Goal: Navigation & Orientation: Find specific page/section

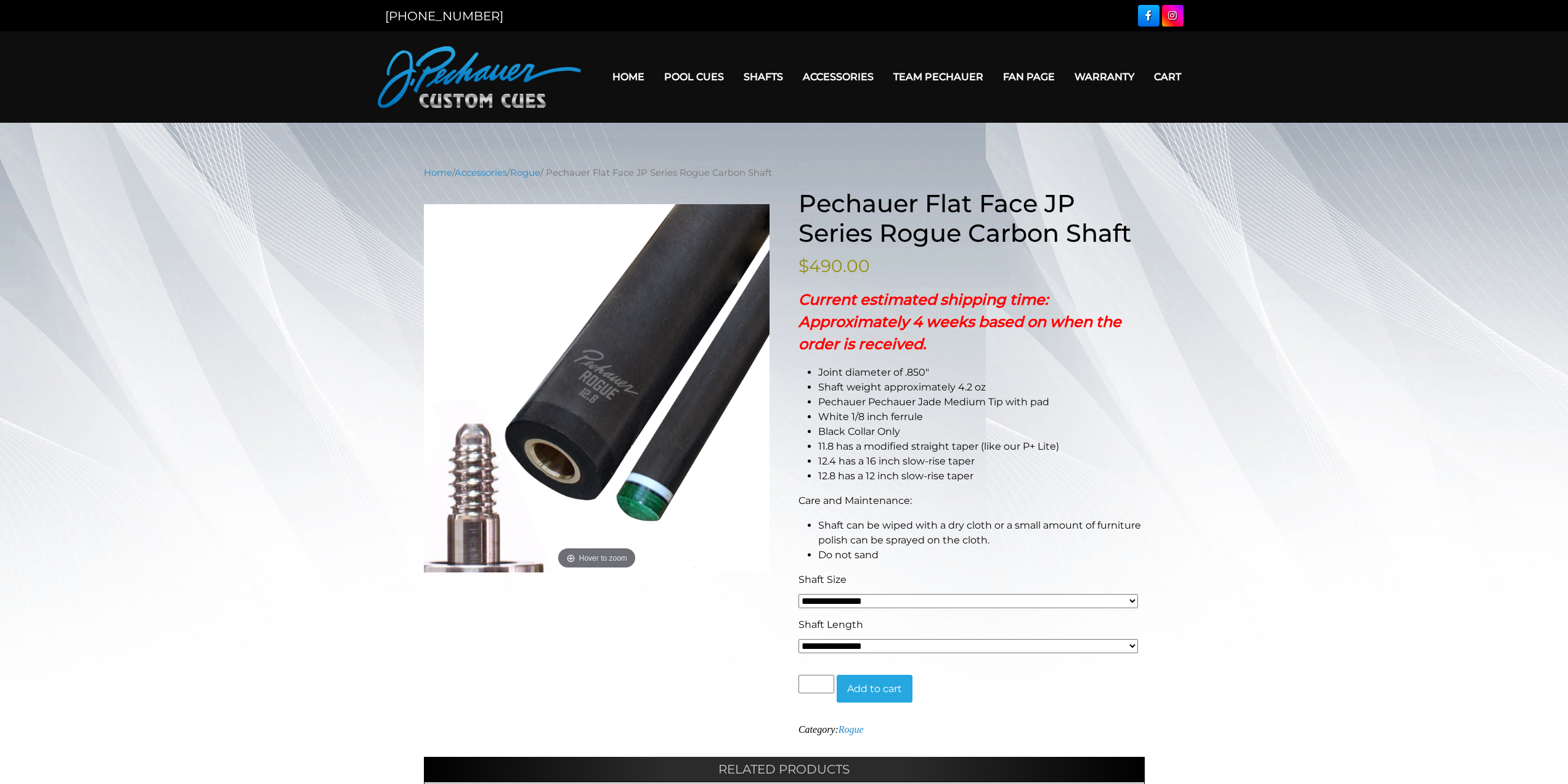
click at [630, 75] on link "Home" at bounding box center [628, 77] width 52 height 31
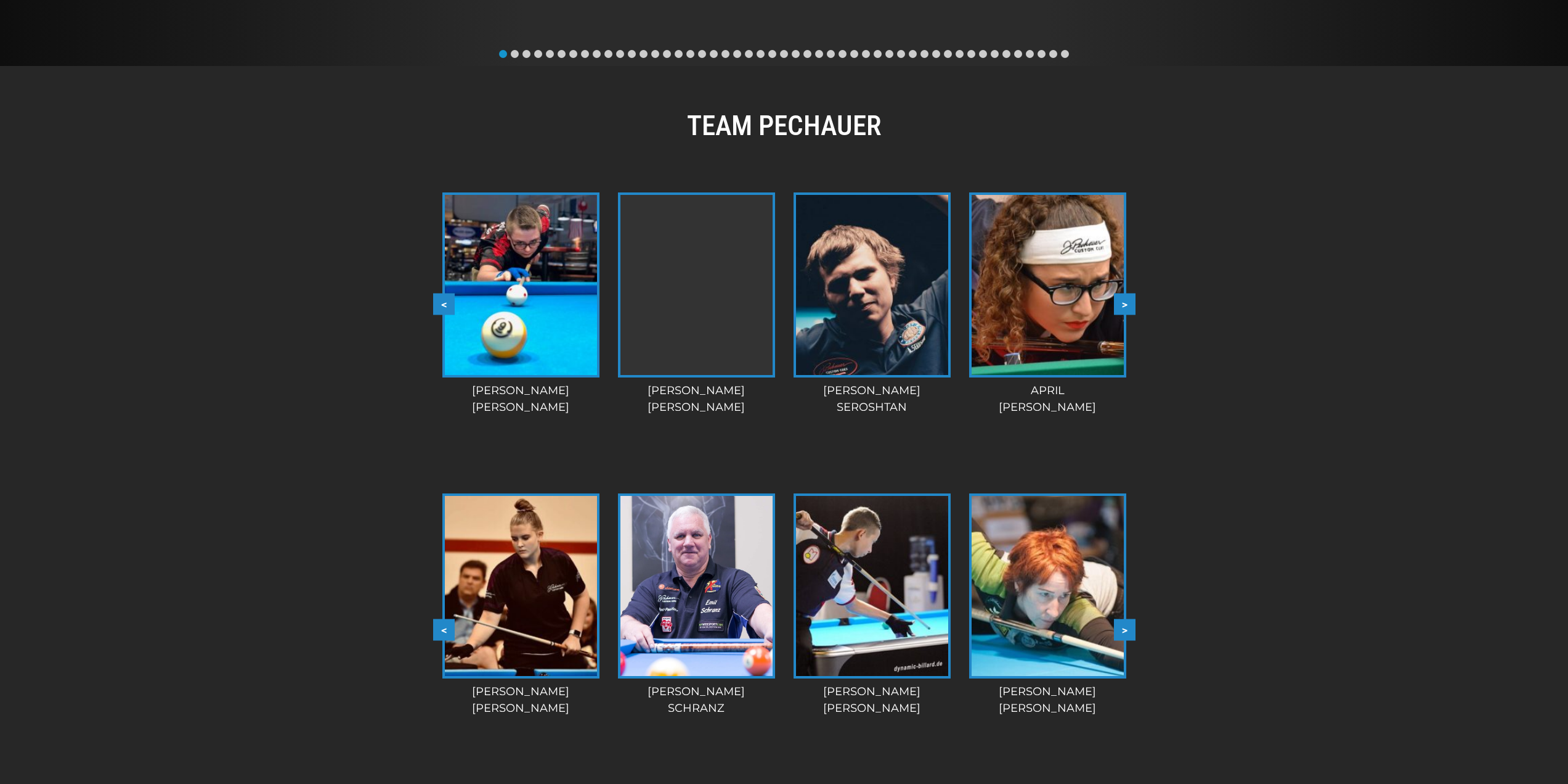
scroll to position [848, 0]
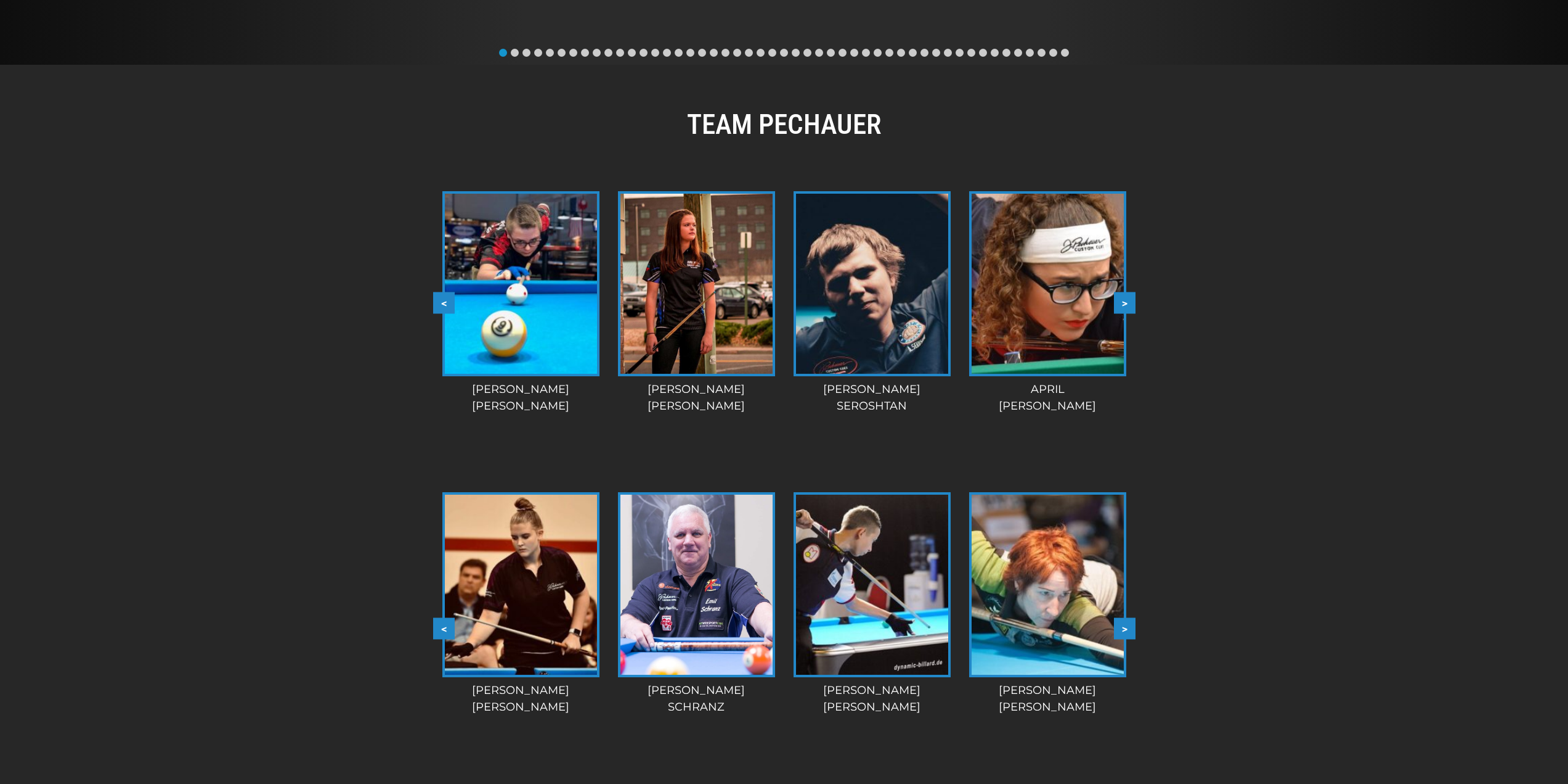
click at [1130, 307] on button ">" at bounding box center [1124, 301] width 21 height 21
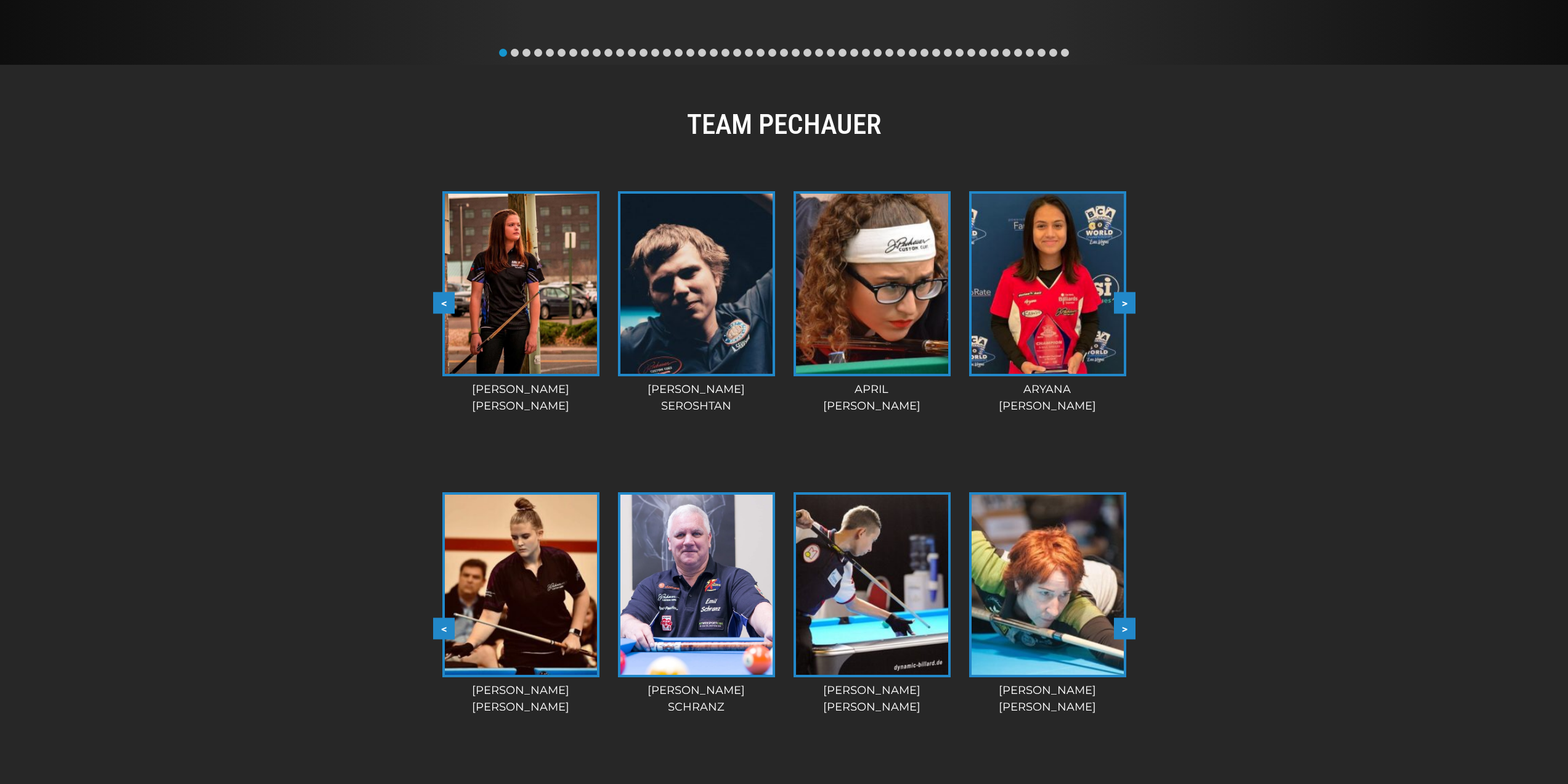
click at [1127, 306] on button ">" at bounding box center [1124, 301] width 21 height 21
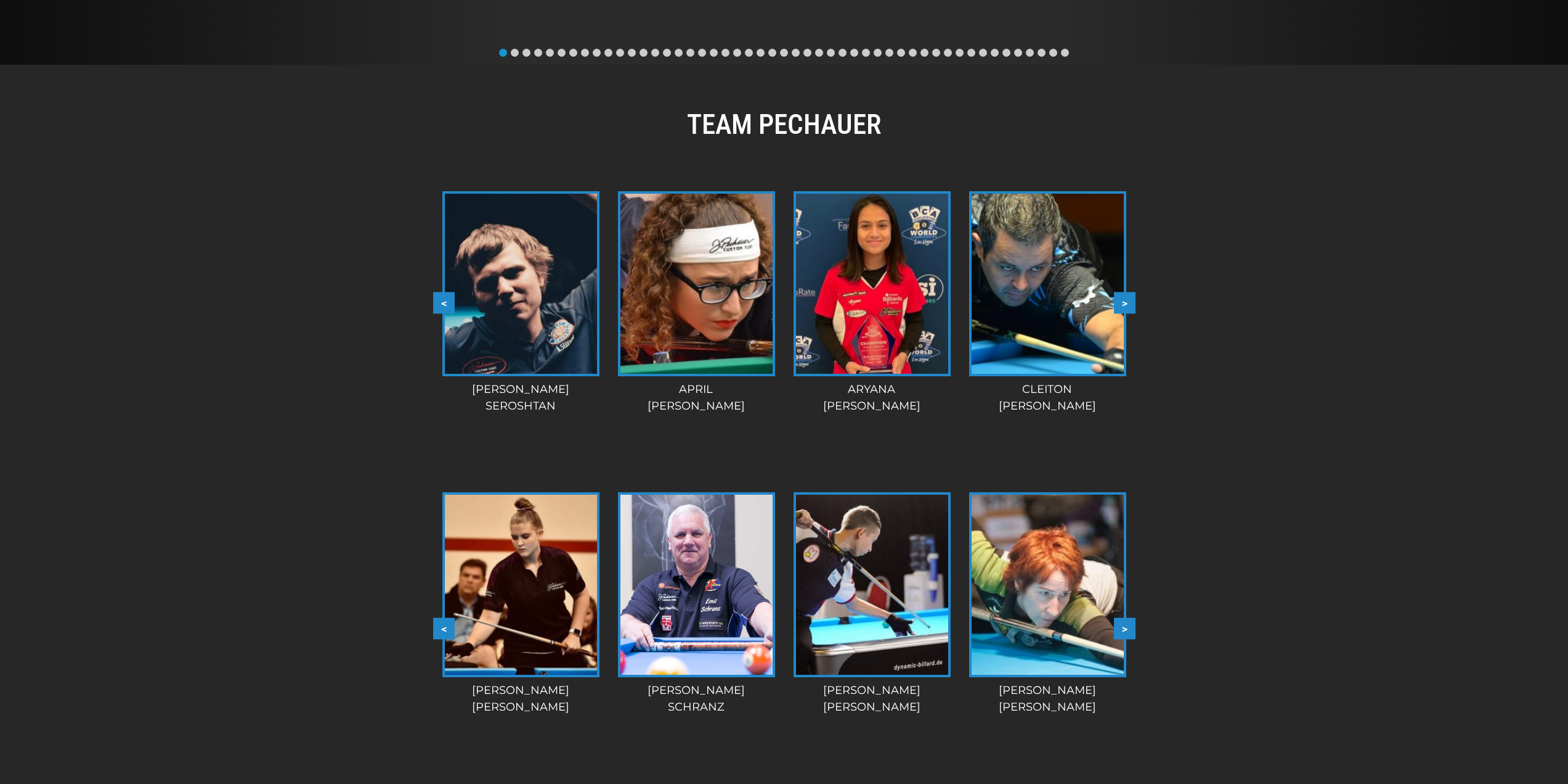
click at [1127, 306] on button ">" at bounding box center [1124, 301] width 21 height 21
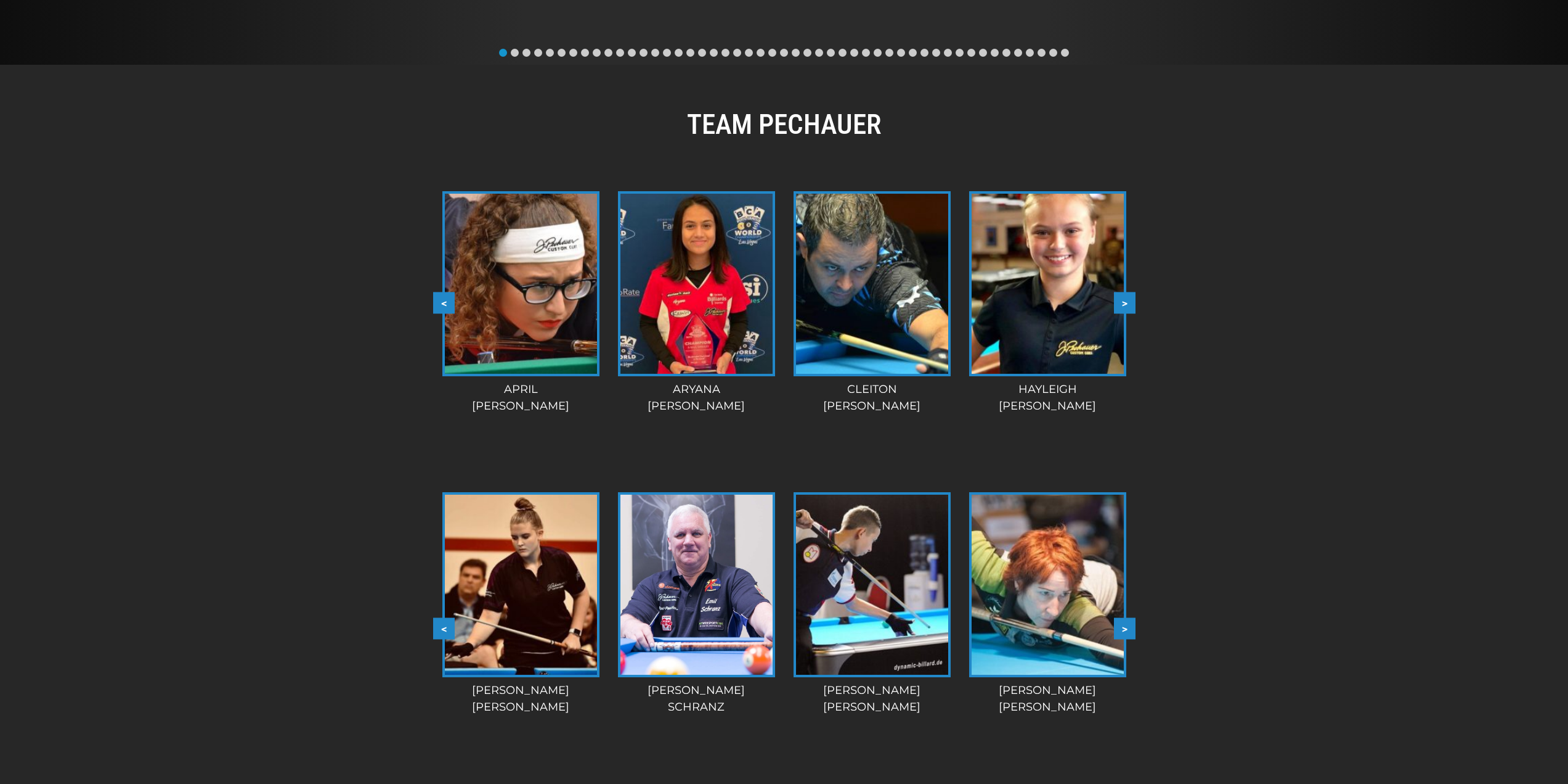
click at [1125, 308] on button ">" at bounding box center [1124, 301] width 21 height 21
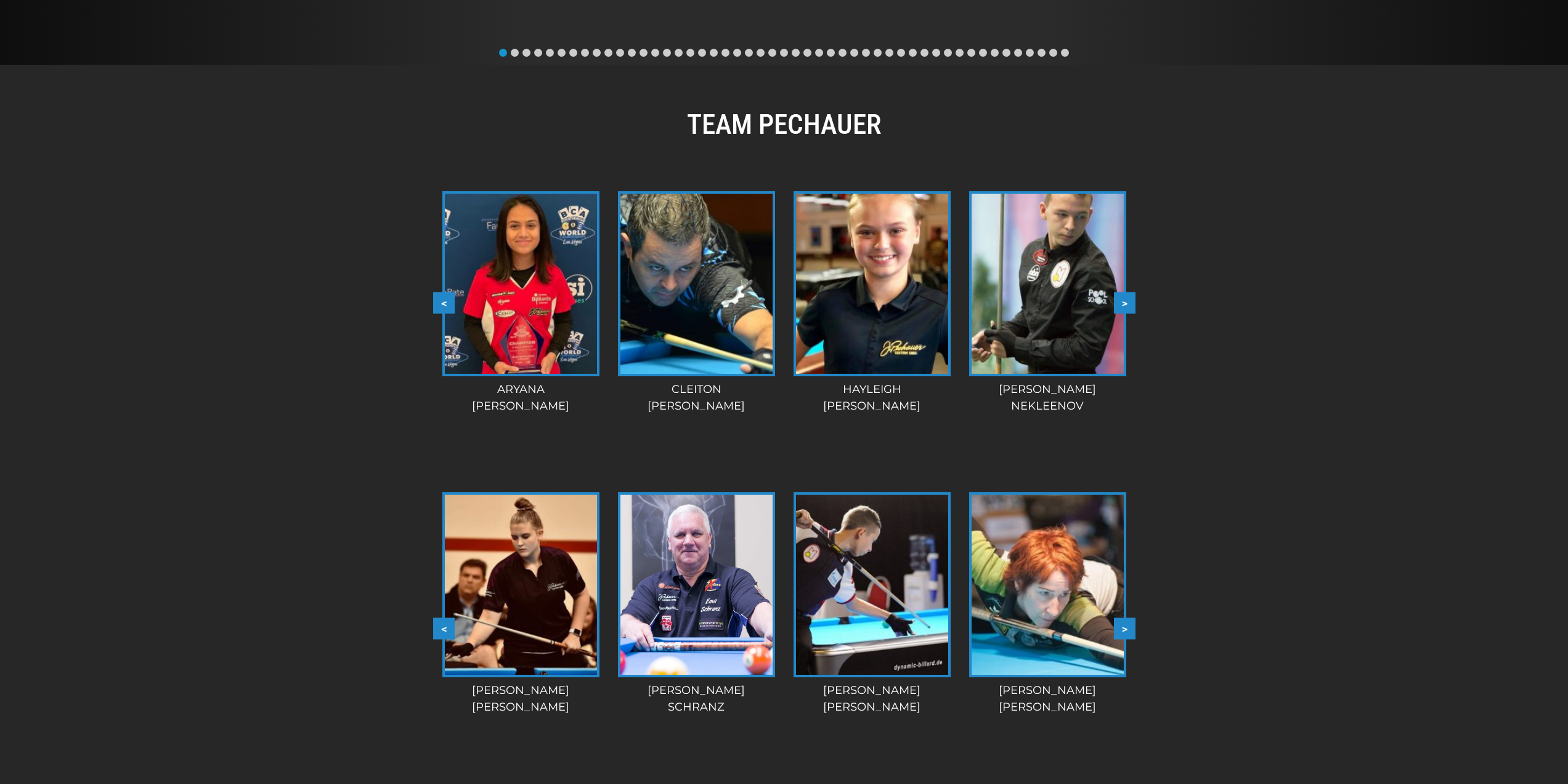
click at [1125, 308] on button ">" at bounding box center [1124, 301] width 21 height 21
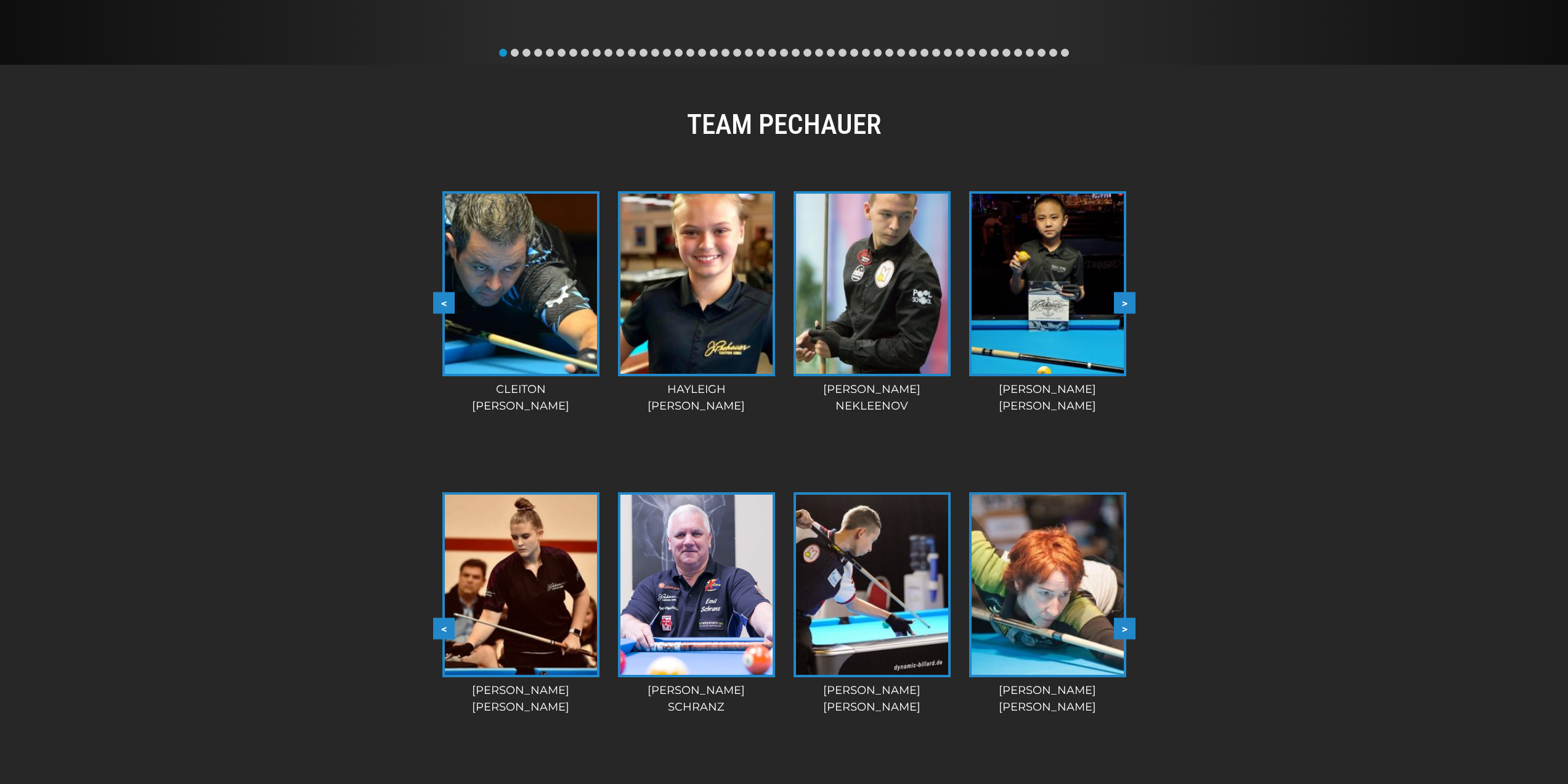
click at [1125, 308] on button ">" at bounding box center [1124, 301] width 21 height 21
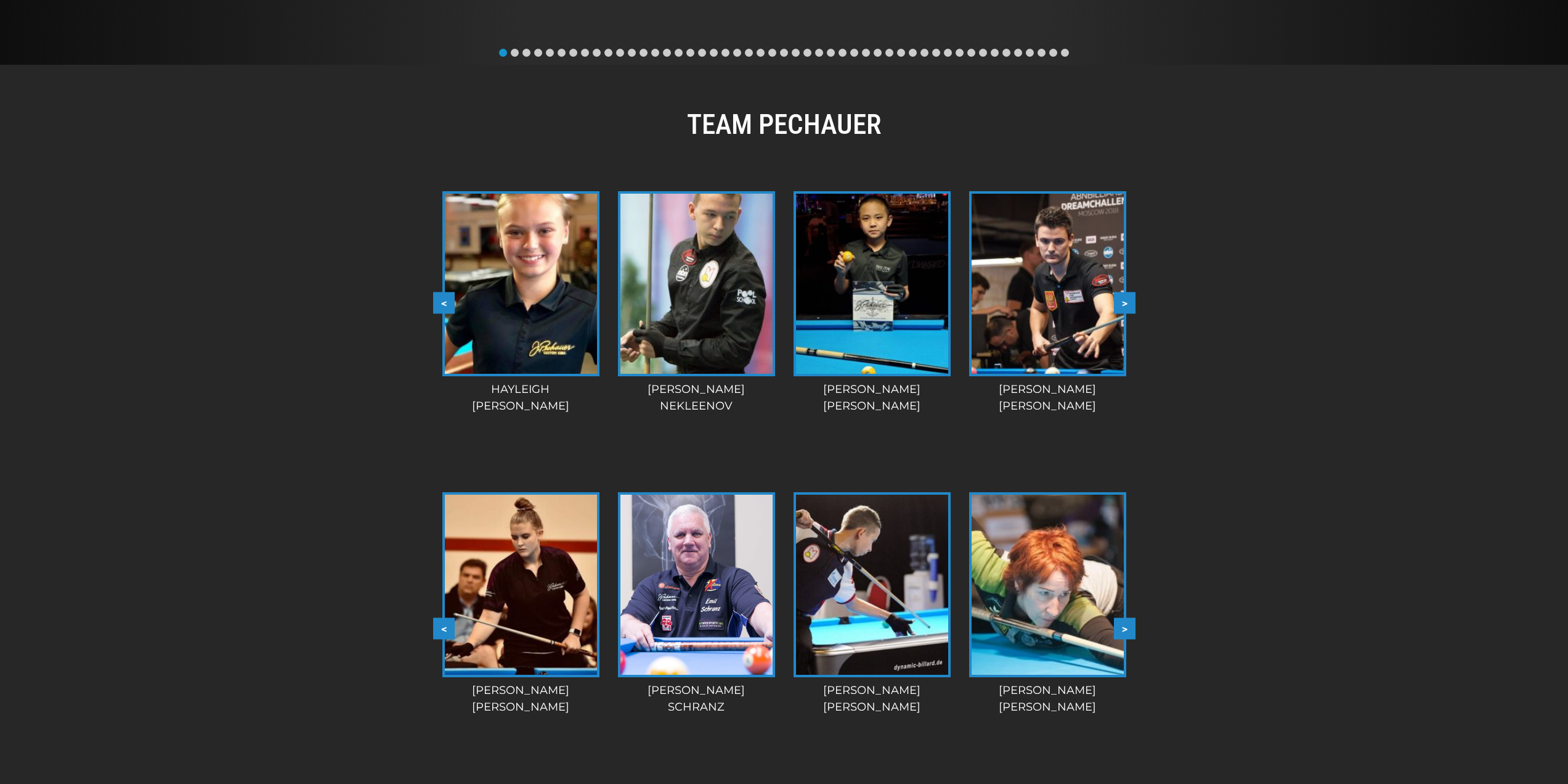
click at [1125, 308] on button ">" at bounding box center [1124, 301] width 21 height 21
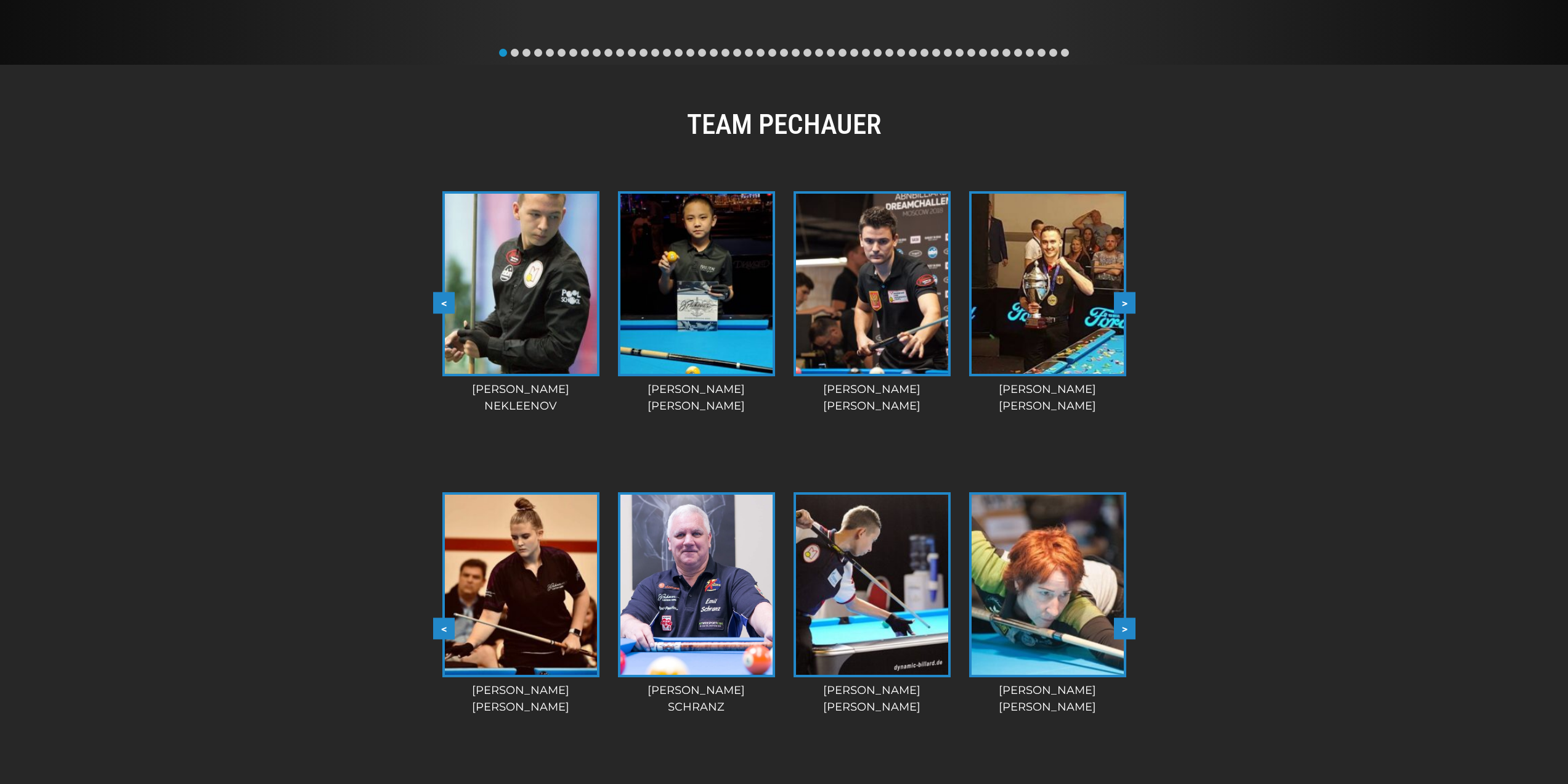
click at [1125, 308] on button ">" at bounding box center [1124, 301] width 21 height 21
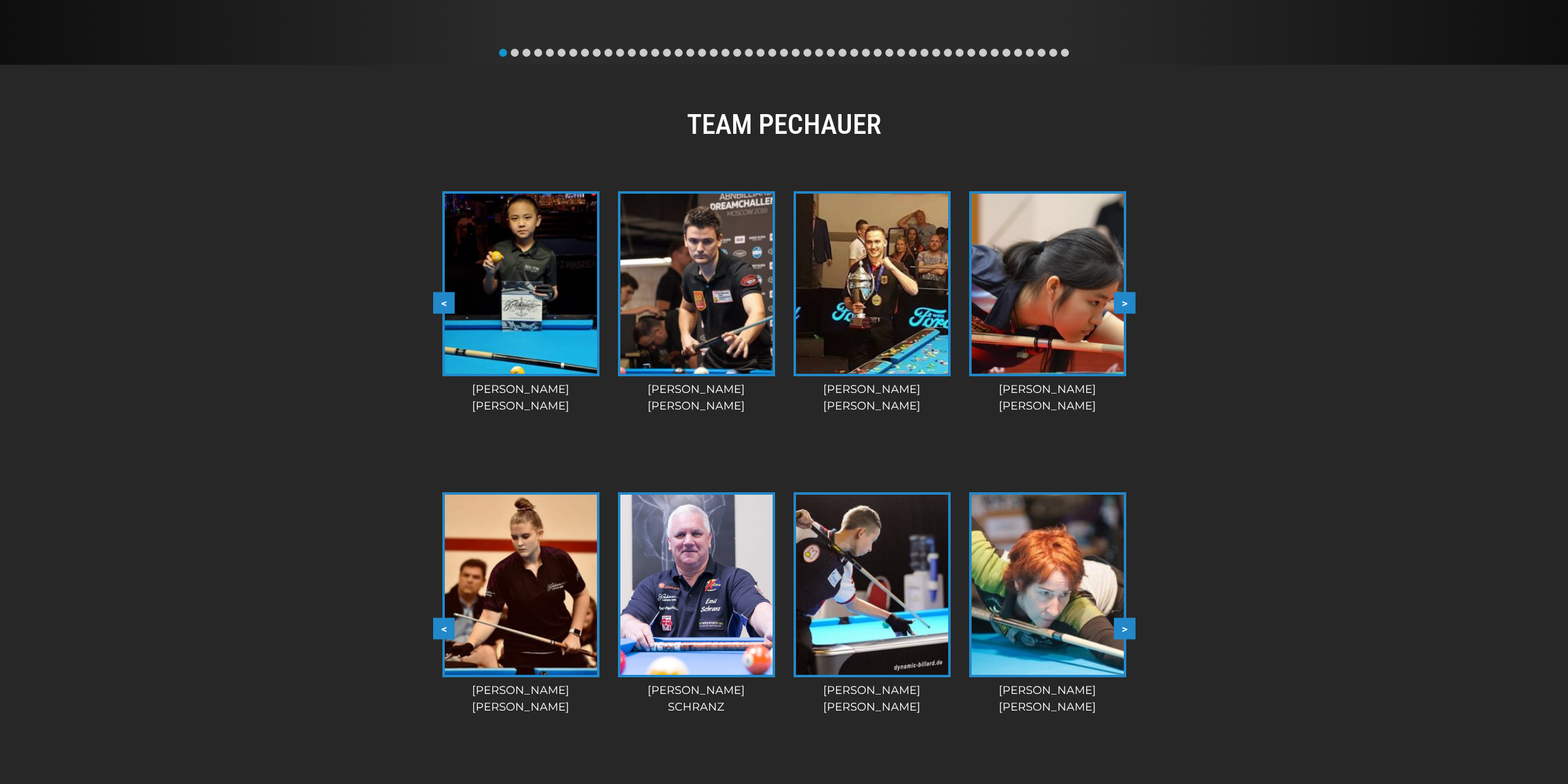
click at [1125, 308] on button ">" at bounding box center [1124, 301] width 21 height 21
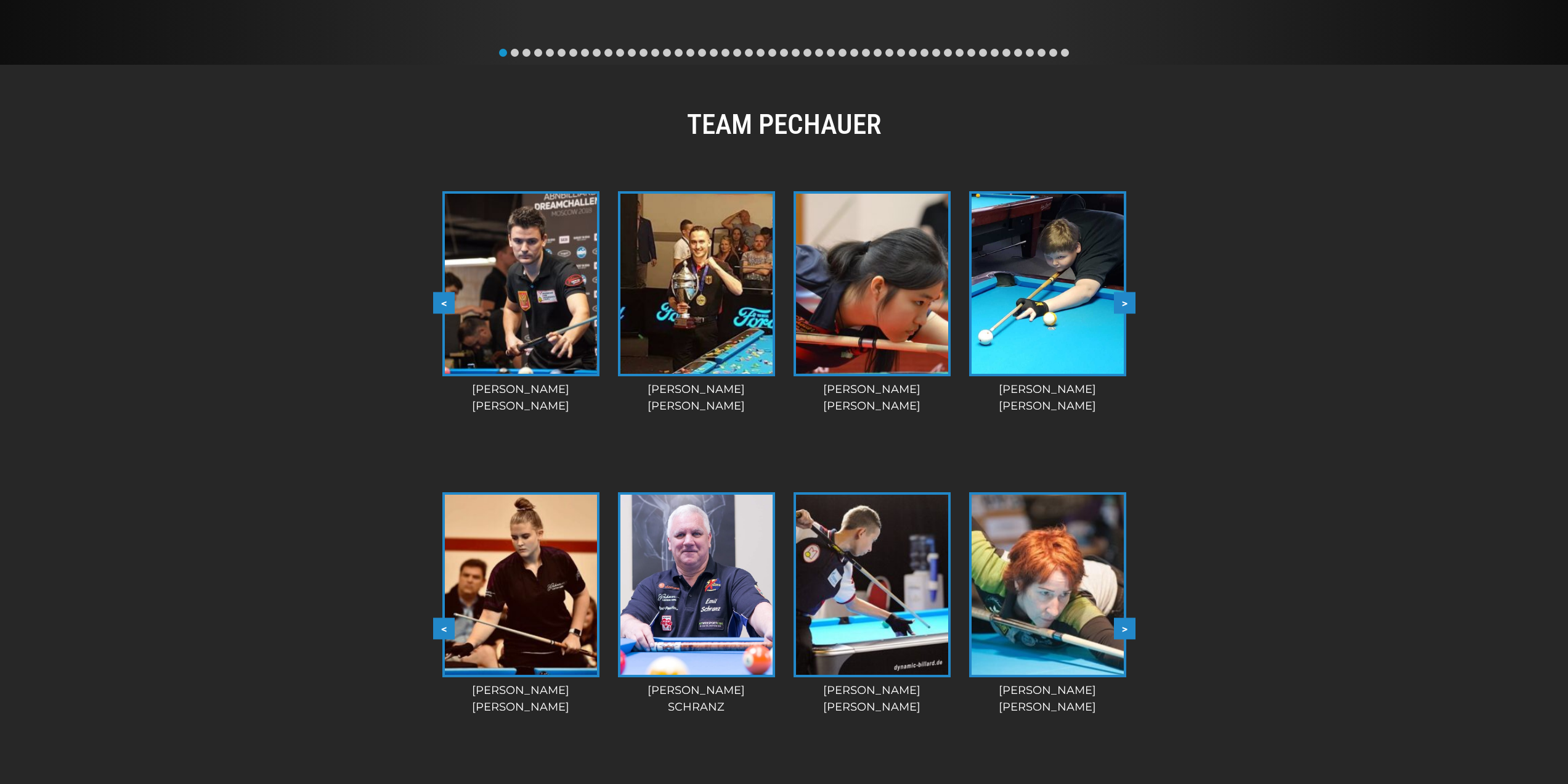
click at [1125, 308] on button ">" at bounding box center [1124, 301] width 21 height 21
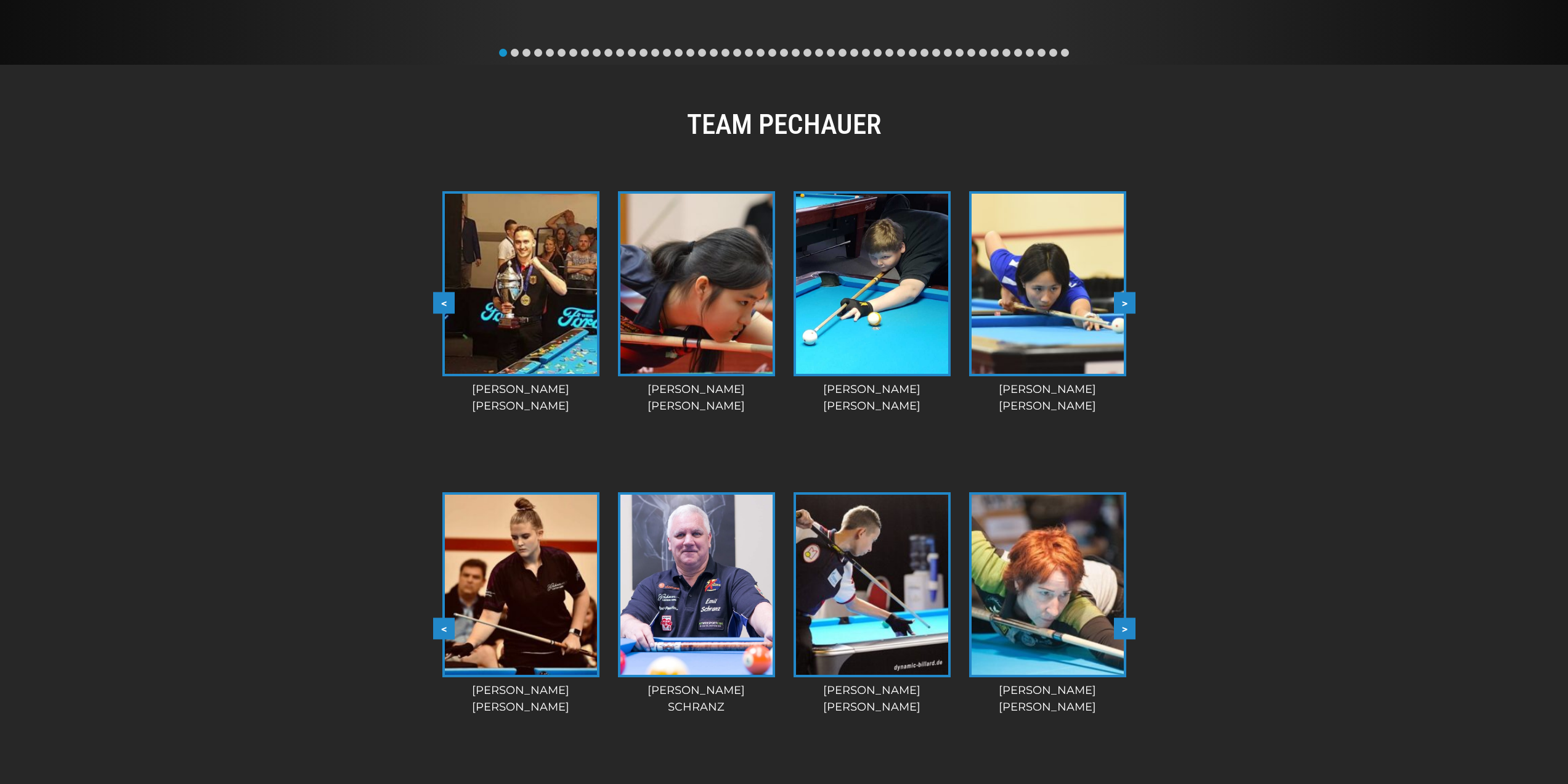
click at [1125, 308] on button ">" at bounding box center [1124, 301] width 21 height 21
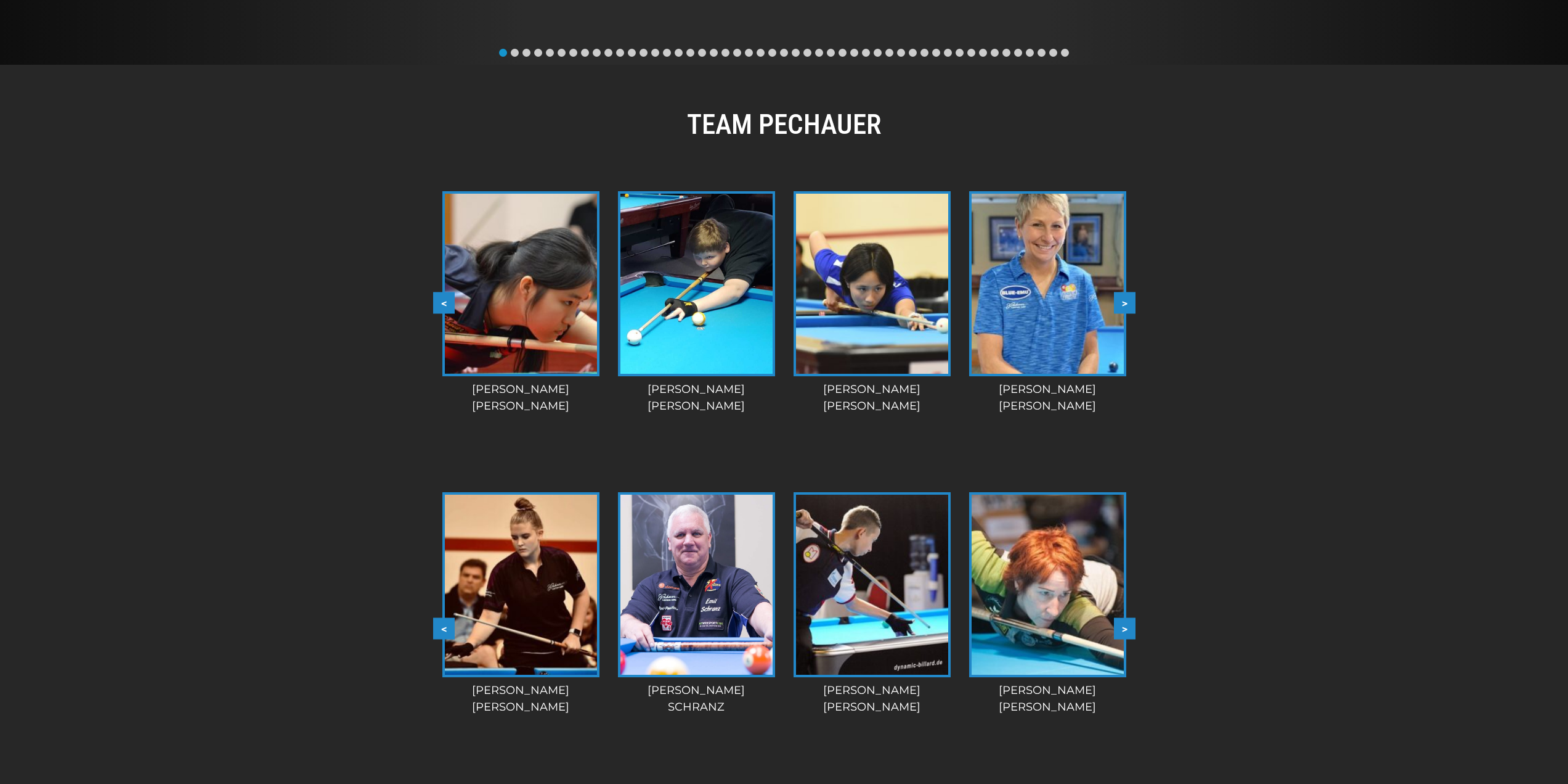
click at [1125, 308] on button ">" at bounding box center [1124, 301] width 21 height 21
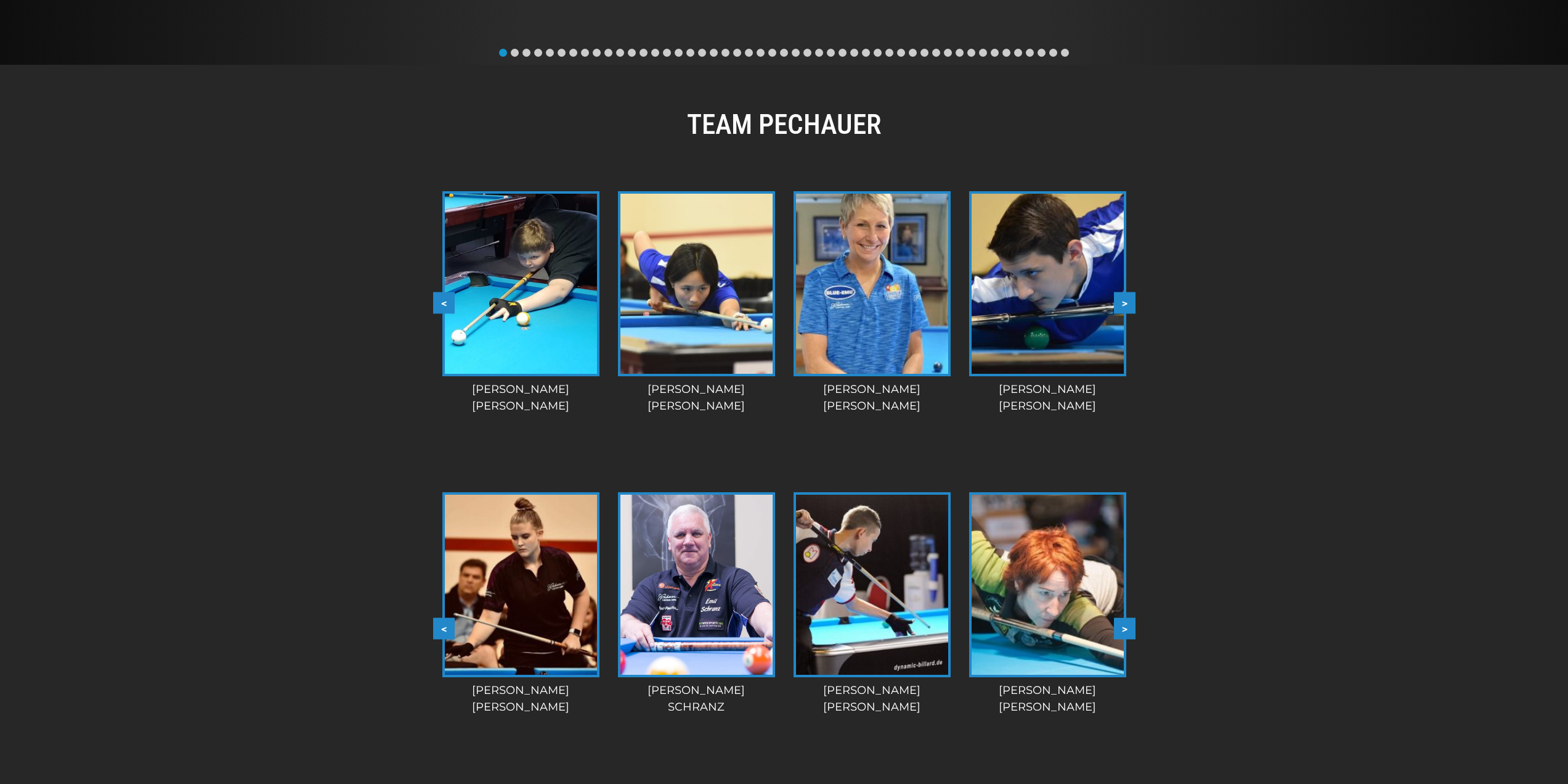
click at [1125, 308] on button ">" at bounding box center [1124, 301] width 21 height 21
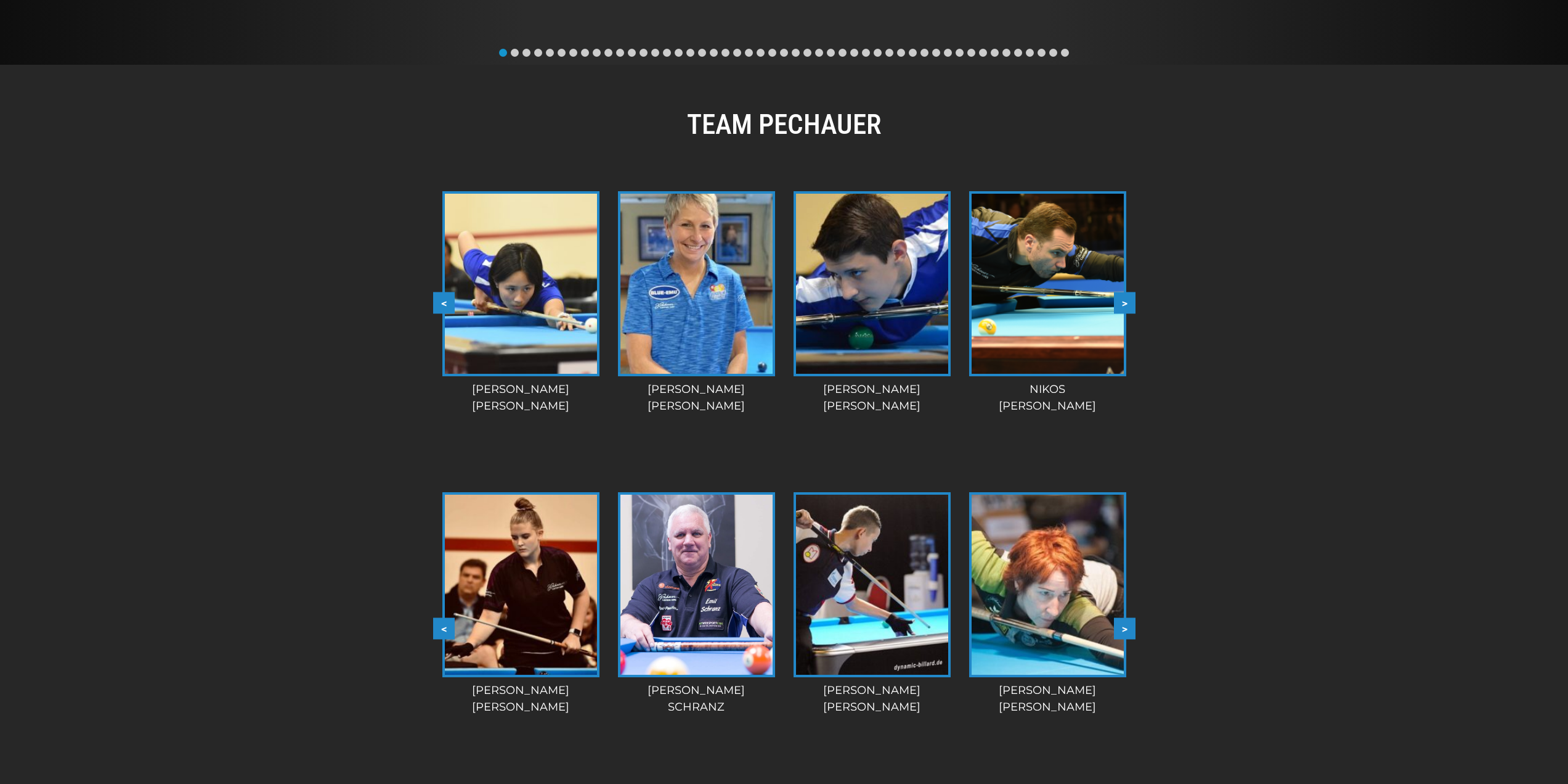
click at [1125, 308] on button ">" at bounding box center [1124, 301] width 21 height 21
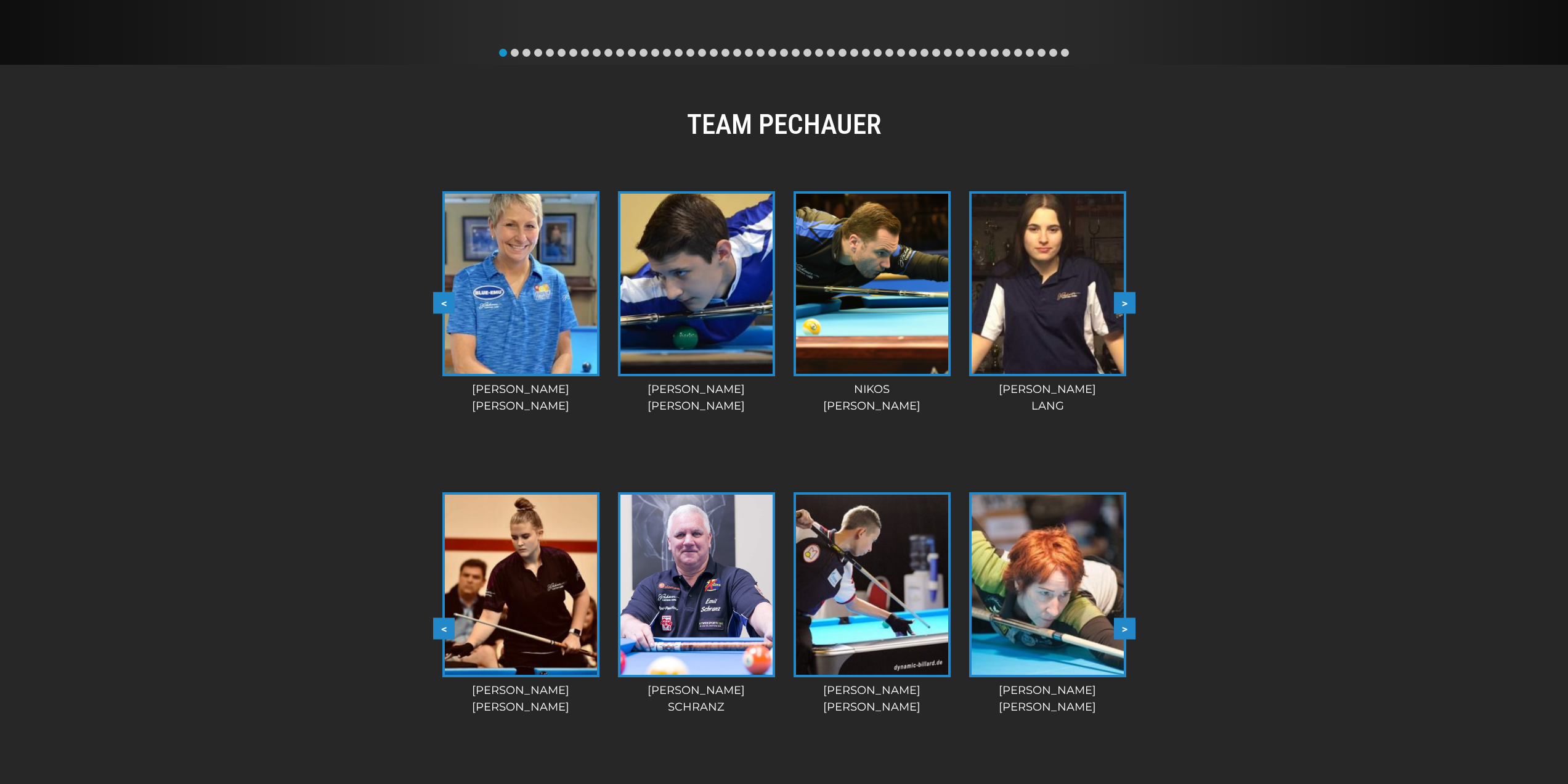
click at [1125, 308] on button ">" at bounding box center [1124, 301] width 21 height 21
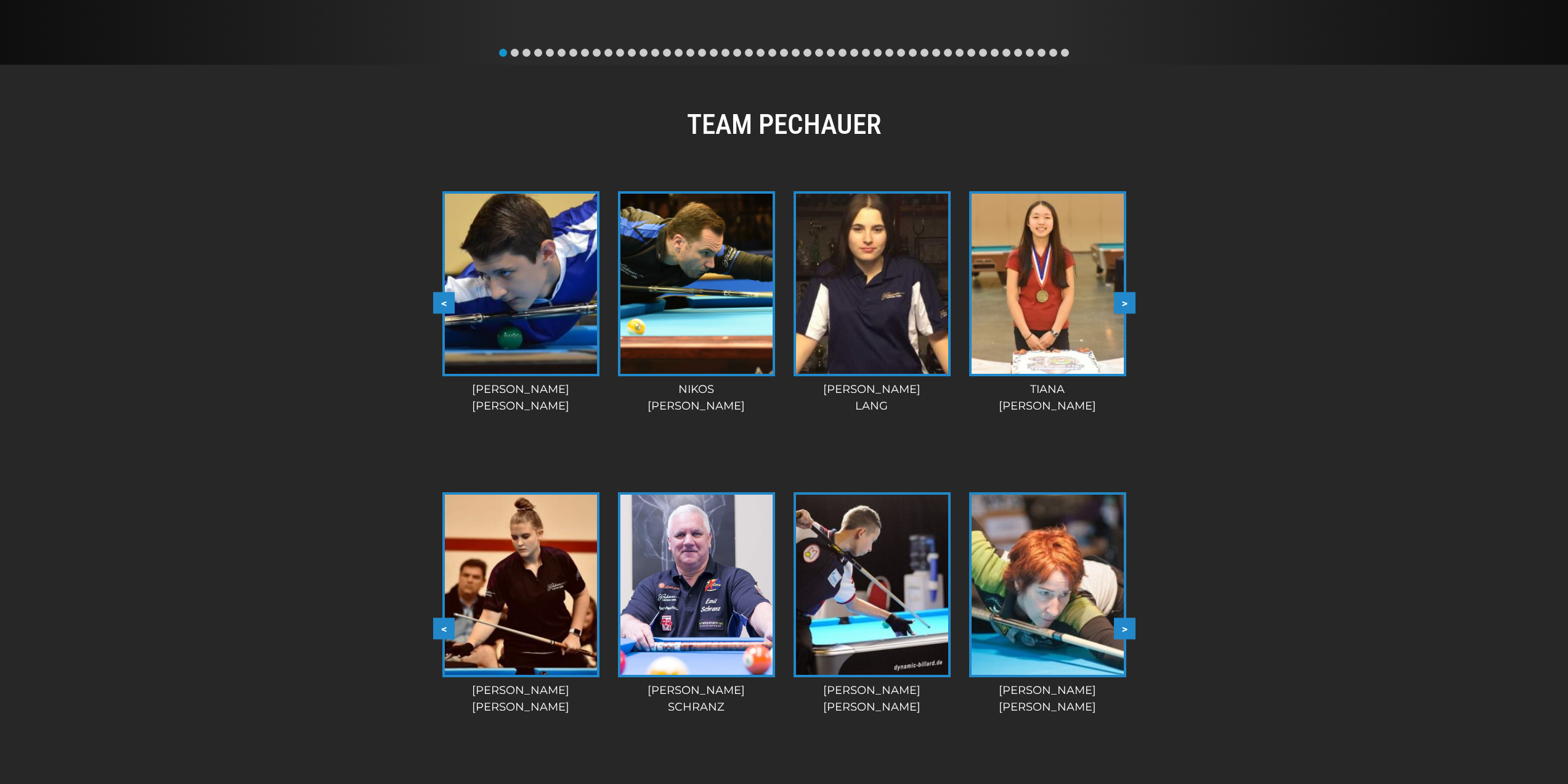
click at [1125, 308] on button ">" at bounding box center [1124, 301] width 21 height 21
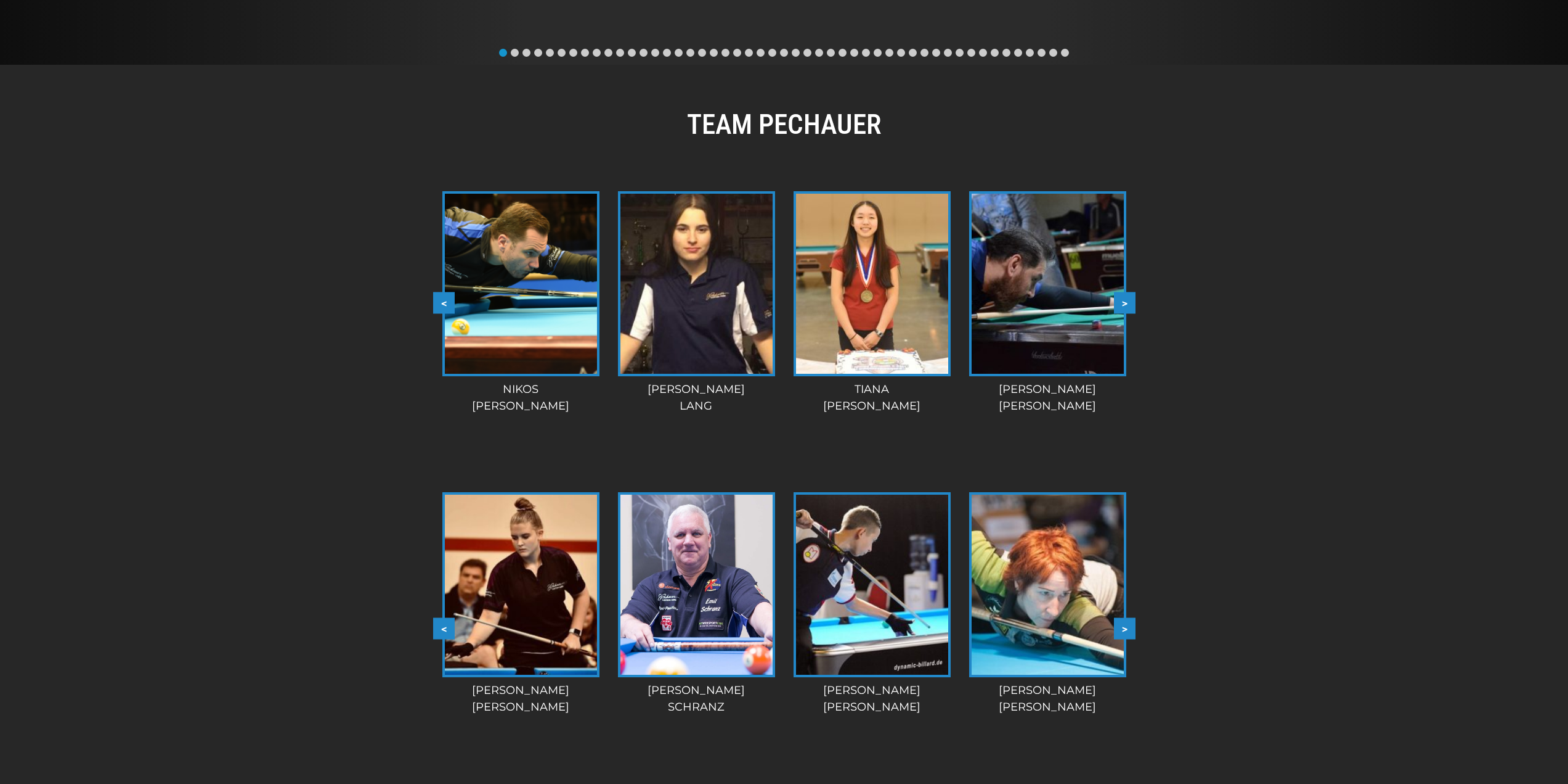
click at [1125, 308] on button ">" at bounding box center [1124, 301] width 21 height 21
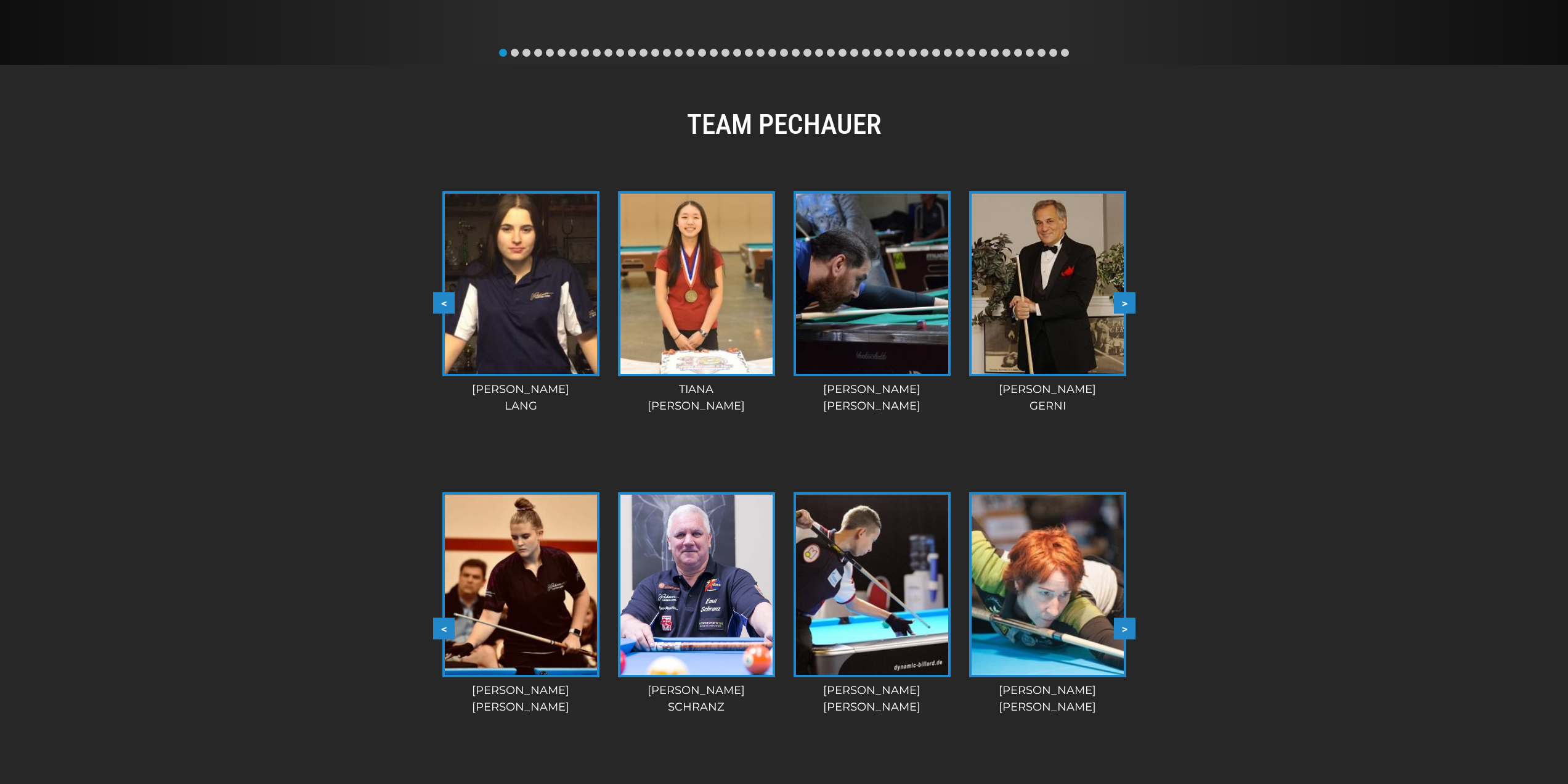
click at [1125, 308] on button ">" at bounding box center [1124, 301] width 21 height 21
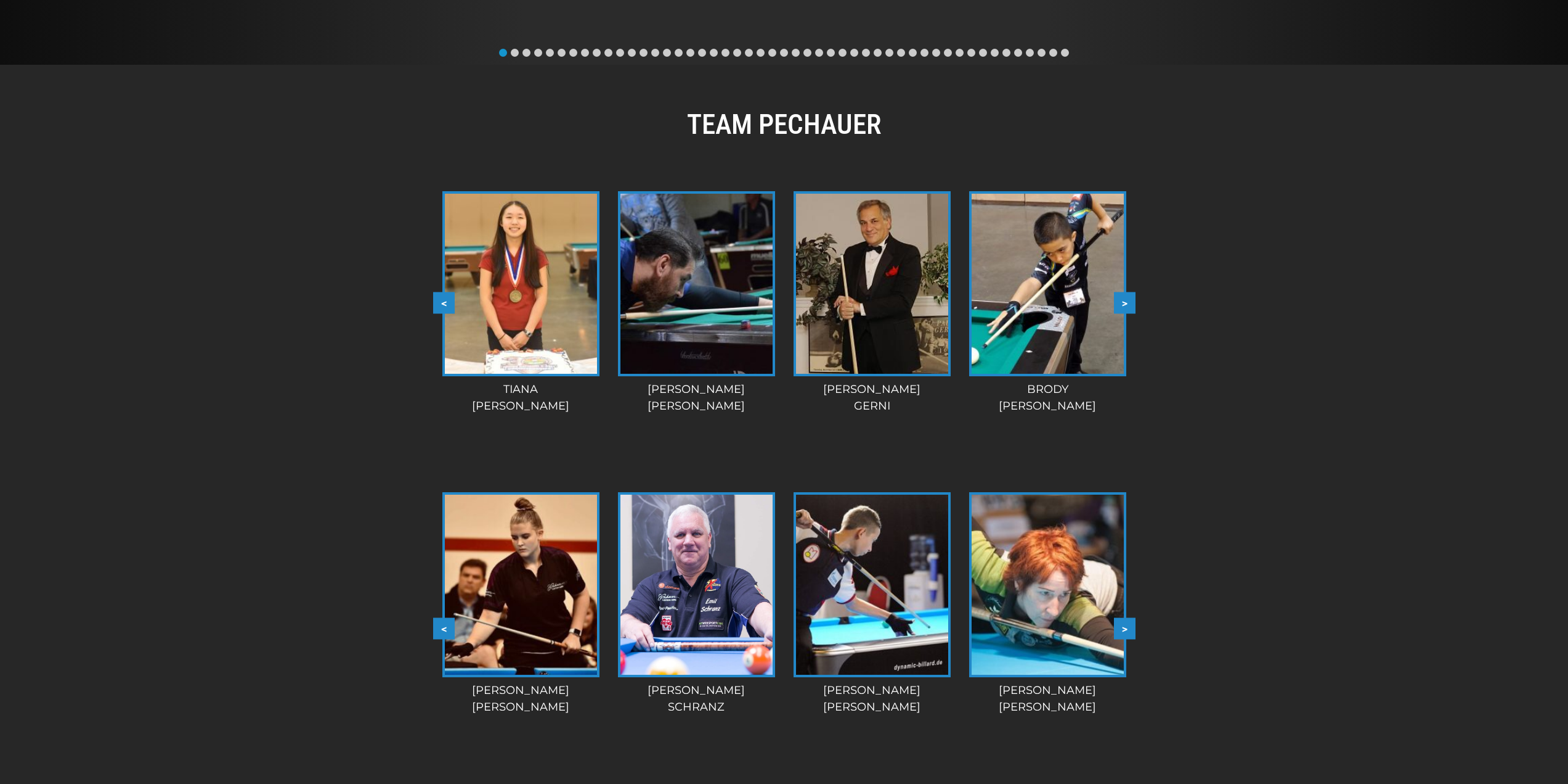
click at [1125, 308] on button ">" at bounding box center [1124, 301] width 21 height 21
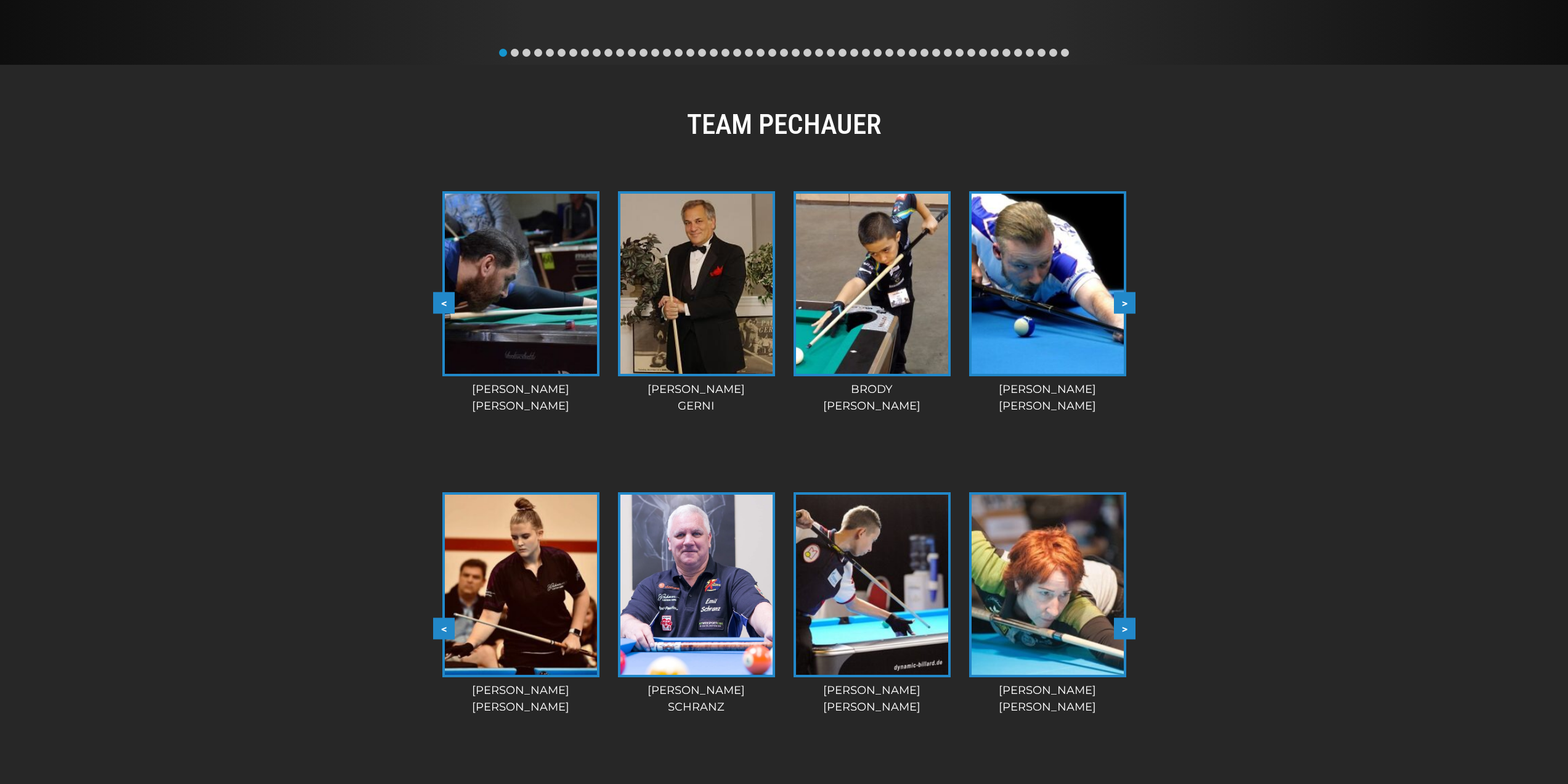
click at [1125, 308] on button ">" at bounding box center [1124, 301] width 21 height 21
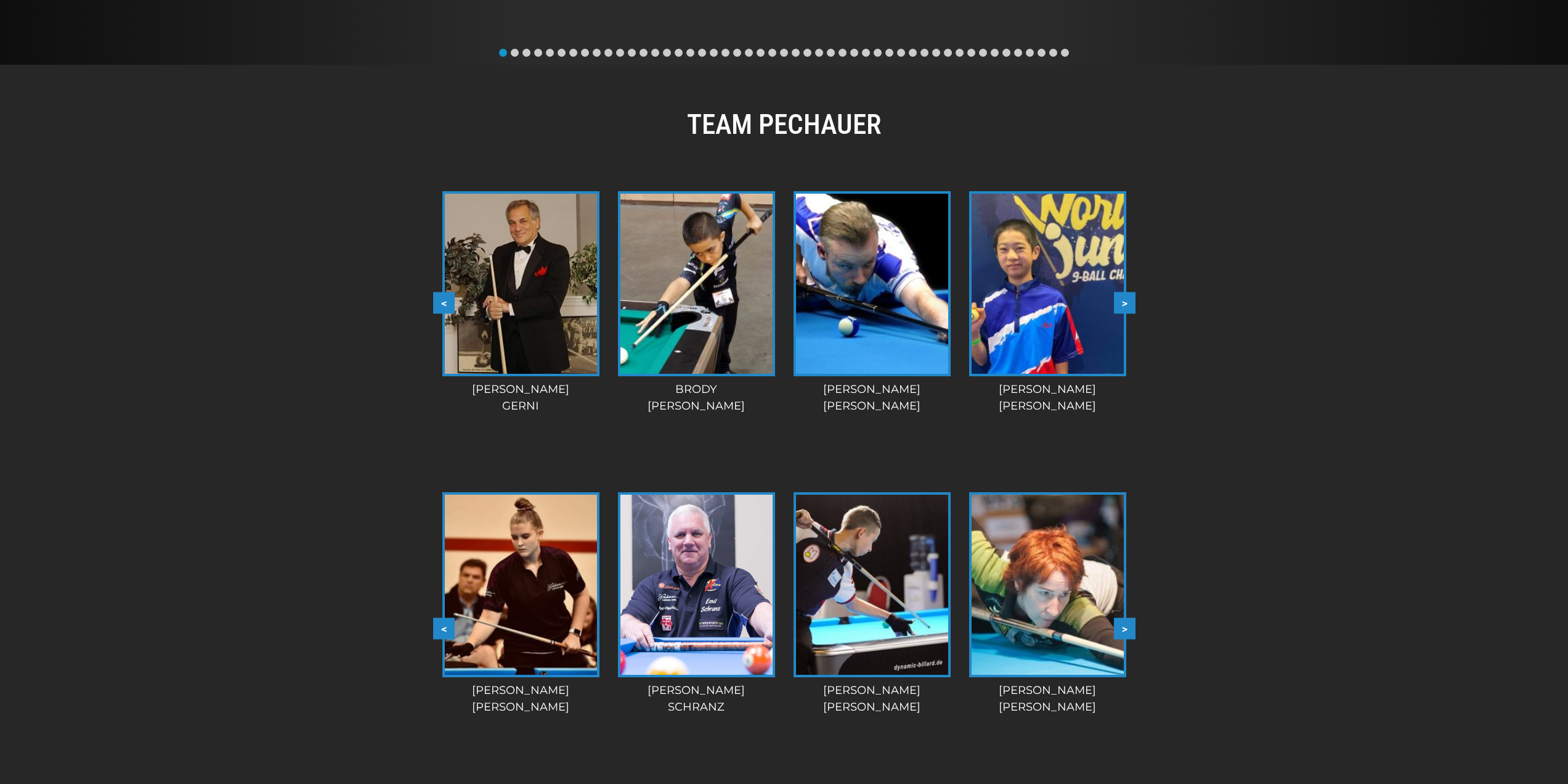
click at [1125, 308] on button ">" at bounding box center [1124, 301] width 21 height 21
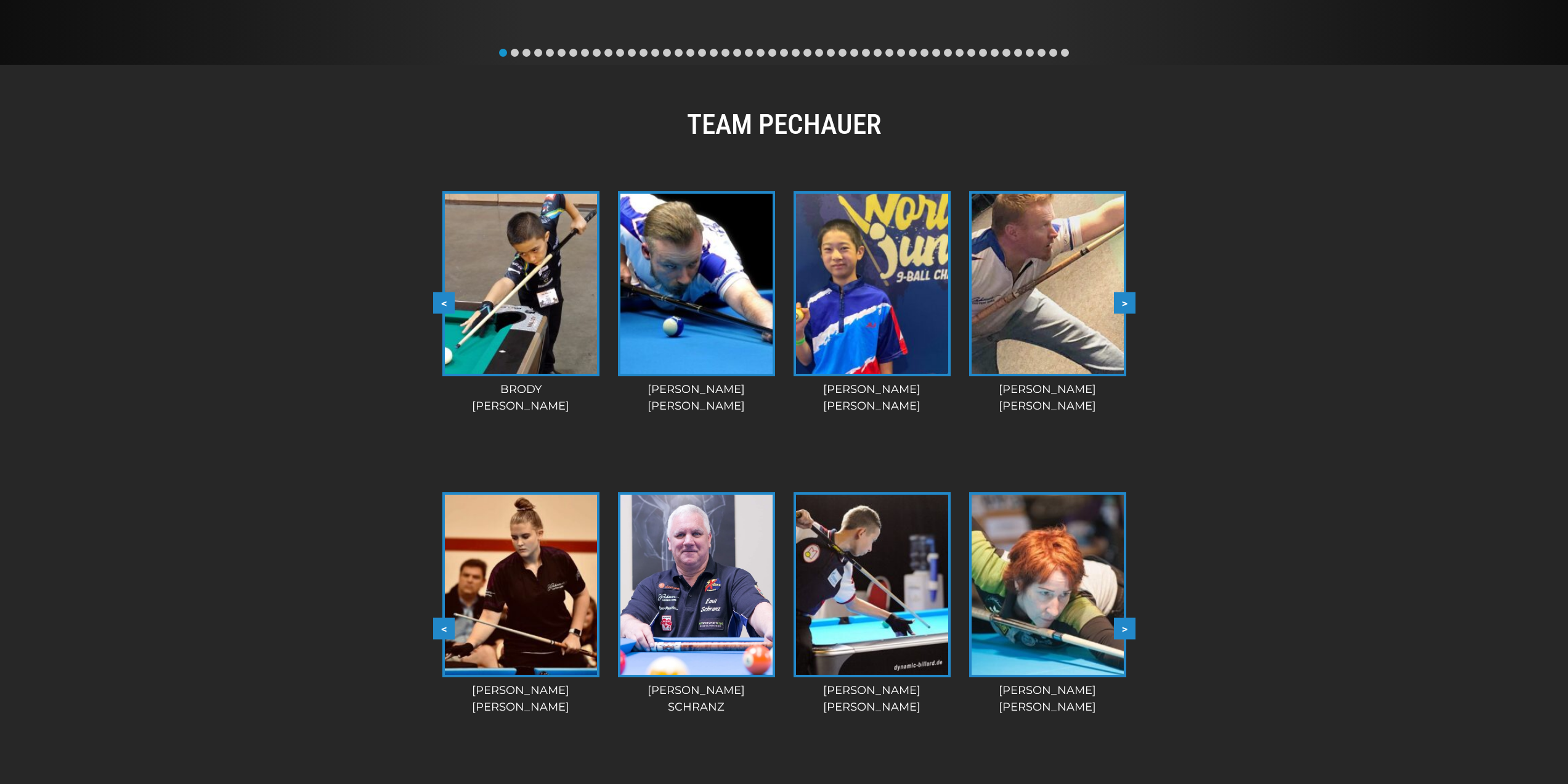
click at [1125, 308] on button ">" at bounding box center [1124, 301] width 21 height 21
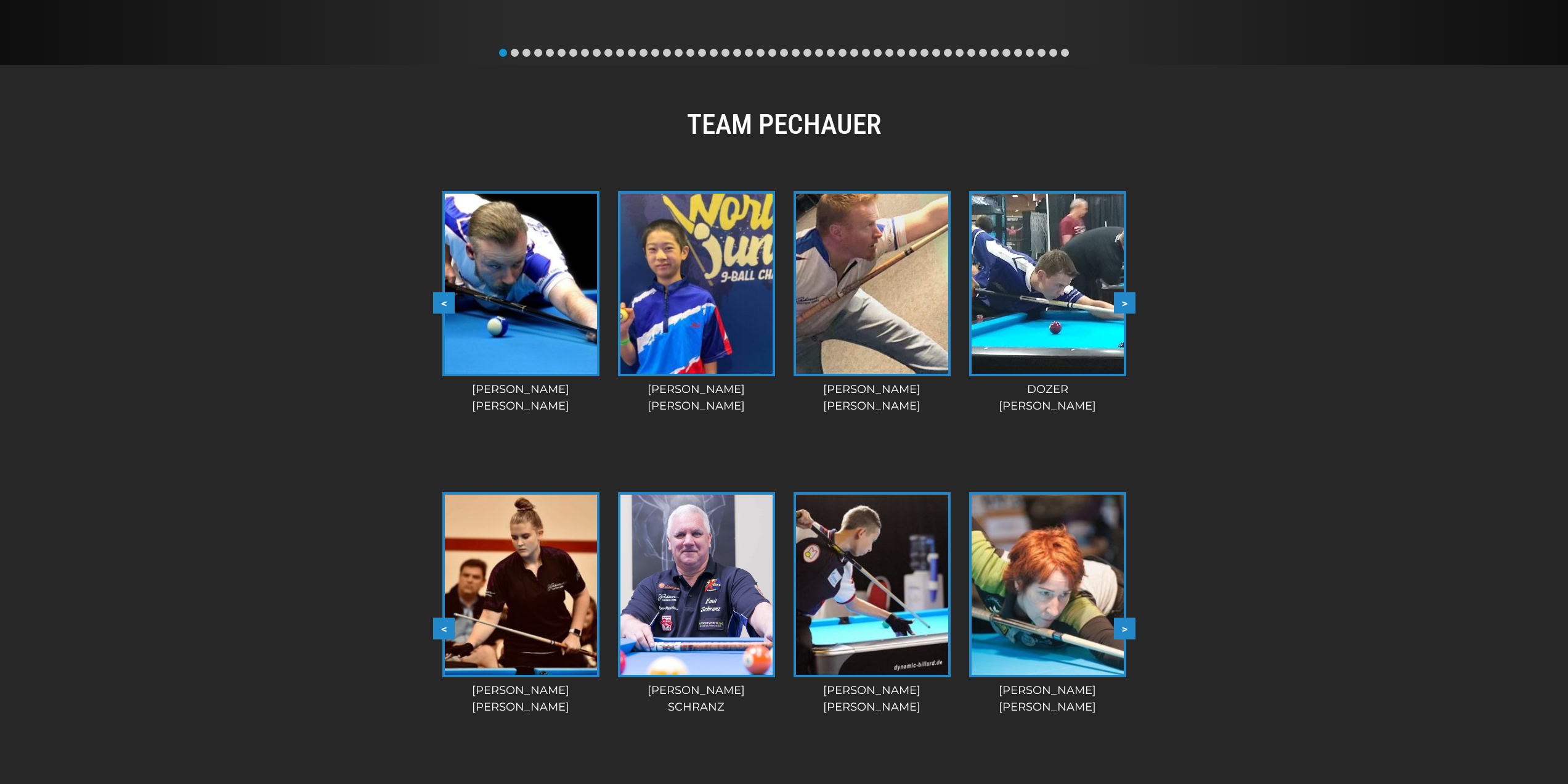
click at [1125, 308] on button ">" at bounding box center [1124, 301] width 21 height 21
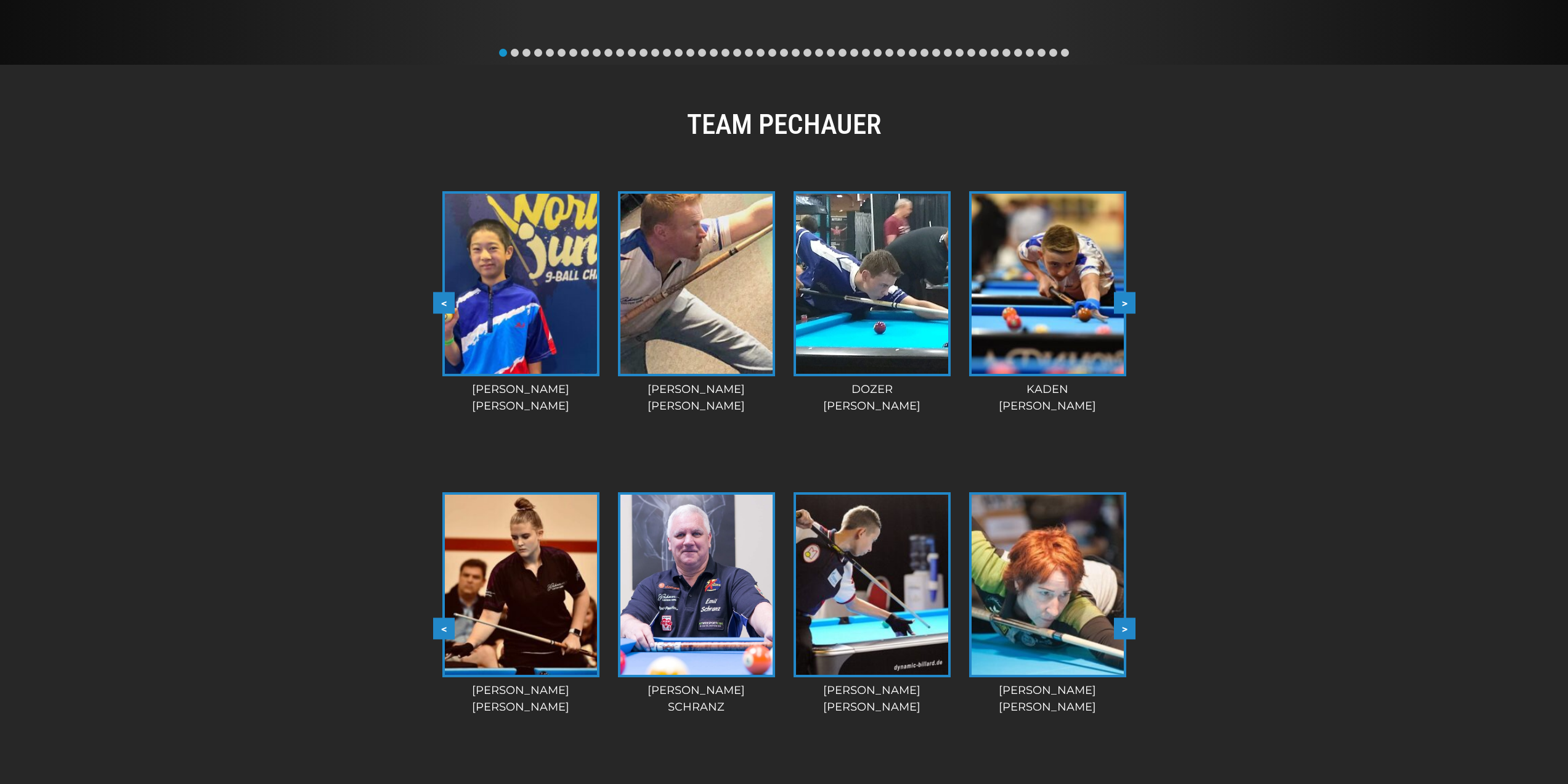
click at [1125, 308] on button ">" at bounding box center [1124, 301] width 21 height 21
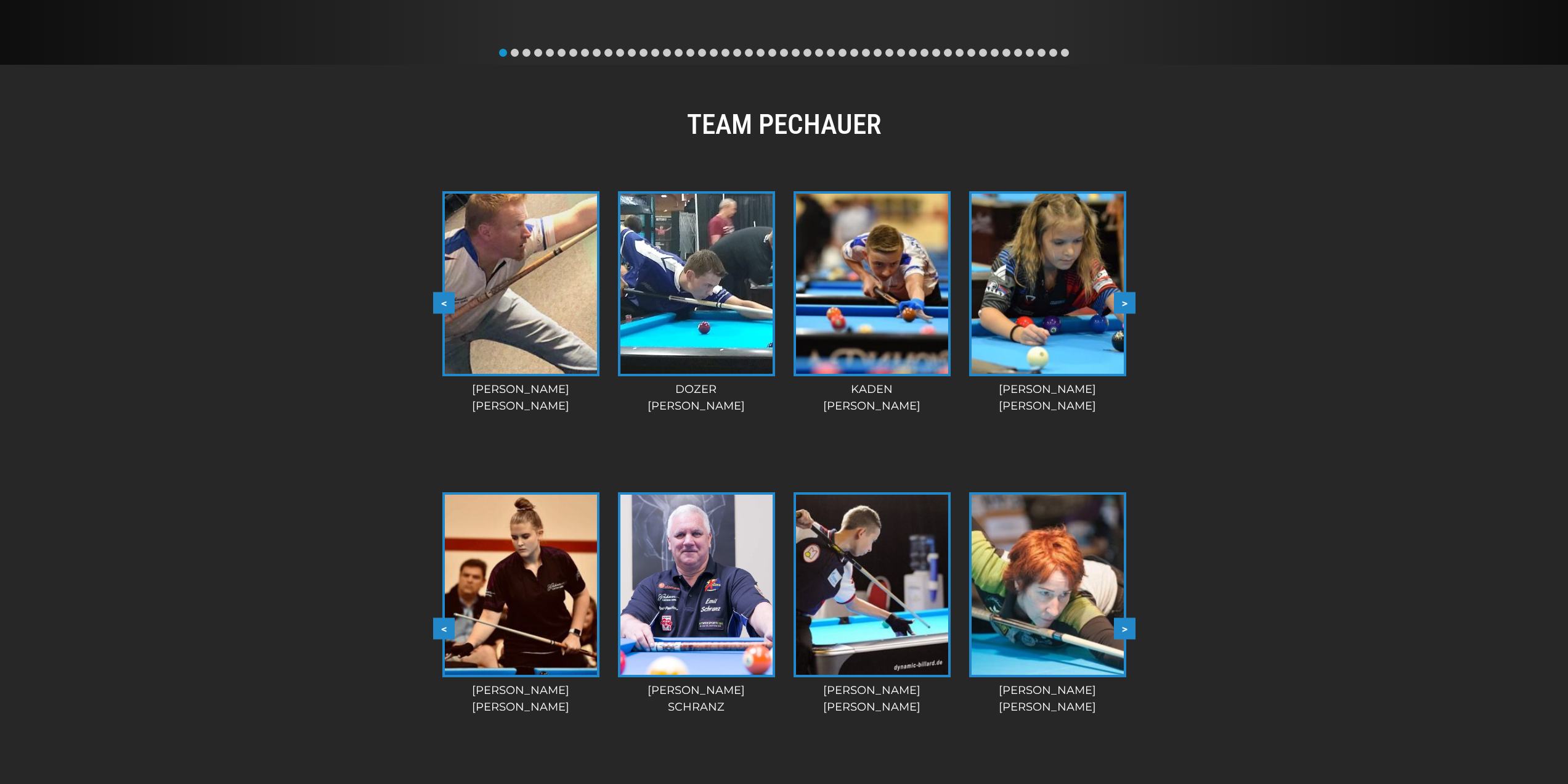
click at [1125, 308] on button ">" at bounding box center [1124, 301] width 21 height 21
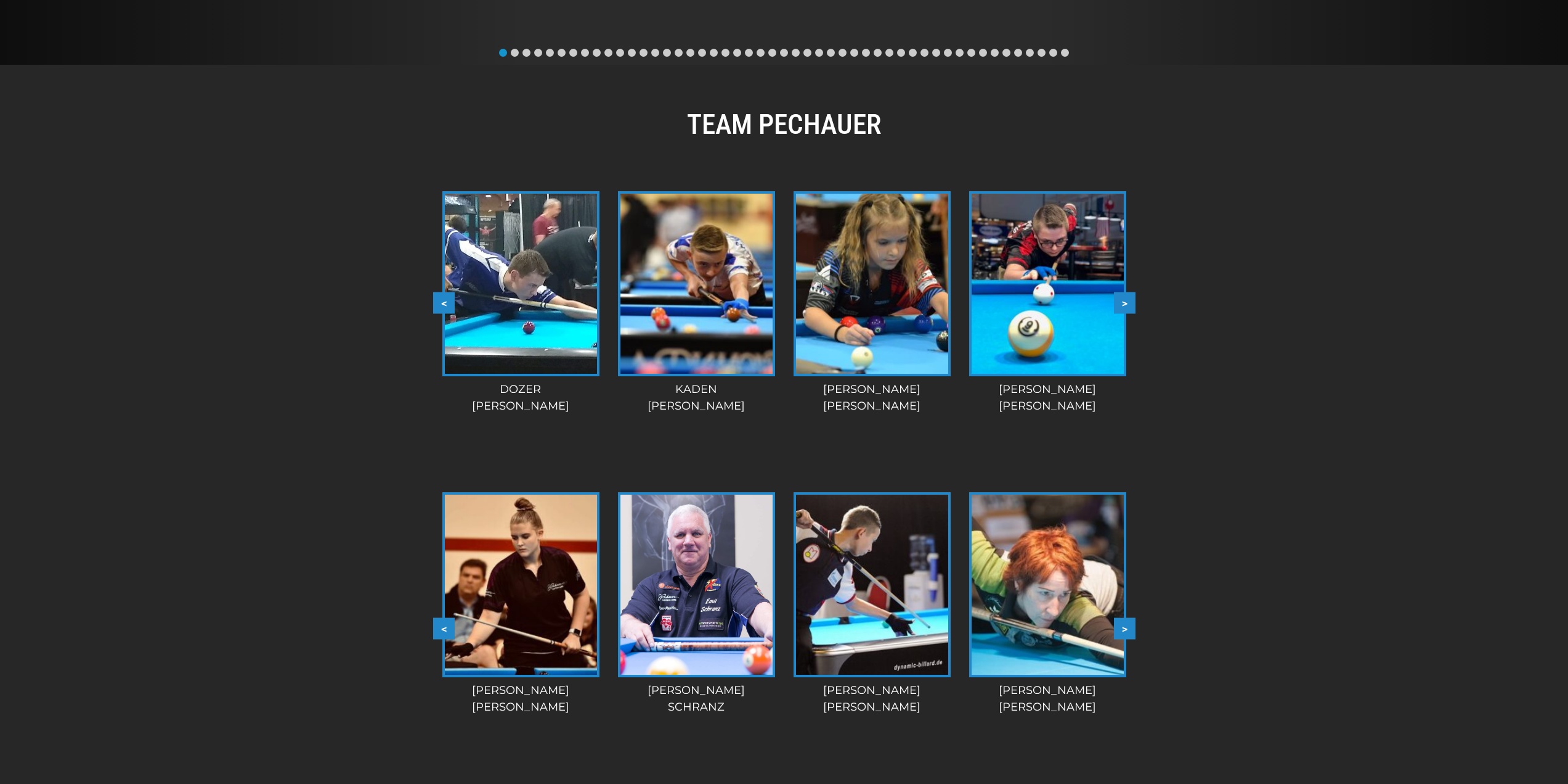
click at [1125, 308] on button ">" at bounding box center [1124, 301] width 21 height 21
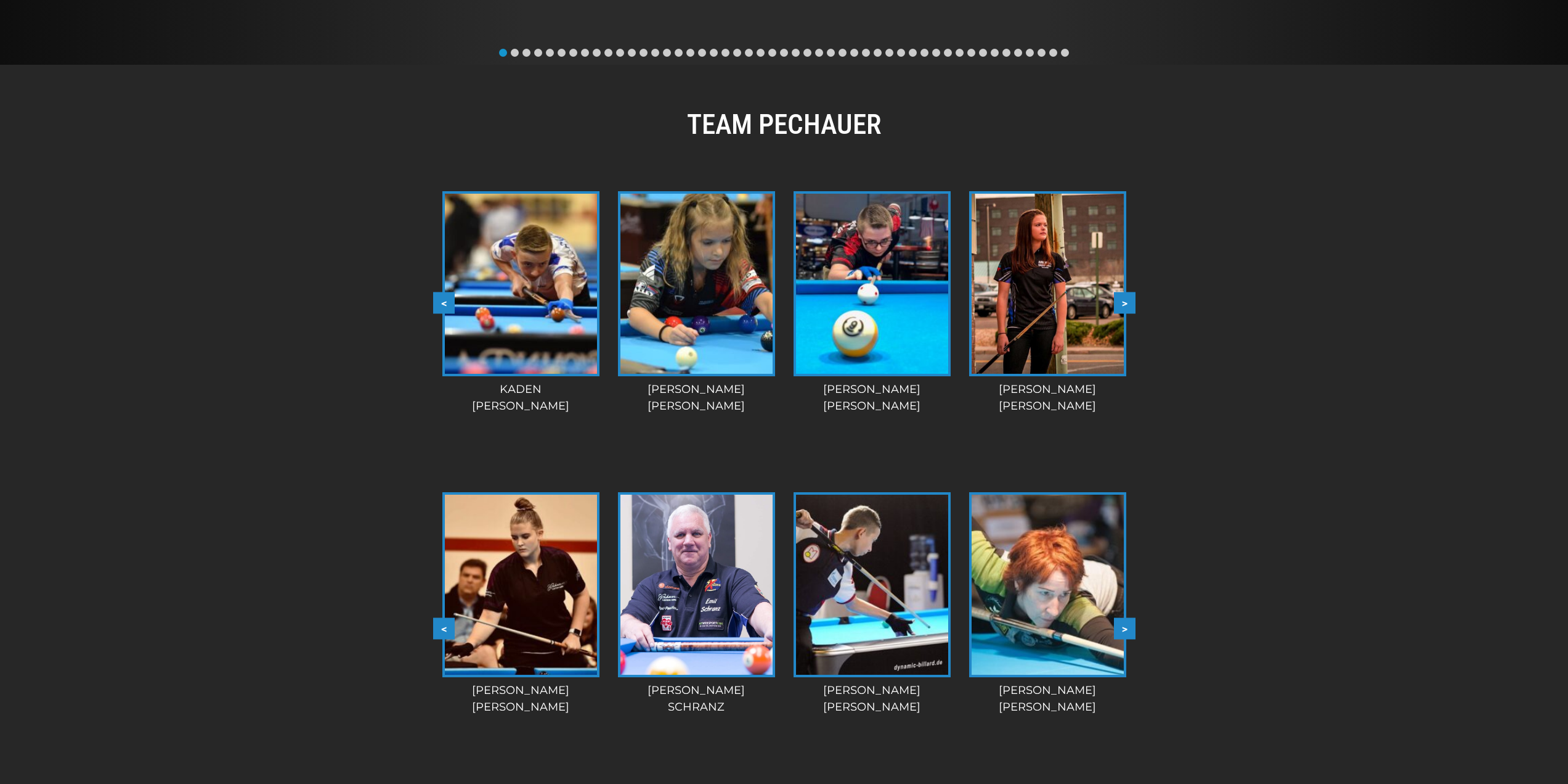
click at [1125, 308] on button ">" at bounding box center [1124, 301] width 21 height 21
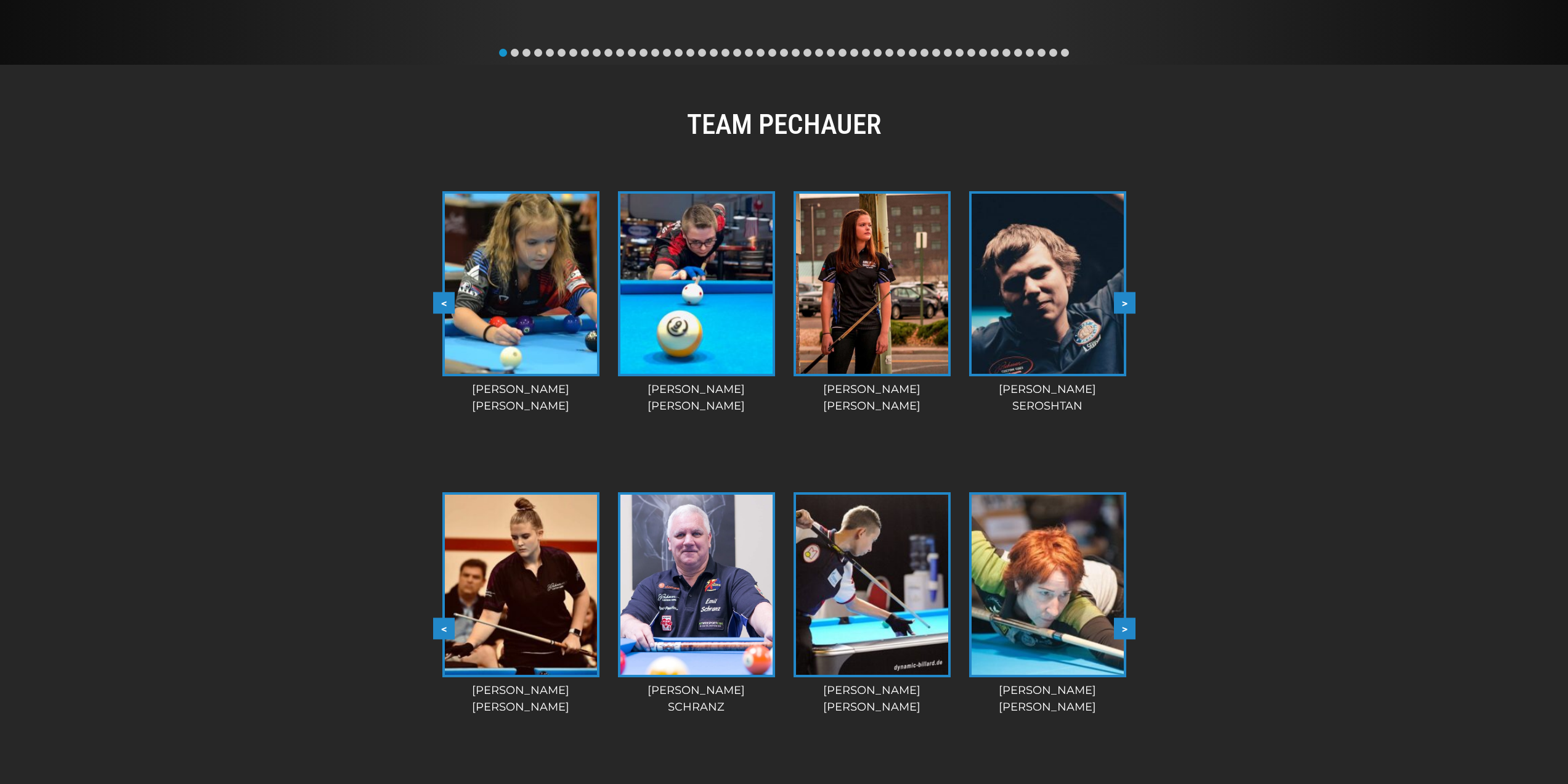
click at [1125, 308] on button ">" at bounding box center [1124, 301] width 21 height 21
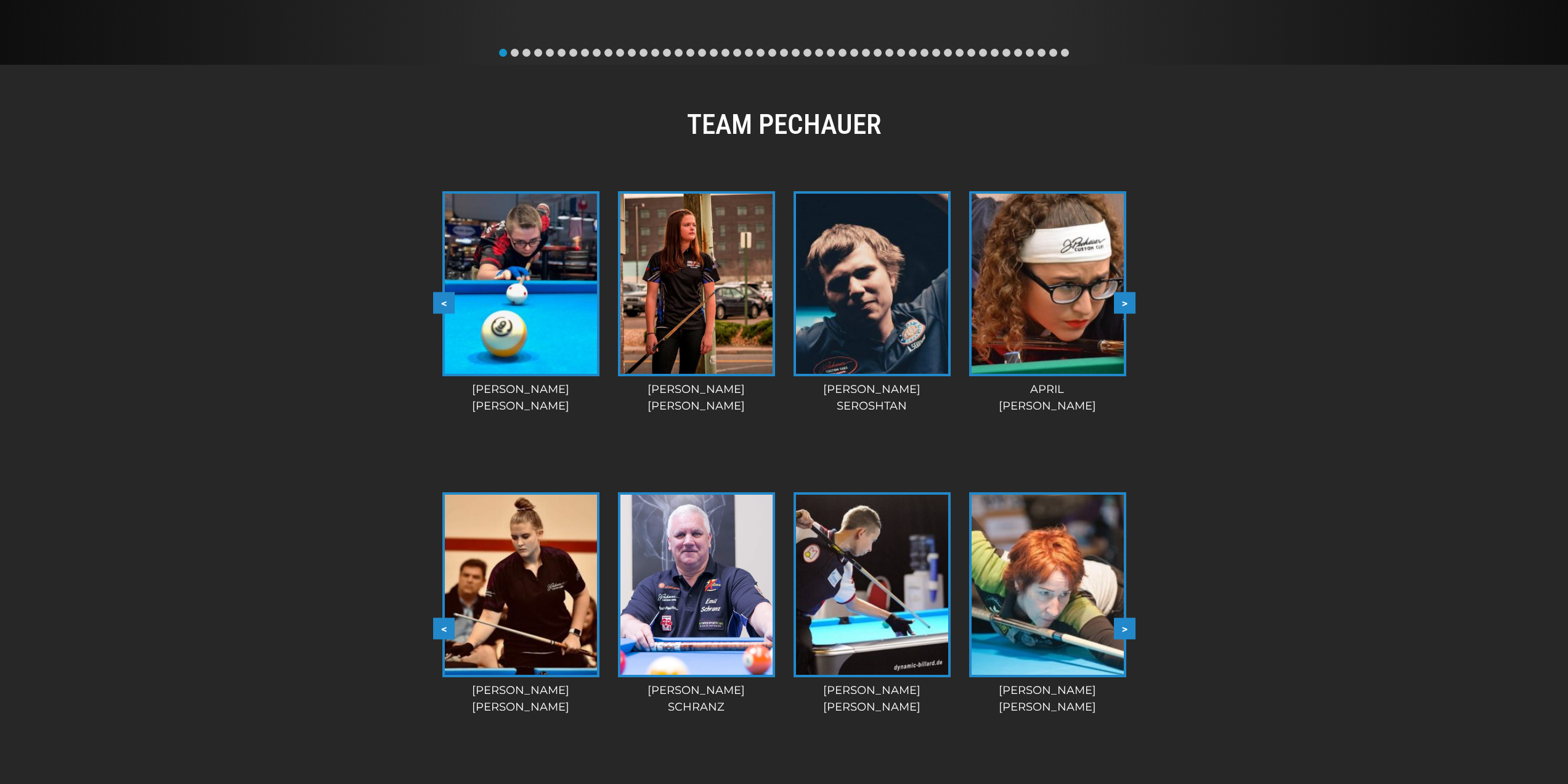
click at [1125, 308] on button ">" at bounding box center [1124, 301] width 21 height 21
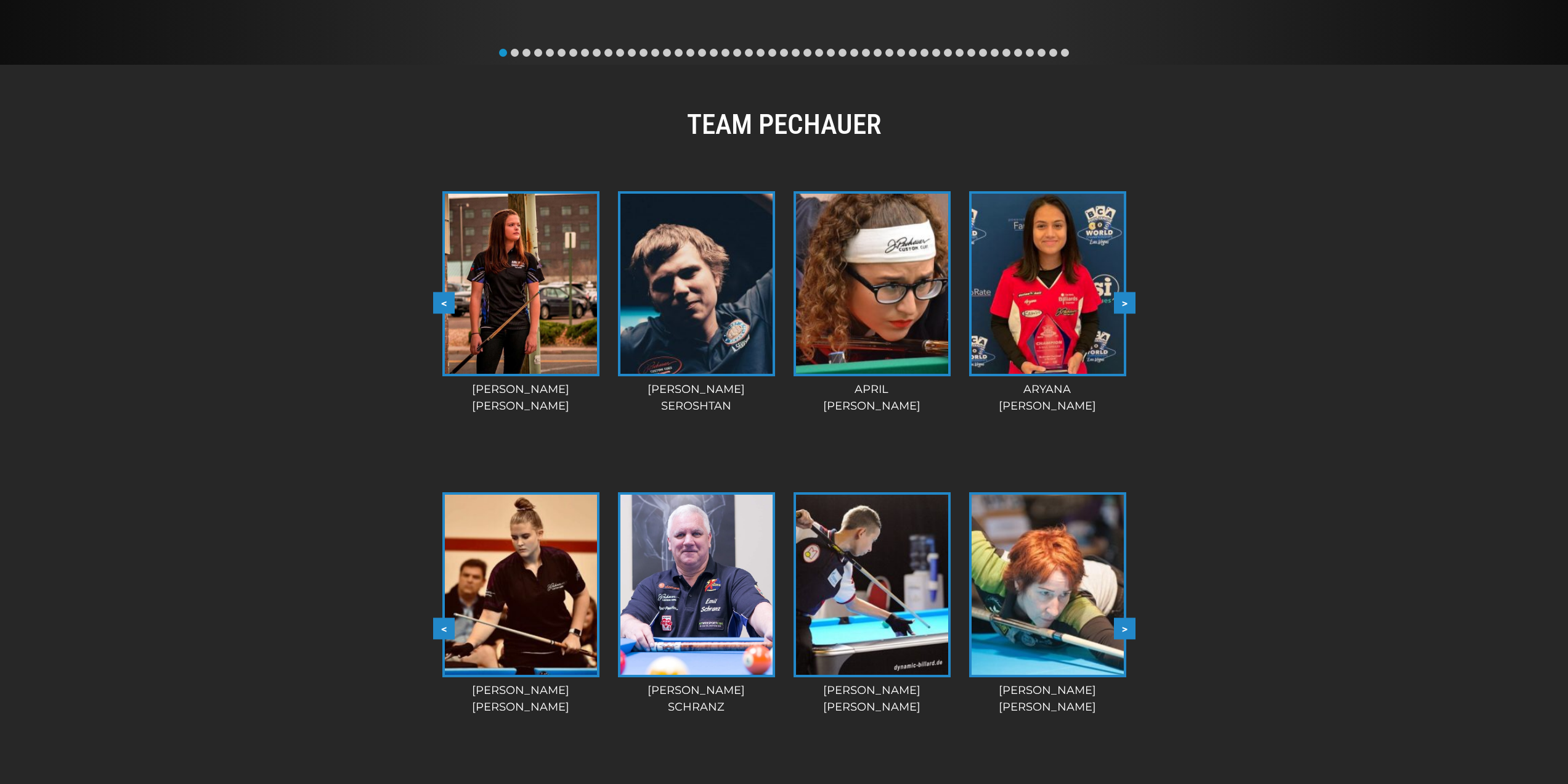
click at [1125, 308] on button ">" at bounding box center [1124, 301] width 21 height 21
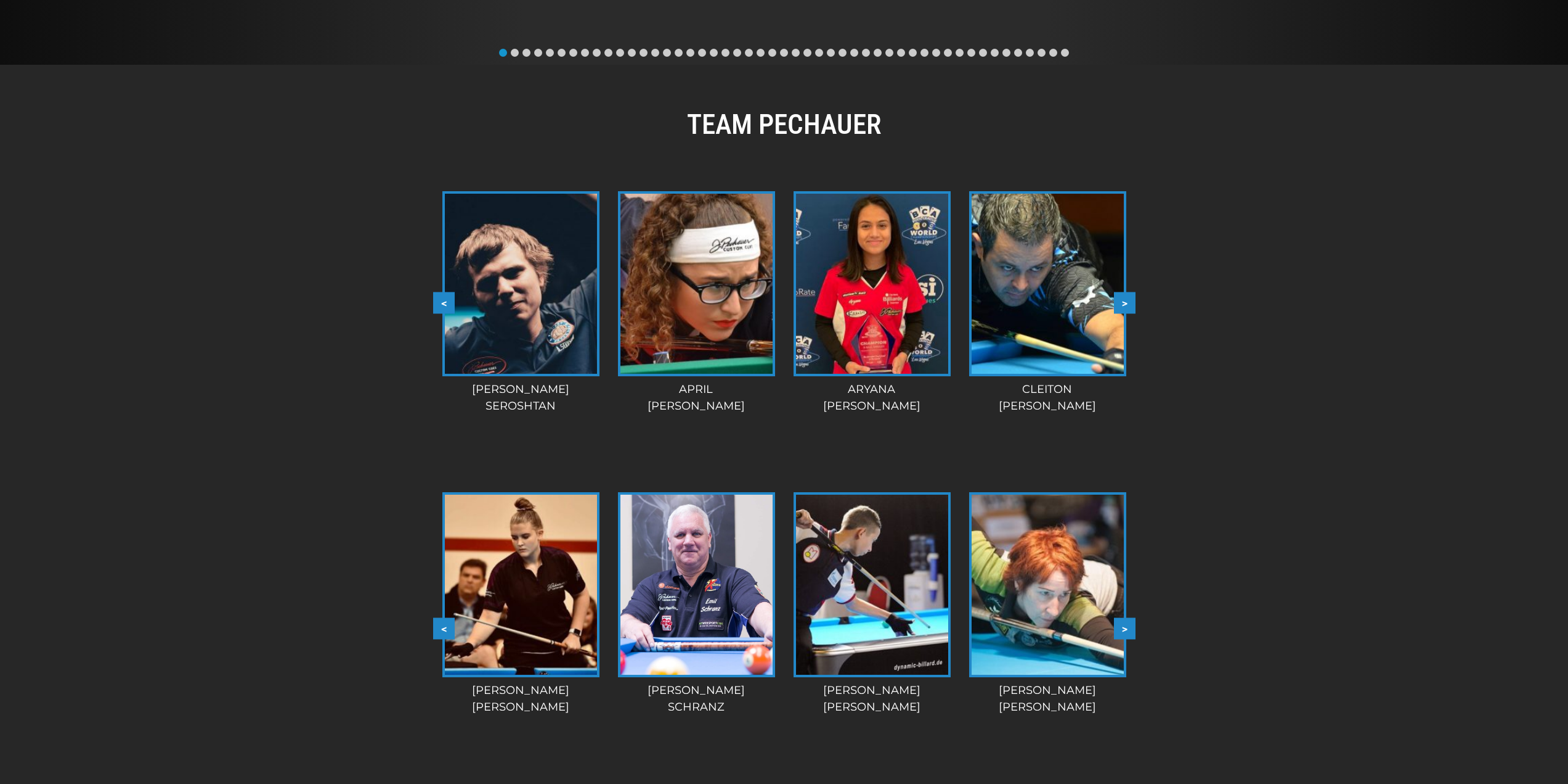
click at [1125, 308] on button ">" at bounding box center [1124, 301] width 21 height 21
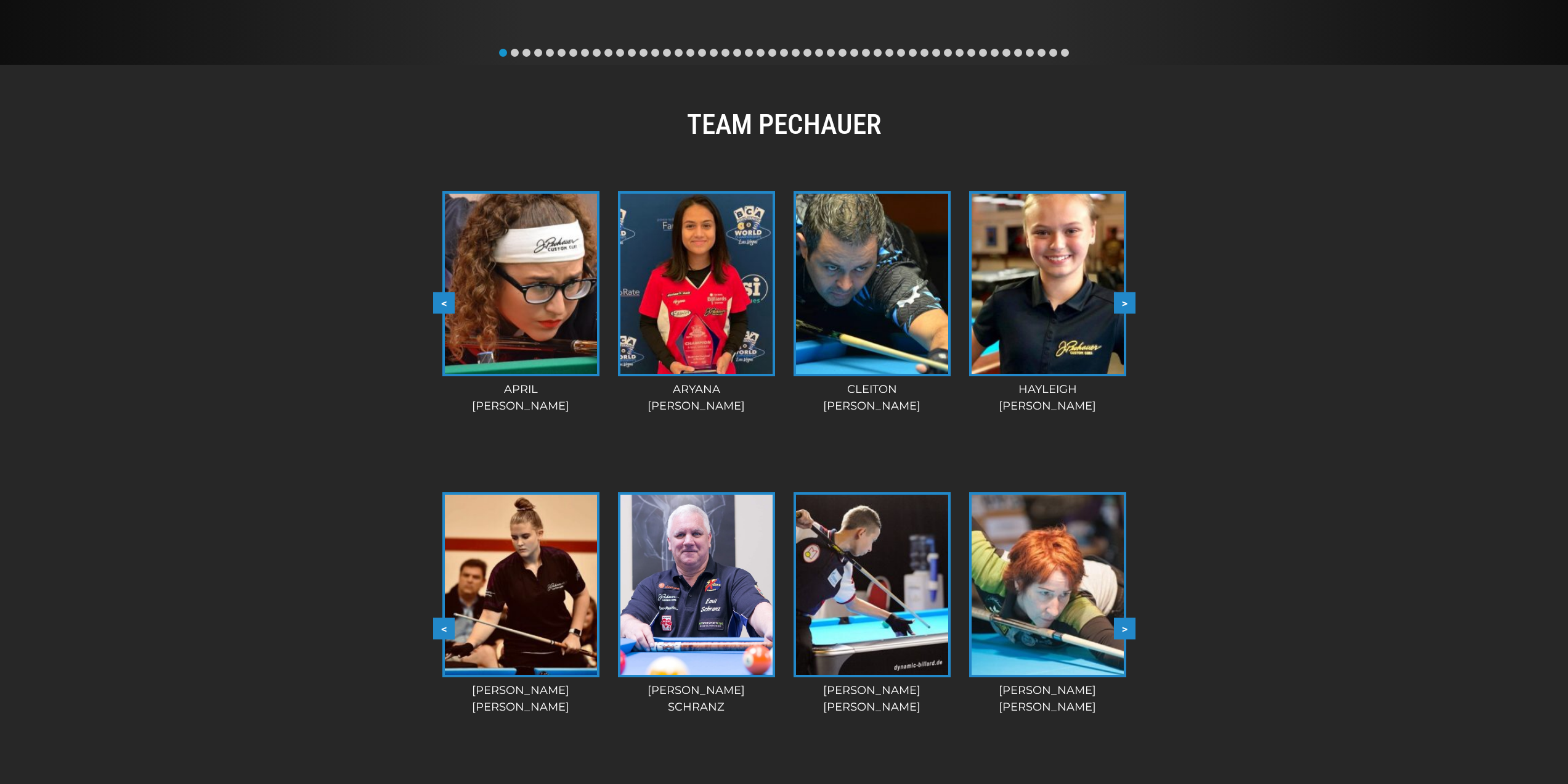
click at [1116, 629] on button ">" at bounding box center [1124, 628] width 21 height 21
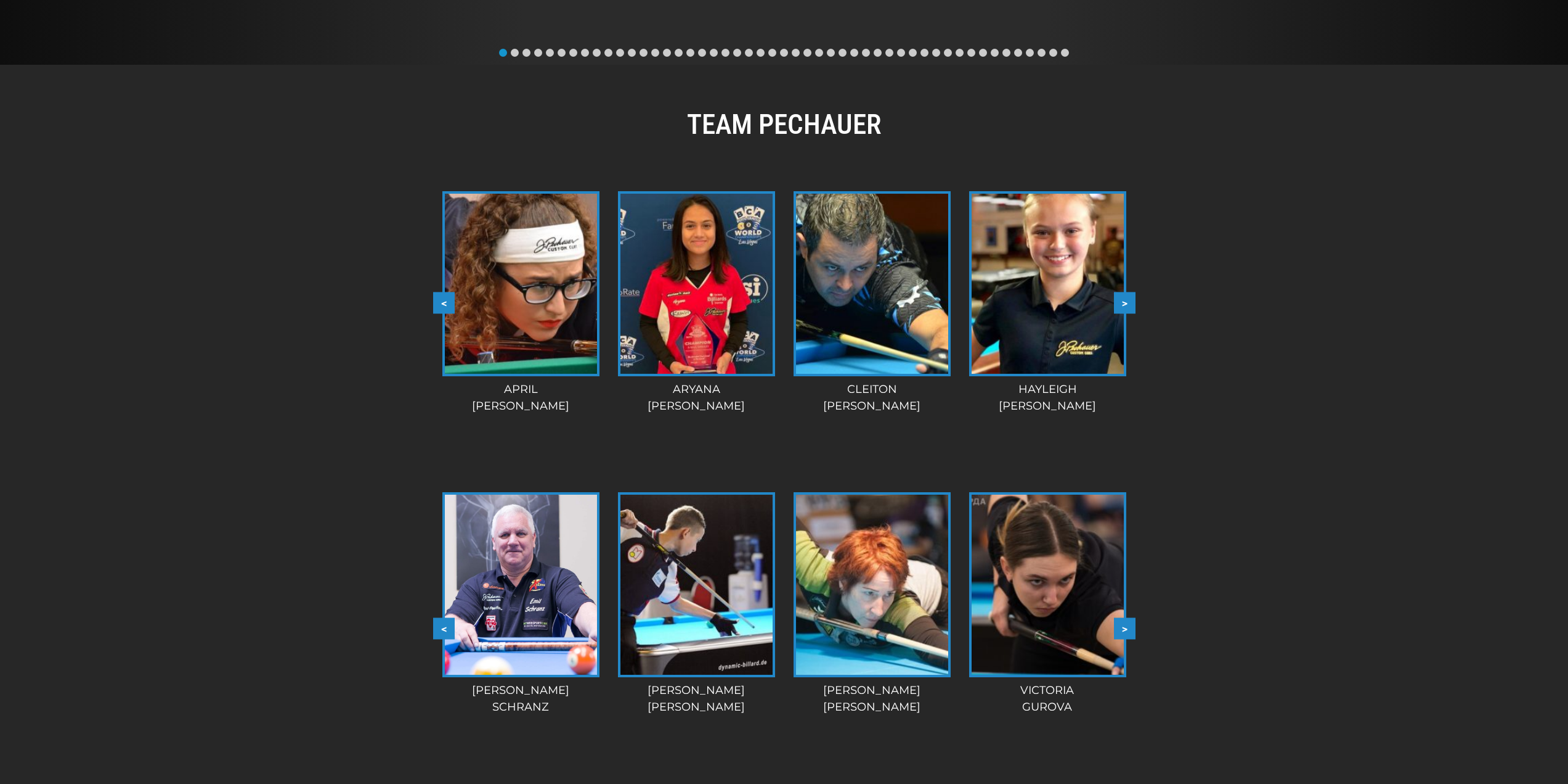
click at [1115, 629] on button ">" at bounding box center [1124, 628] width 21 height 21
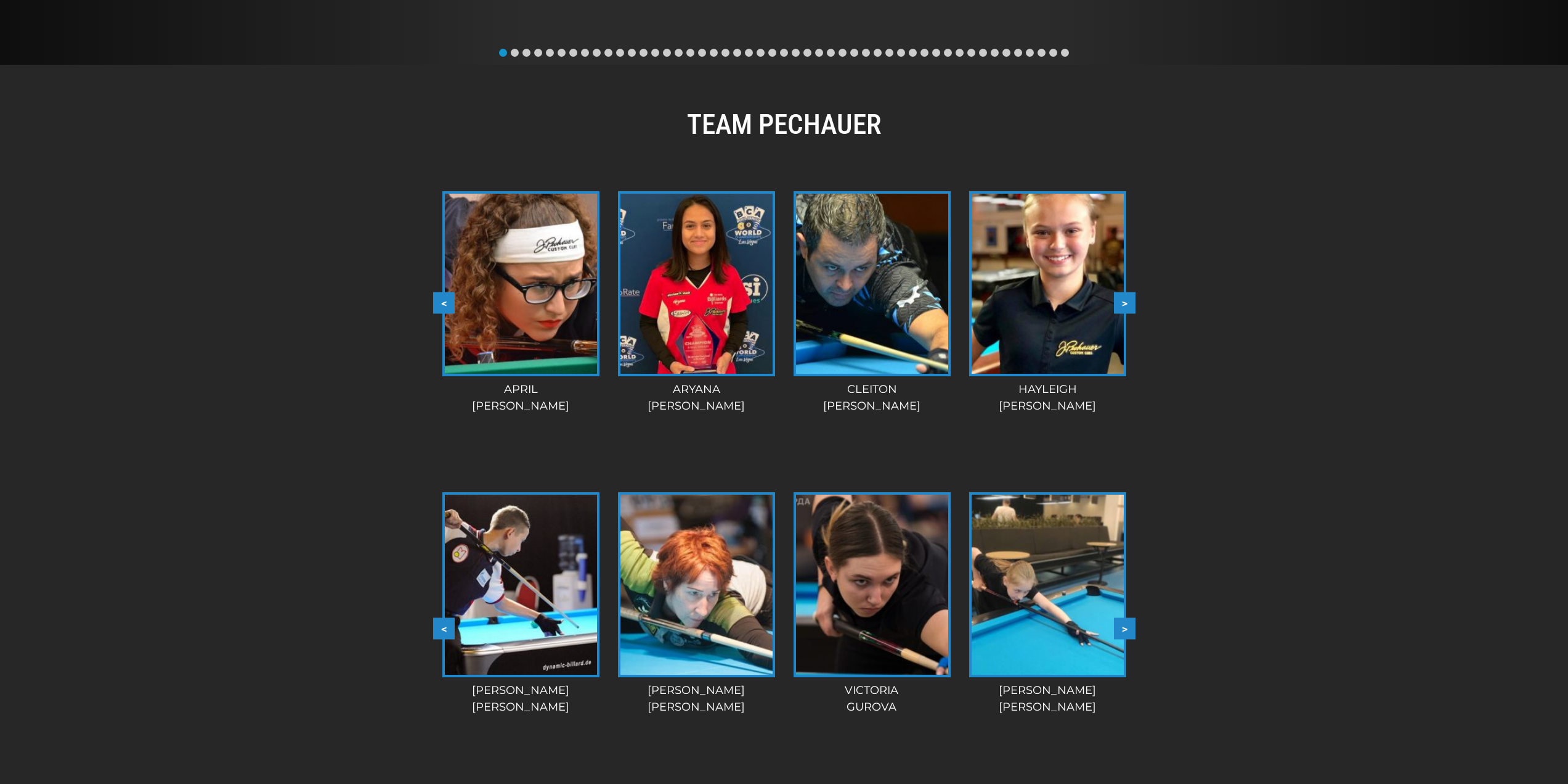
click at [1115, 629] on button ">" at bounding box center [1124, 628] width 21 height 21
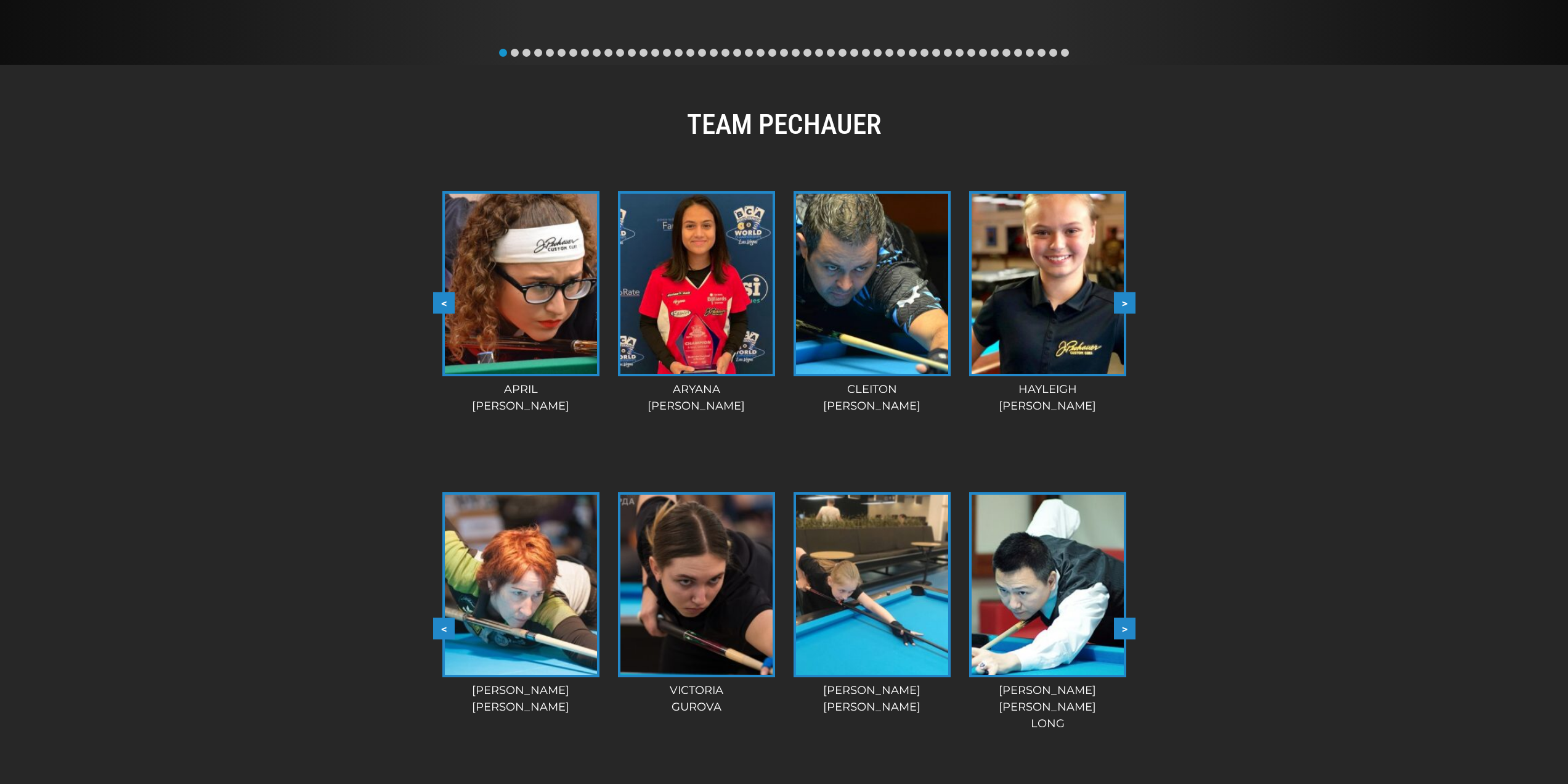
click at [1115, 629] on button ">" at bounding box center [1124, 628] width 21 height 21
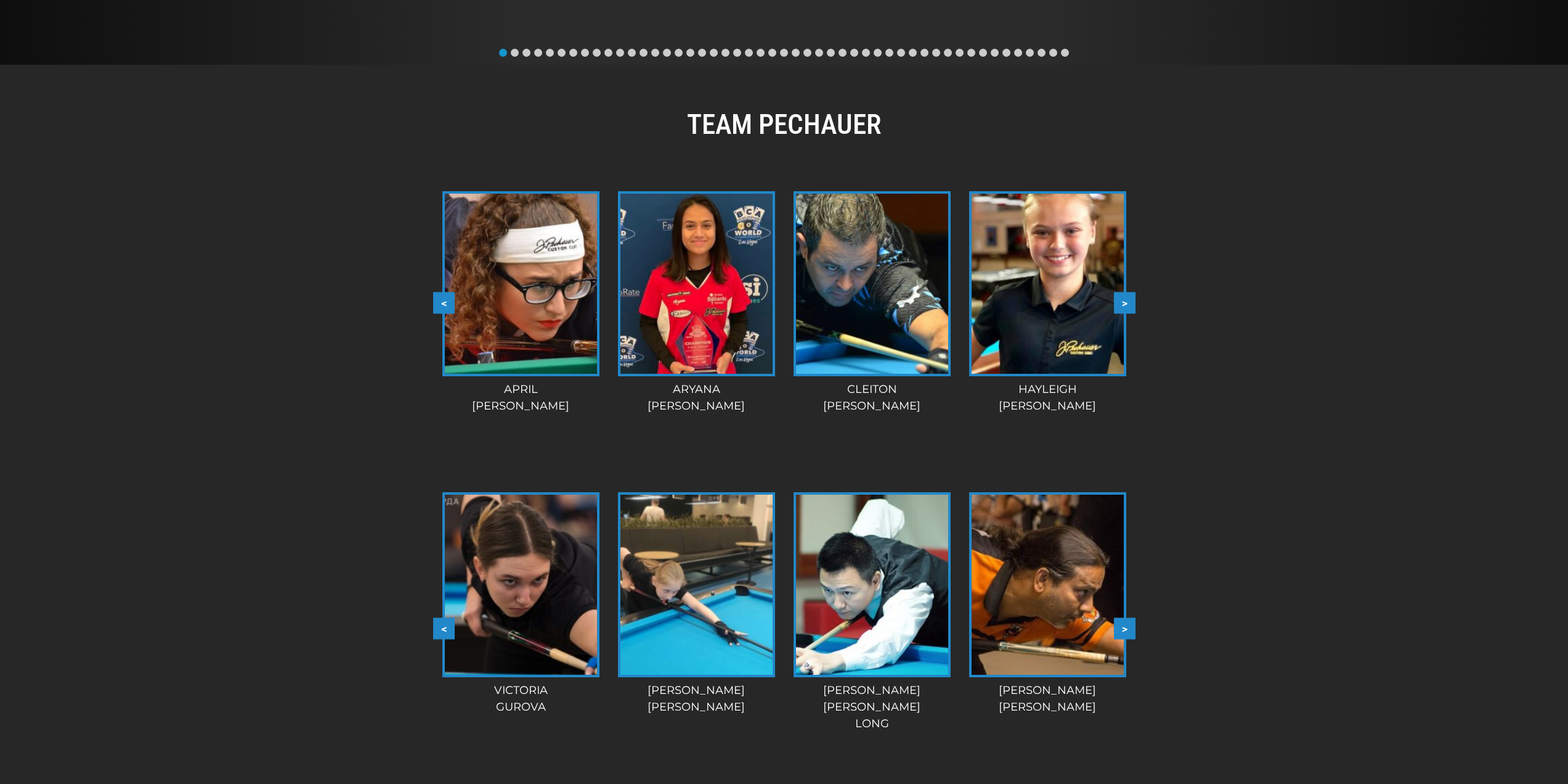
click at [1115, 629] on button ">" at bounding box center [1124, 628] width 21 height 21
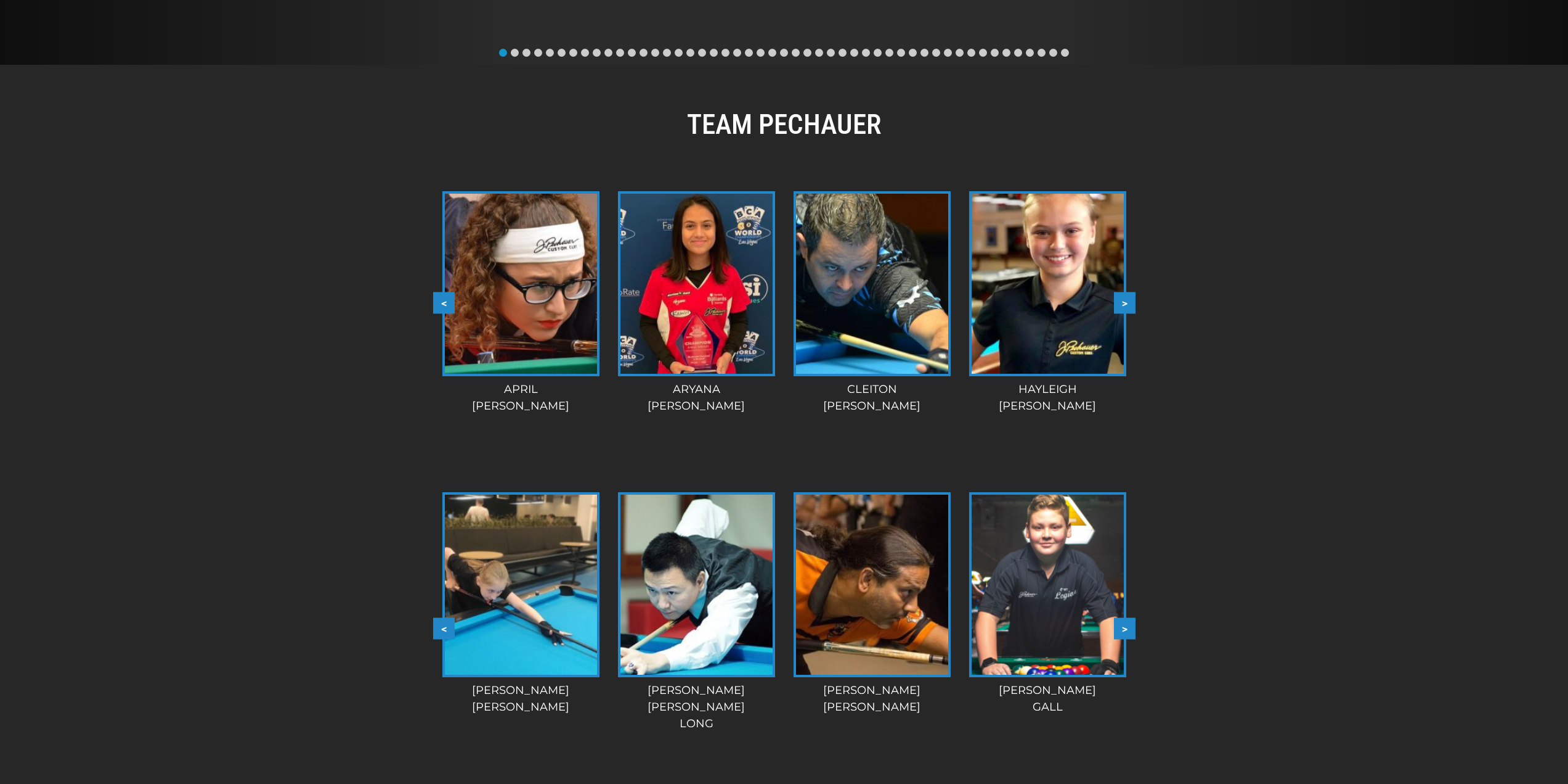
click at [1115, 629] on button ">" at bounding box center [1124, 628] width 21 height 21
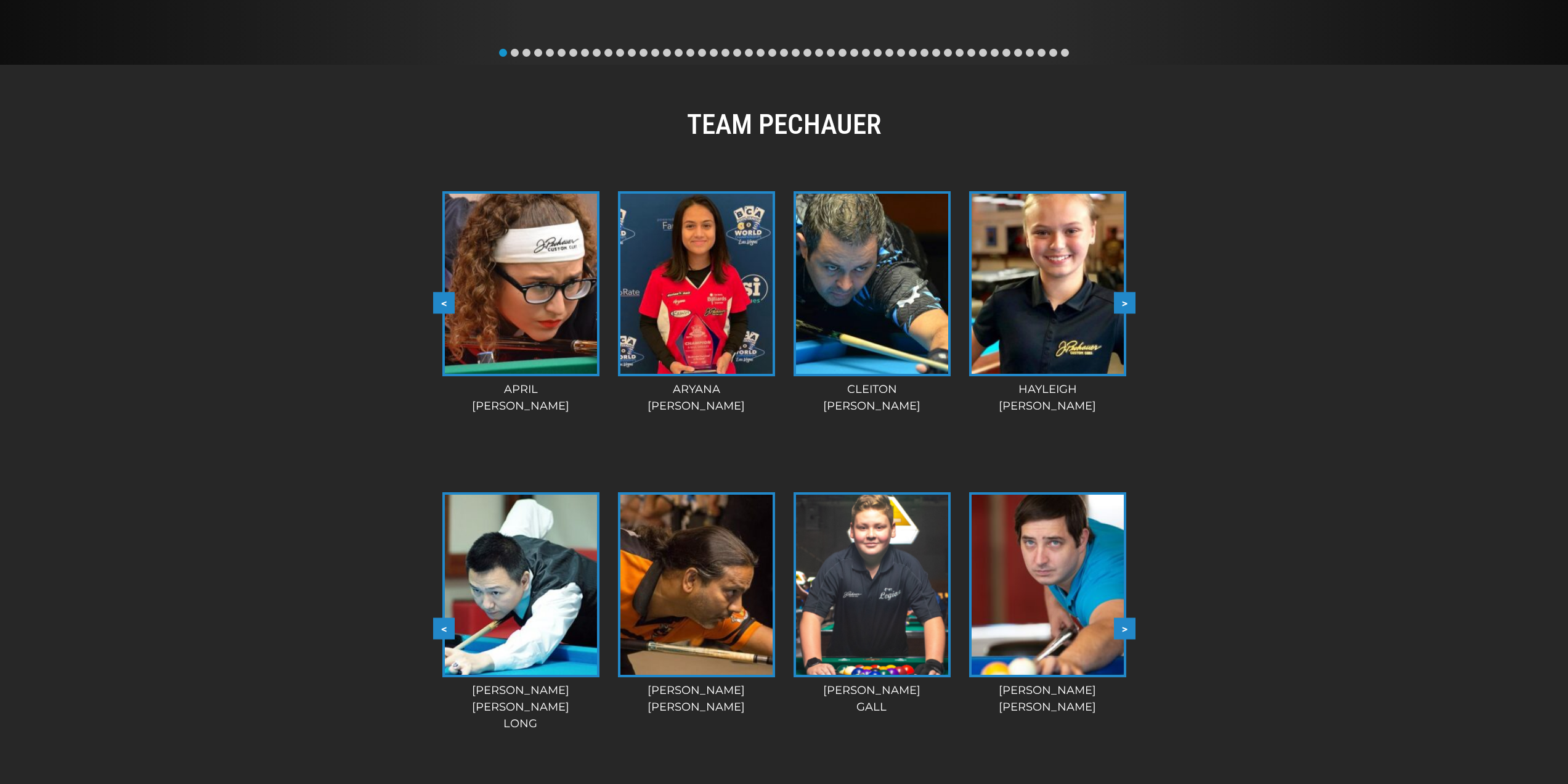
click at [1115, 629] on button ">" at bounding box center [1124, 628] width 21 height 21
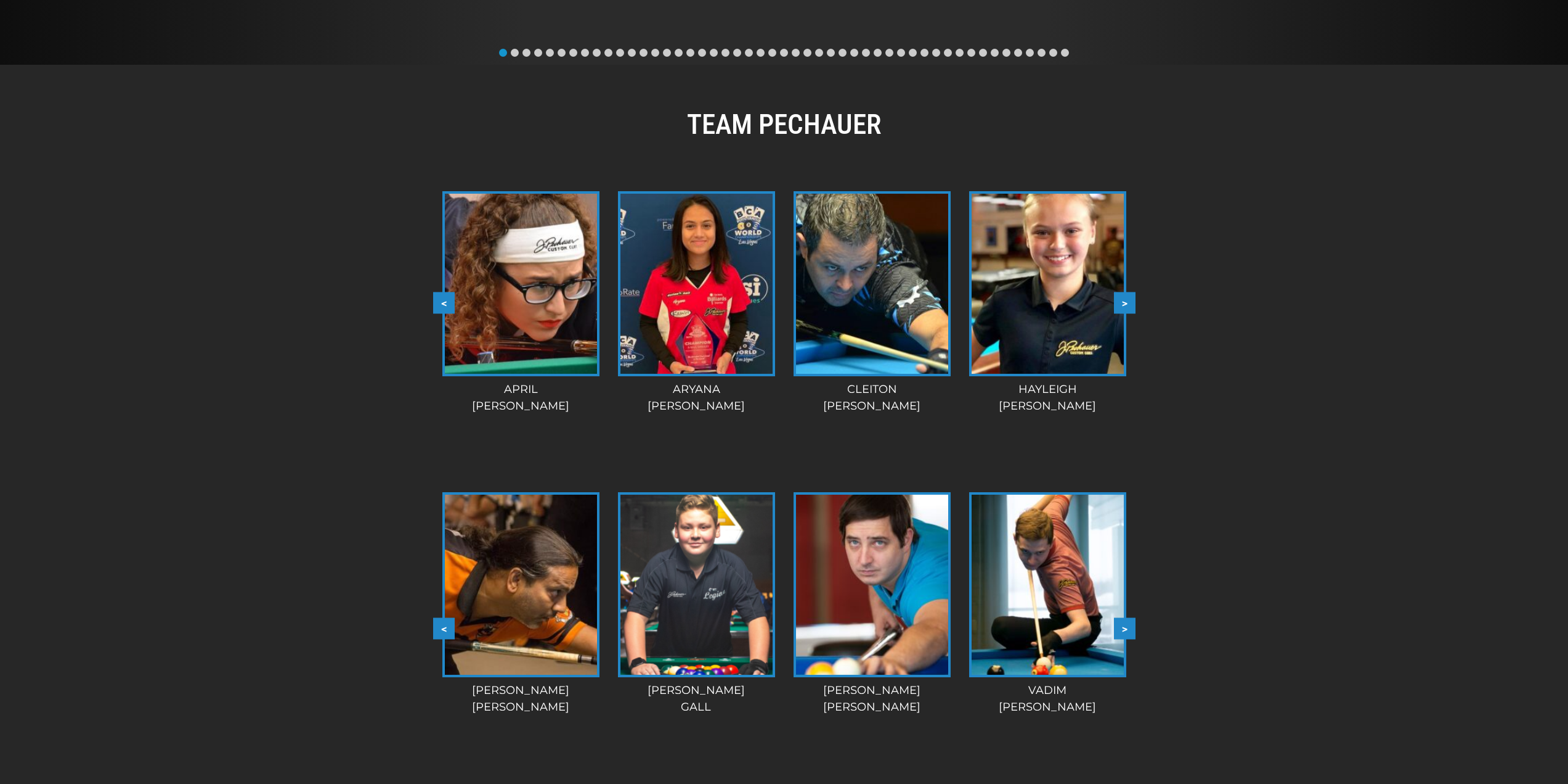
click at [1115, 629] on button ">" at bounding box center [1124, 628] width 21 height 21
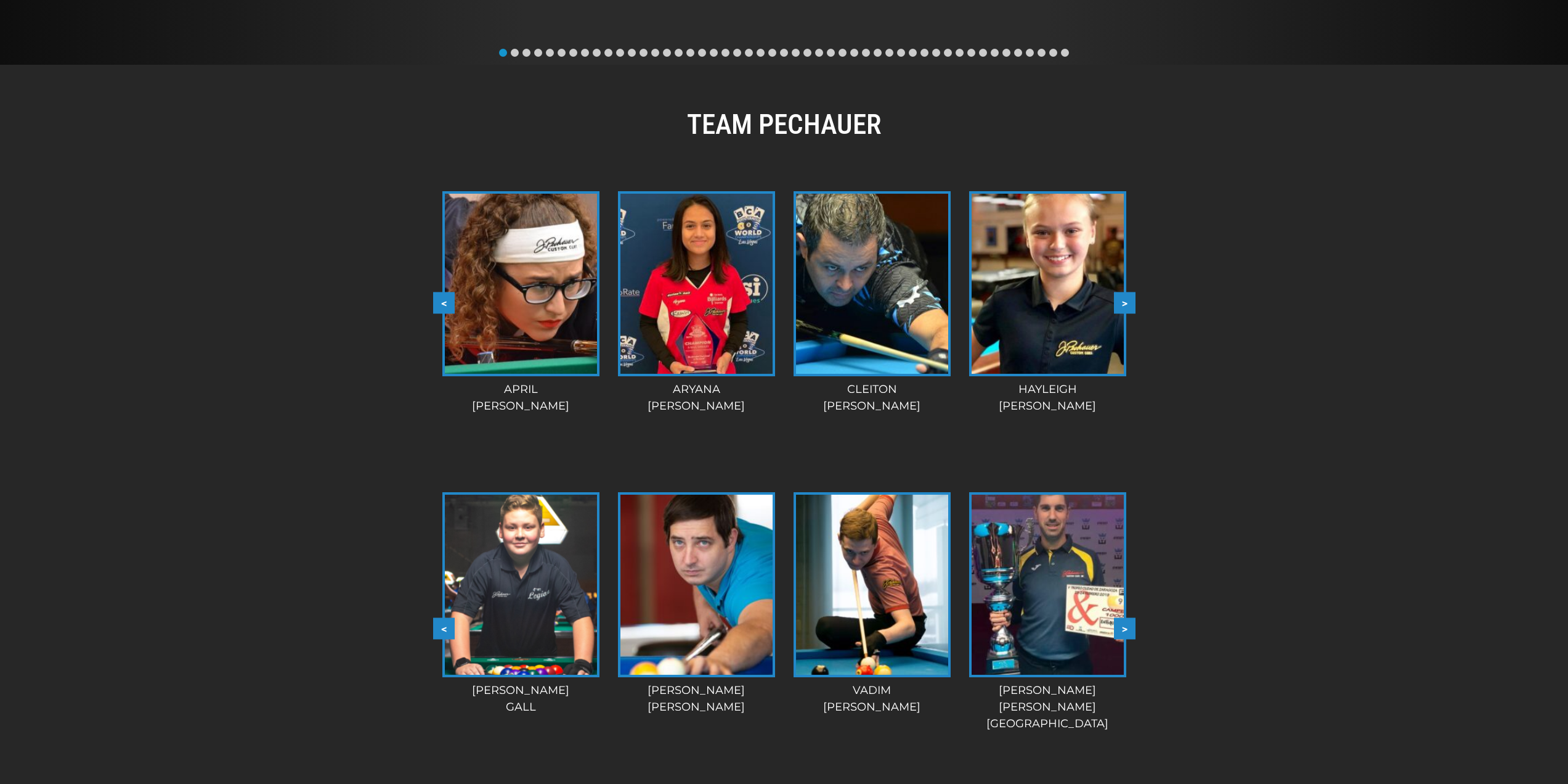
click at [1122, 628] on button ">" at bounding box center [1124, 628] width 21 height 21
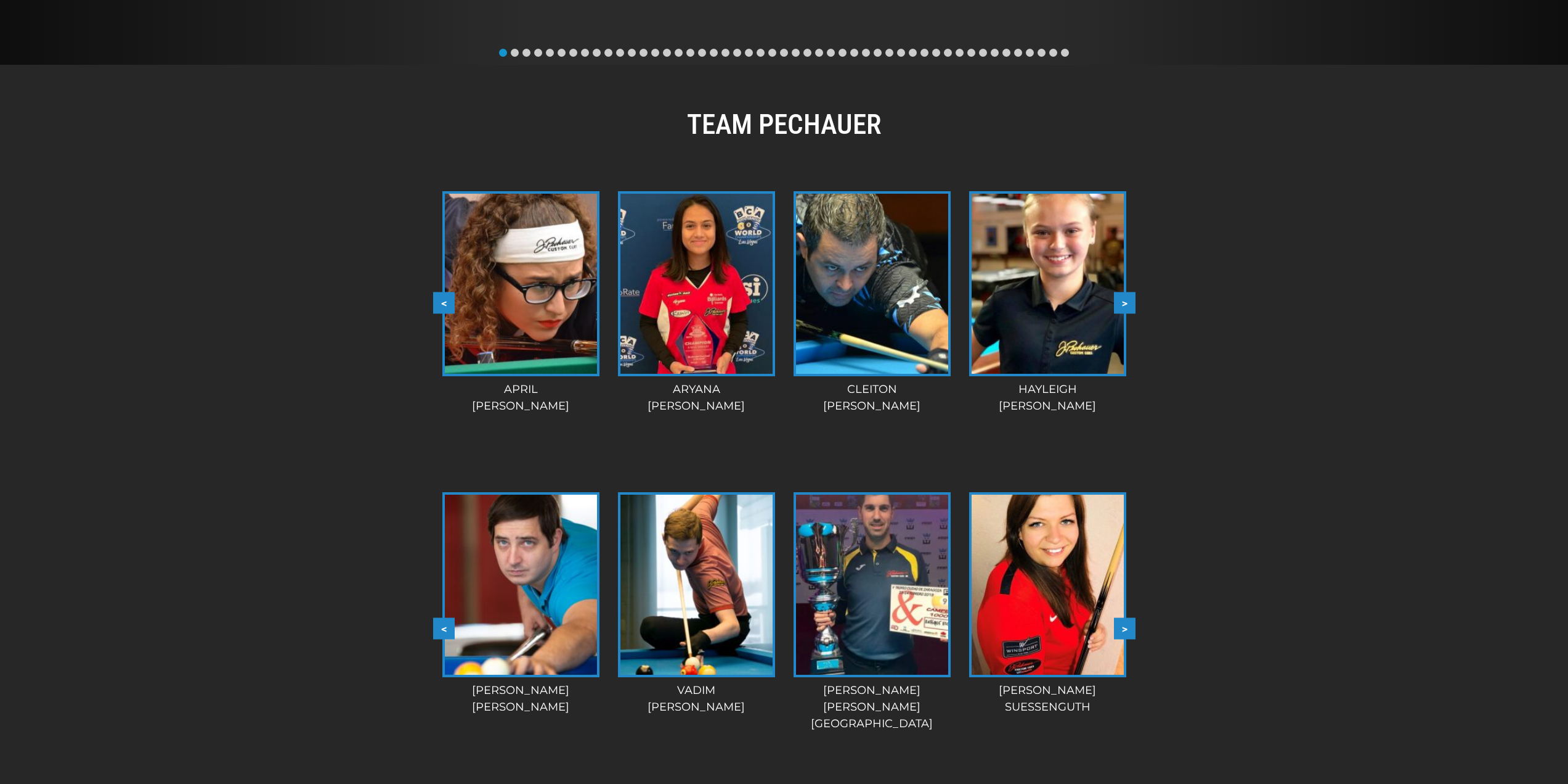
click at [1122, 628] on button ">" at bounding box center [1124, 628] width 21 height 21
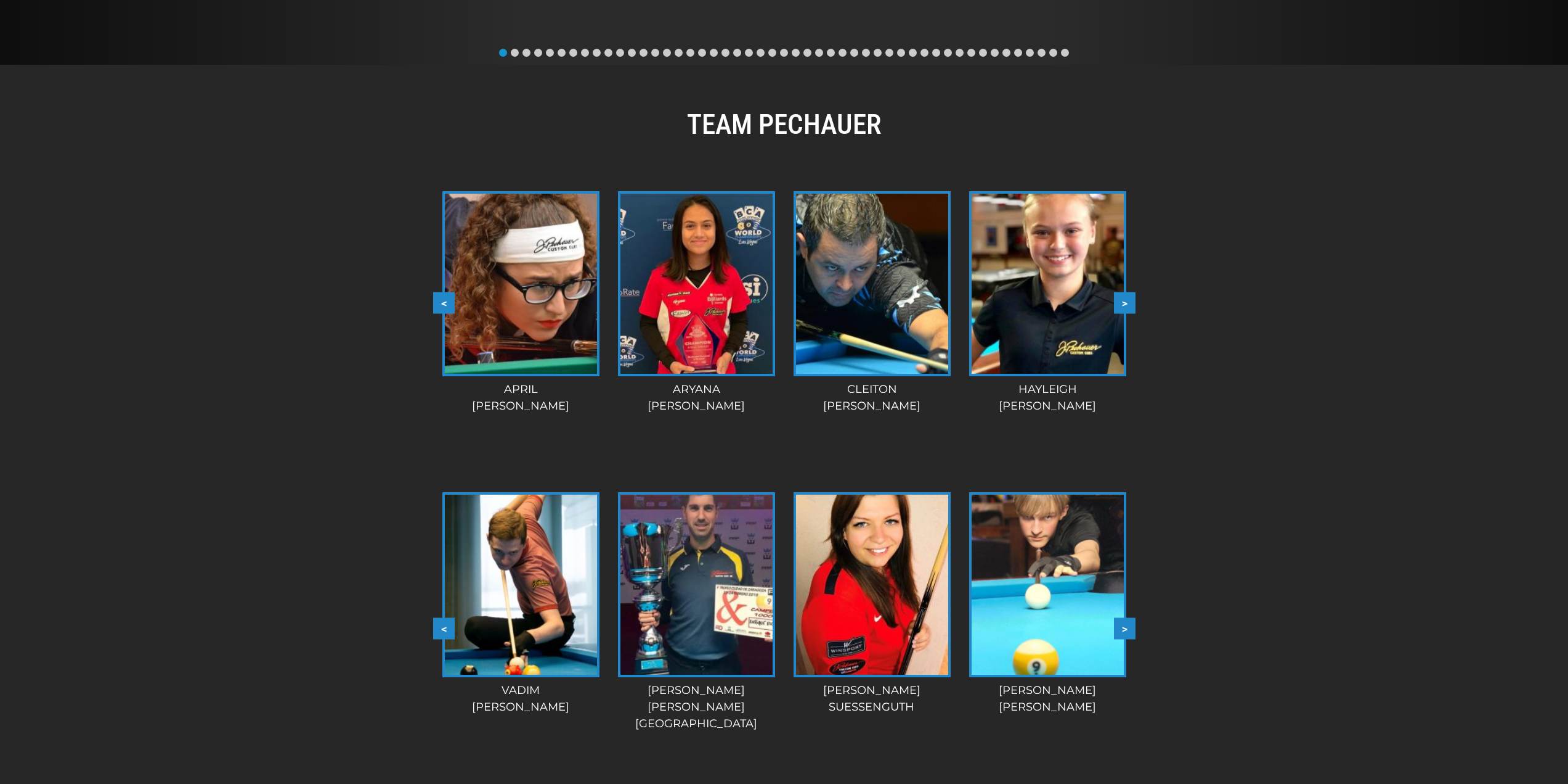
click at [1122, 628] on button ">" at bounding box center [1124, 628] width 21 height 21
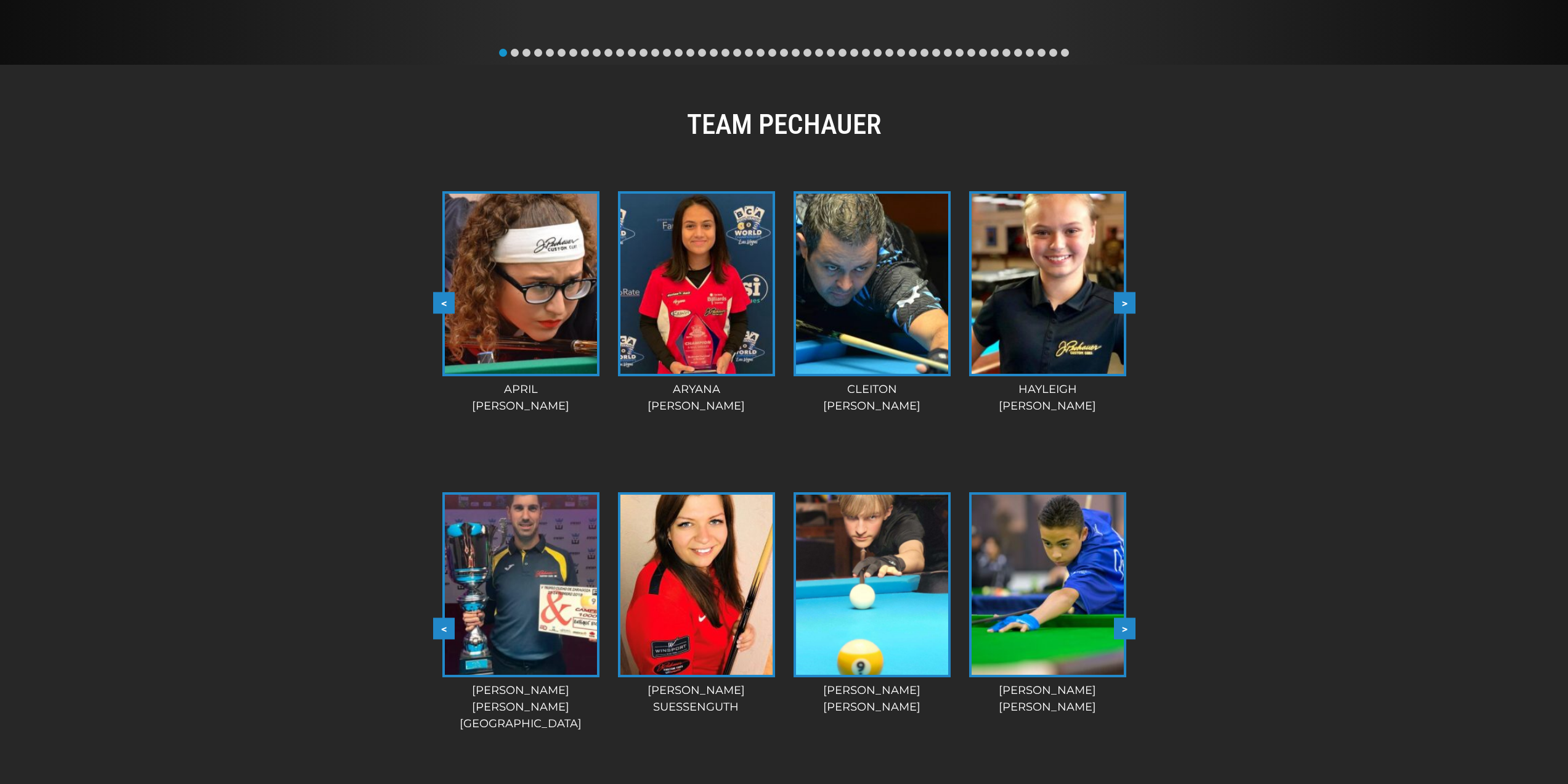
click at [1122, 628] on button ">" at bounding box center [1124, 628] width 21 height 21
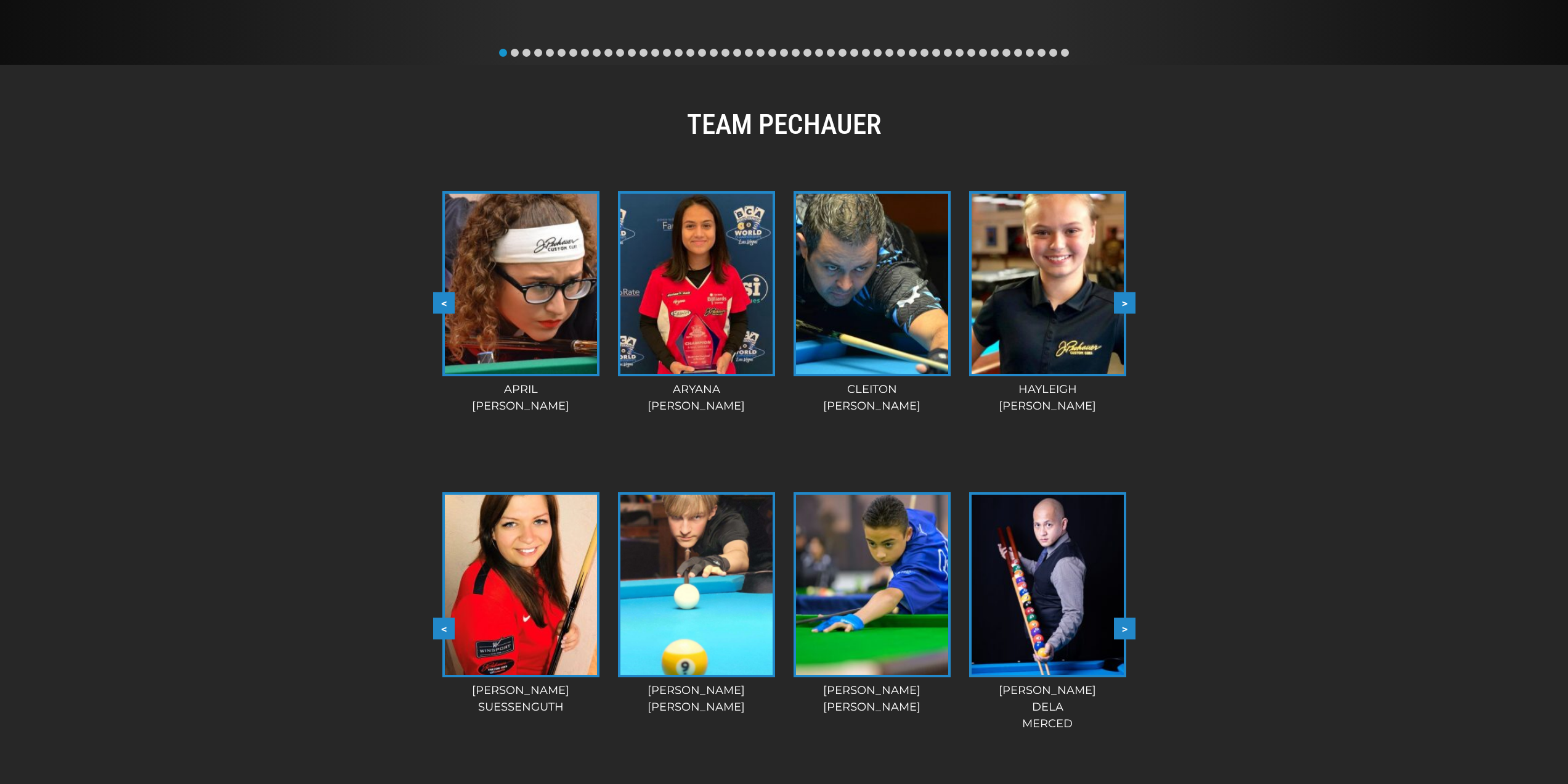
click at [1122, 628] on button ">" at bounding box center [1124, 628] width 21 height 21
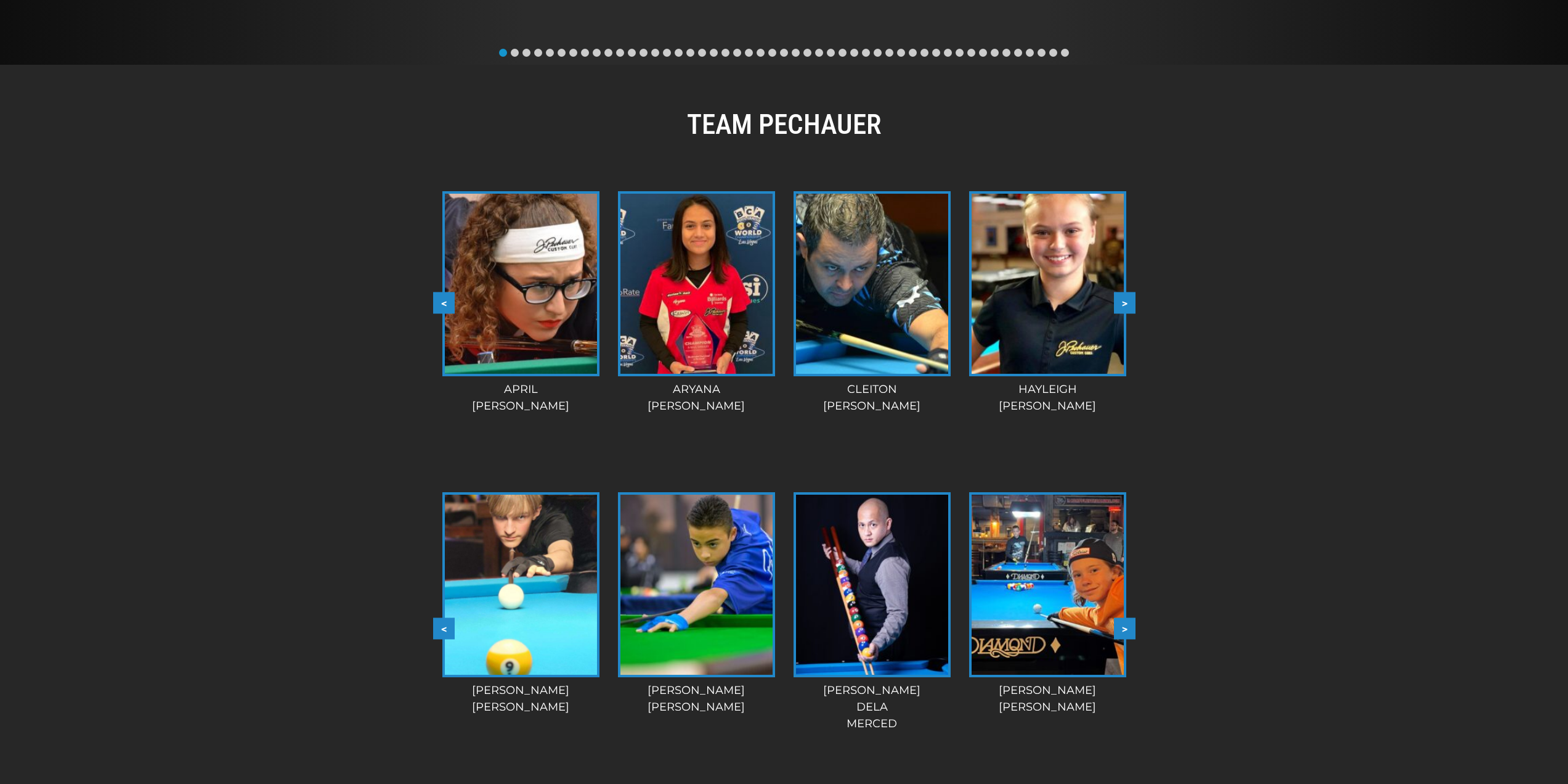
click at [1122, 628] on button ">" at bounding box center [1124, 628] width 21 height 21
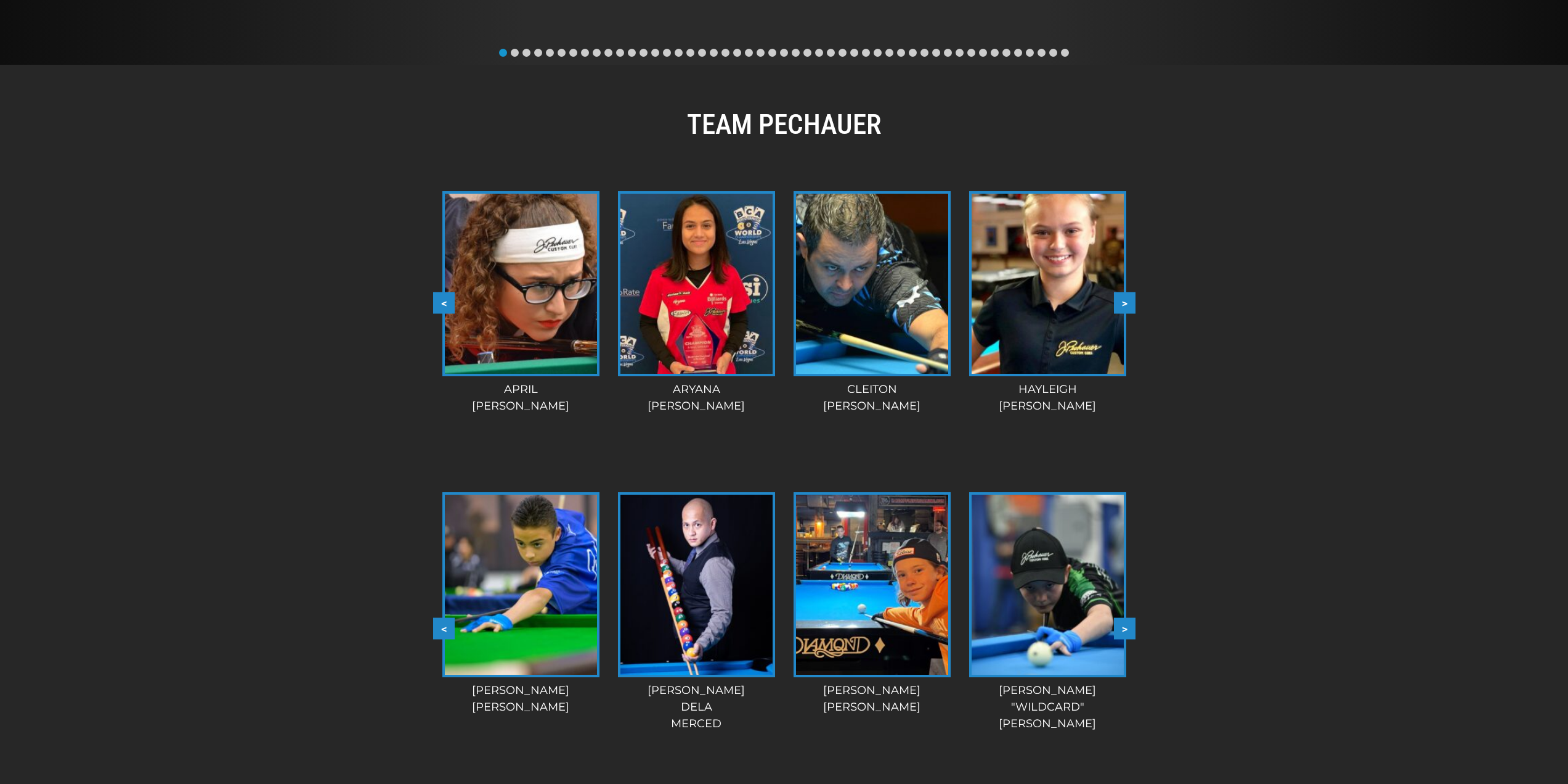
click at [1122, 628] on button ">" at bounding box center [1124, 628] width 21 height 21
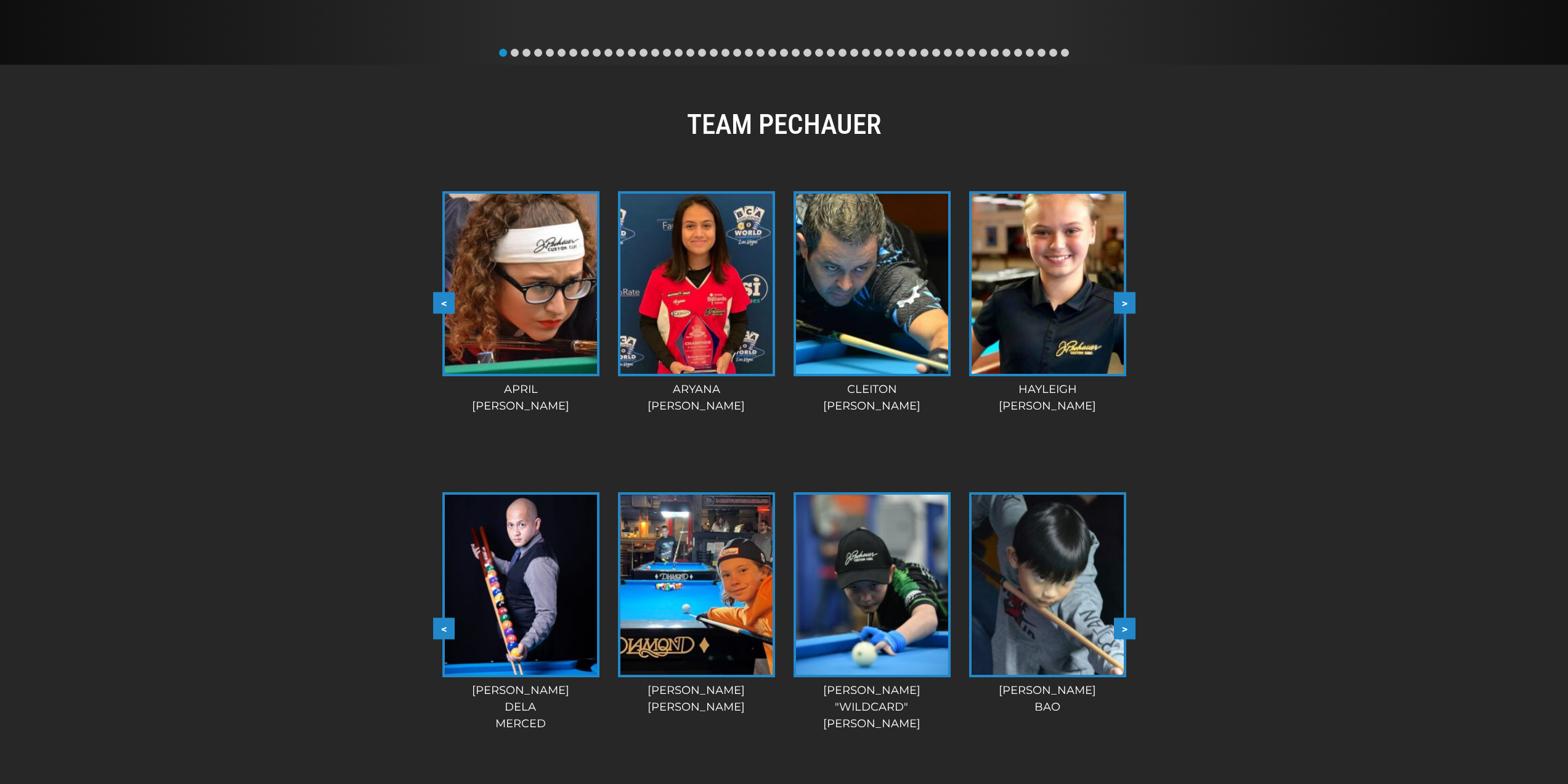
click at [1122, 628] on button ">" at bounding box center [1124, 628] width 21 height 21
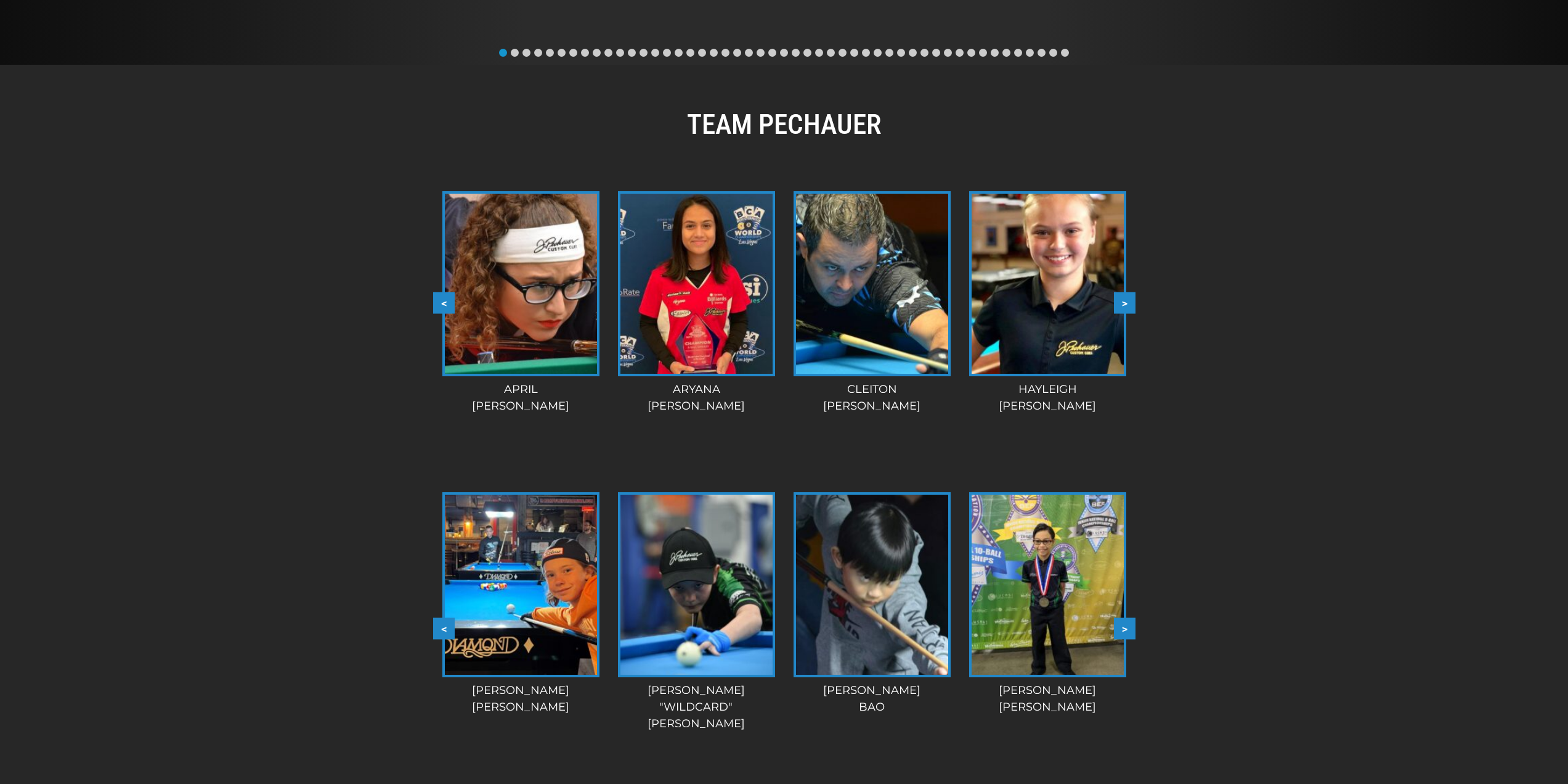
click at [1122, 628] on button ">" at bounding box center [1124, 628] width 21 height 21
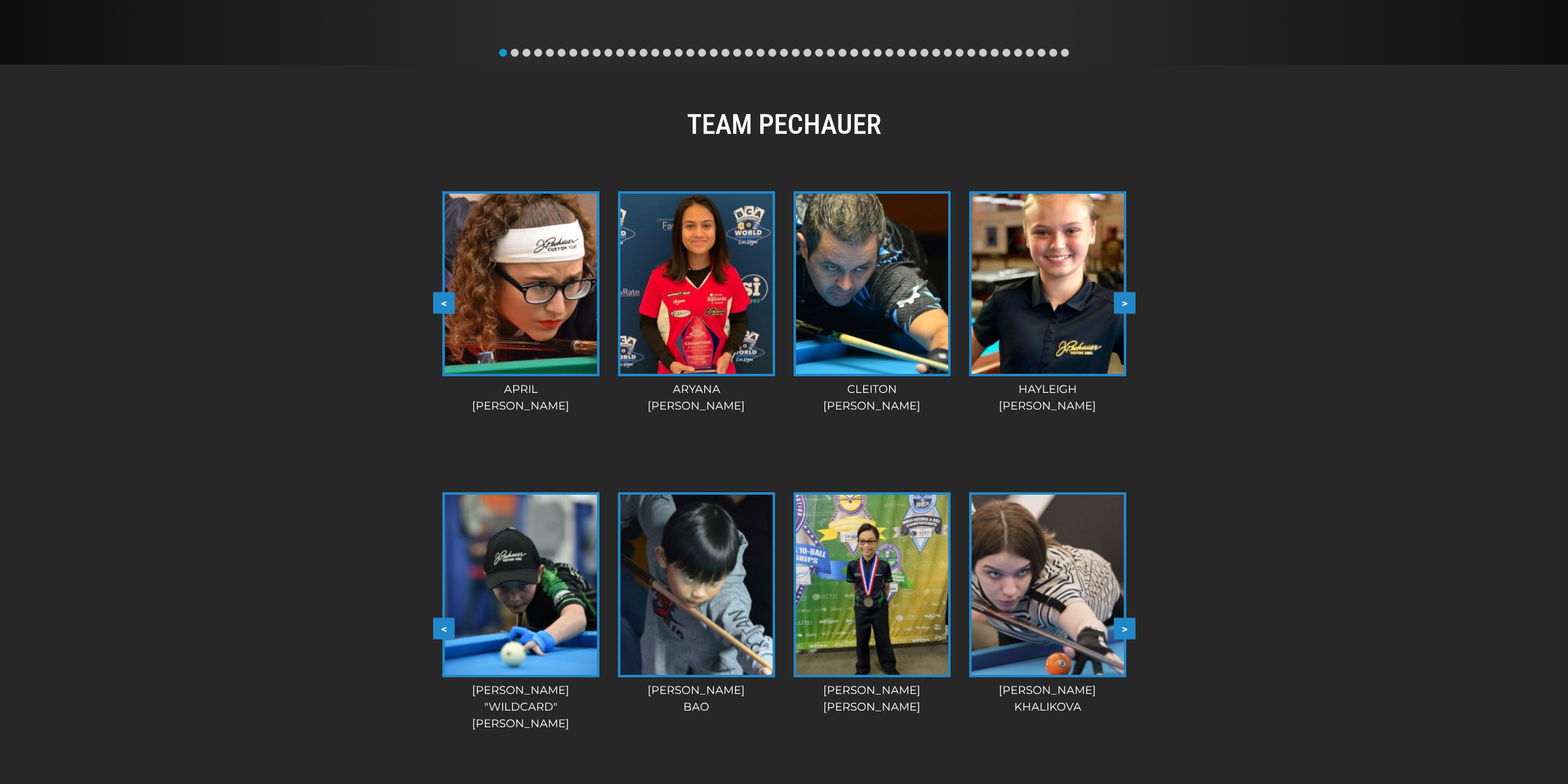
click at [1122, 628] on button ">" at bounding box center [1124, 628] width 21 height 21
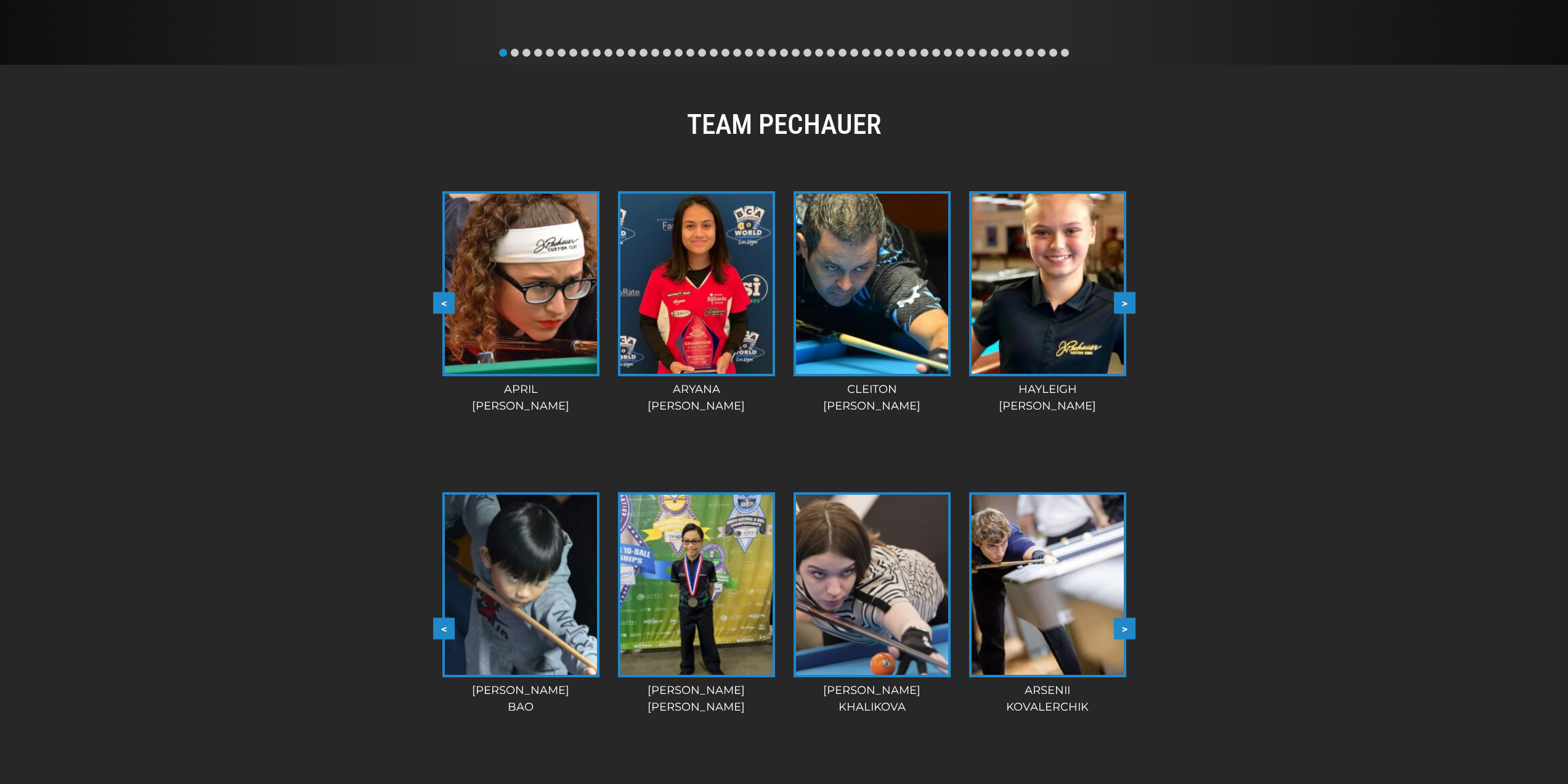
click at [1122, 628] on button ">" at bounding box center [1124, 628] width 21 height 21
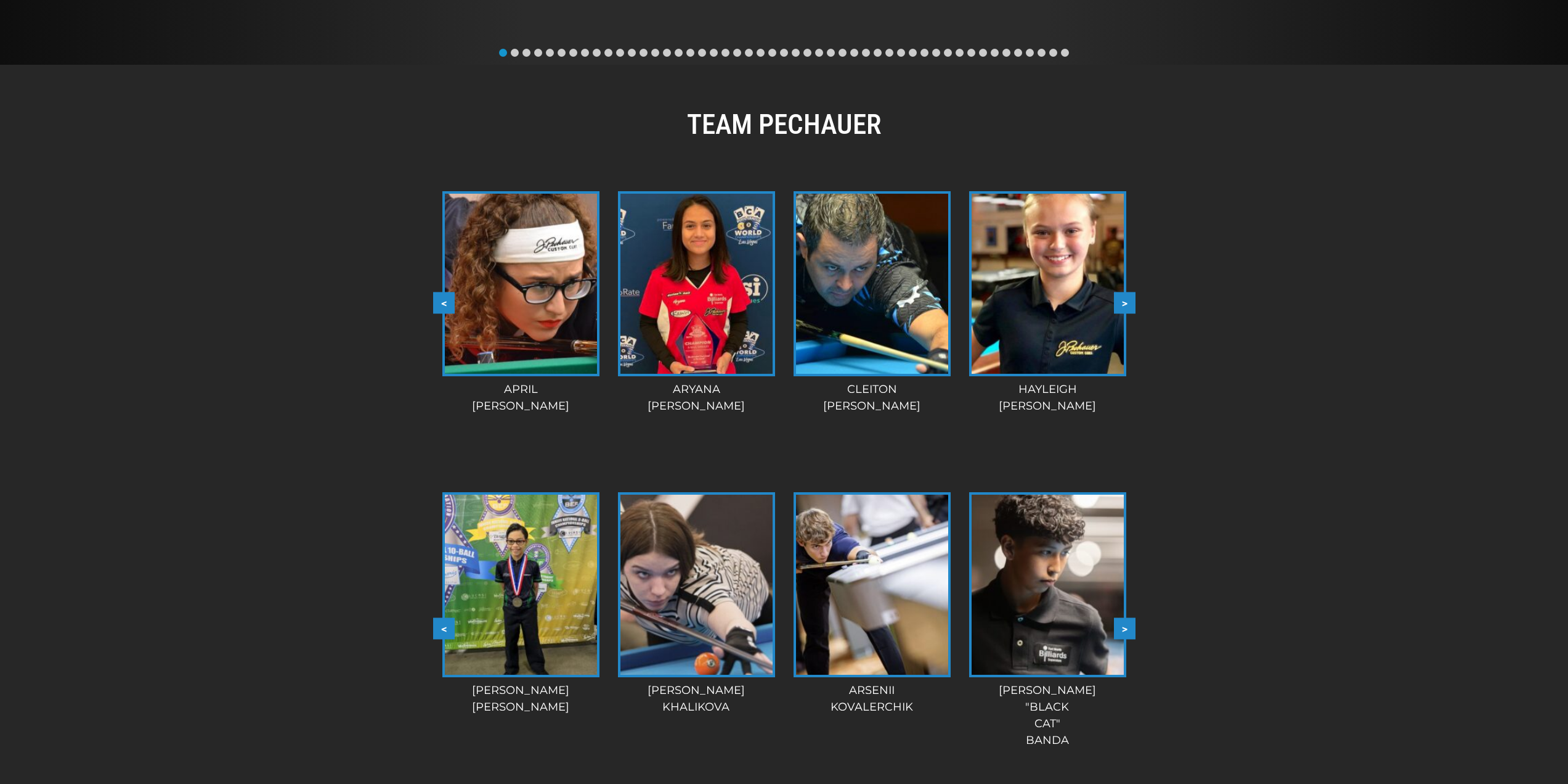
click at [1122, 628] on button ">" at bounding box center [1124, 628] width 21 height 21
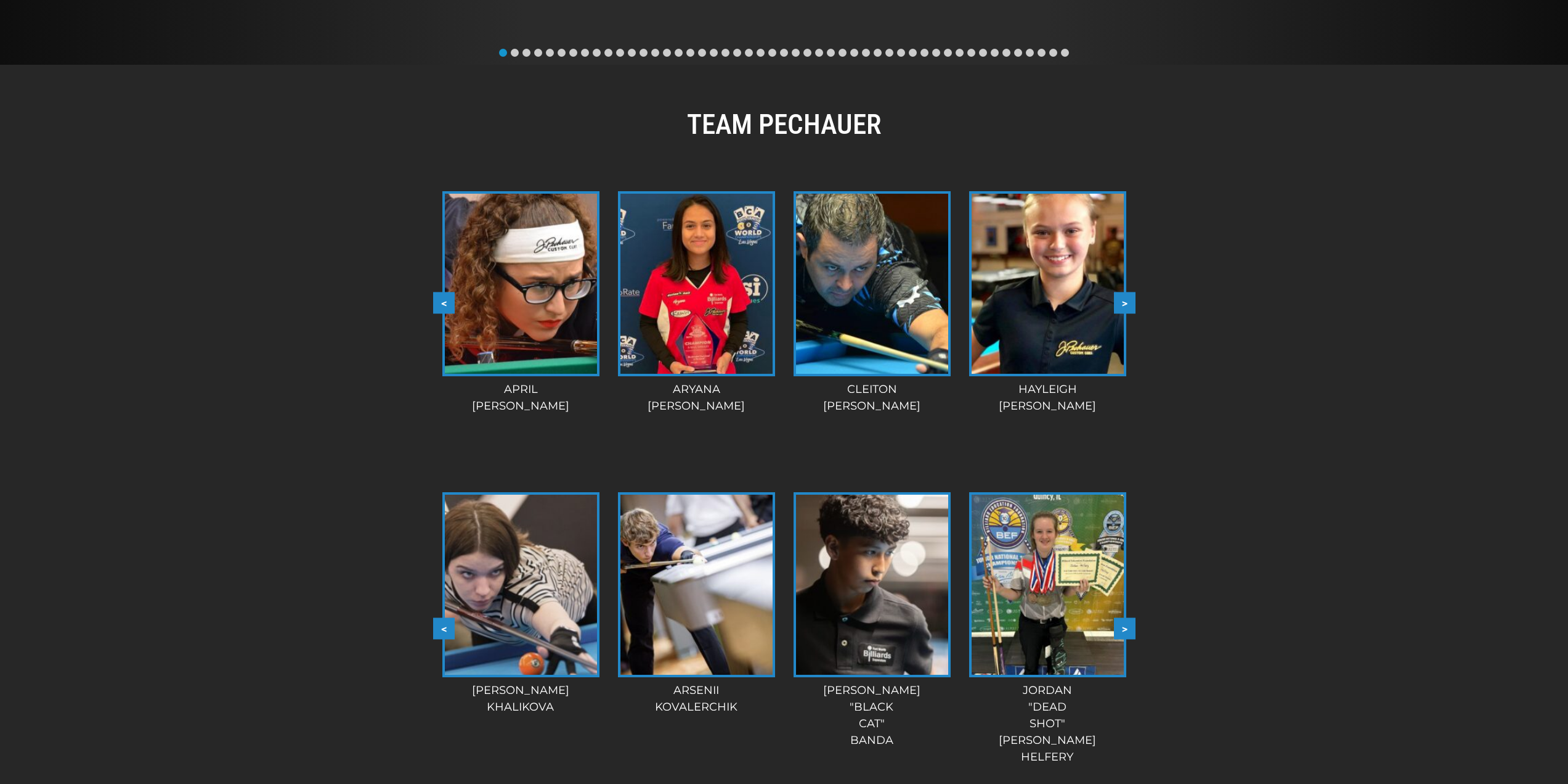
click at [1122, 628] on button ">" at bounding box center [1124, 628] width 21 height 21
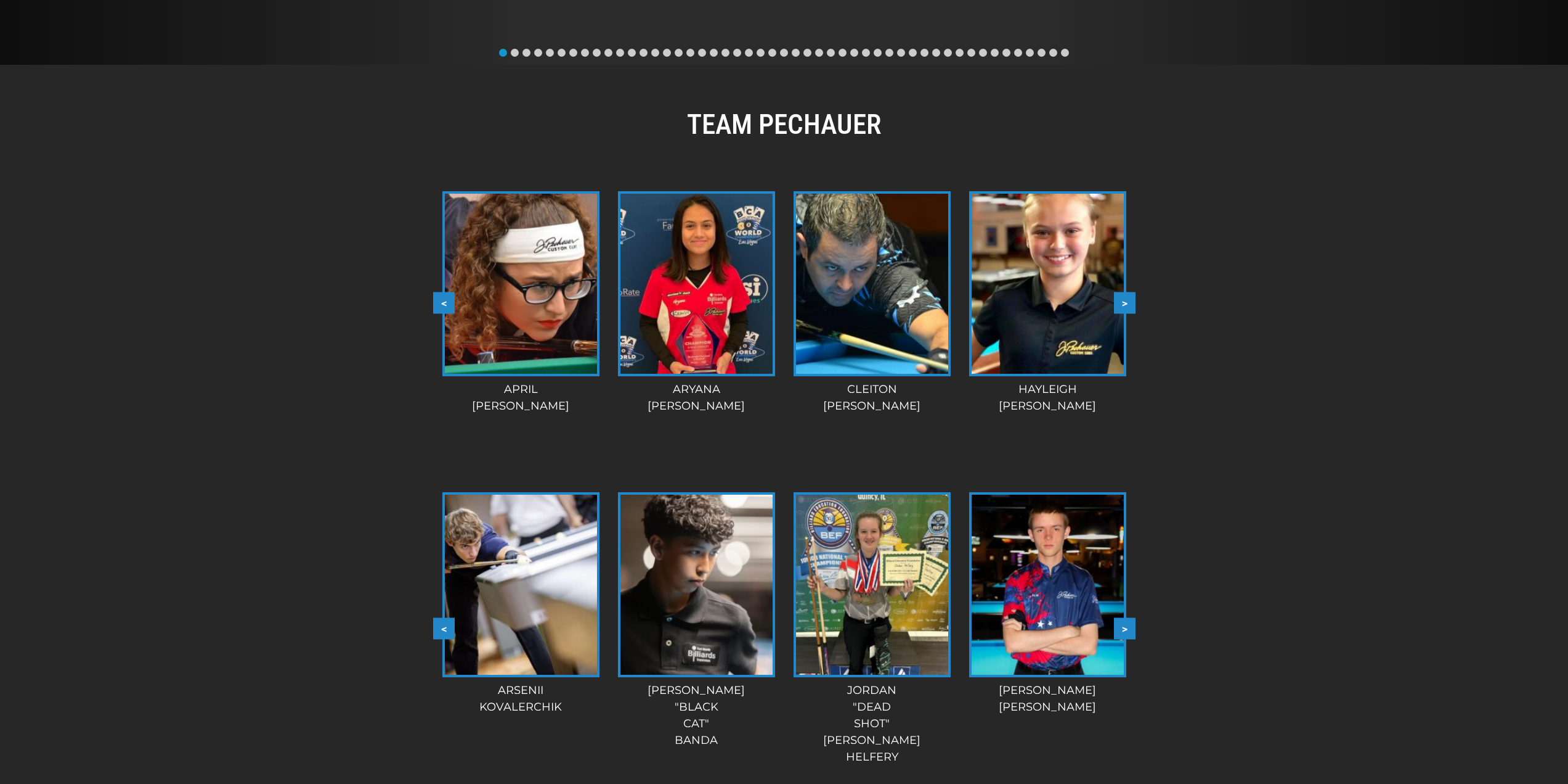
click at [1122, 628] on button ">" at bounding box center [1124, 628] width 21 height 21
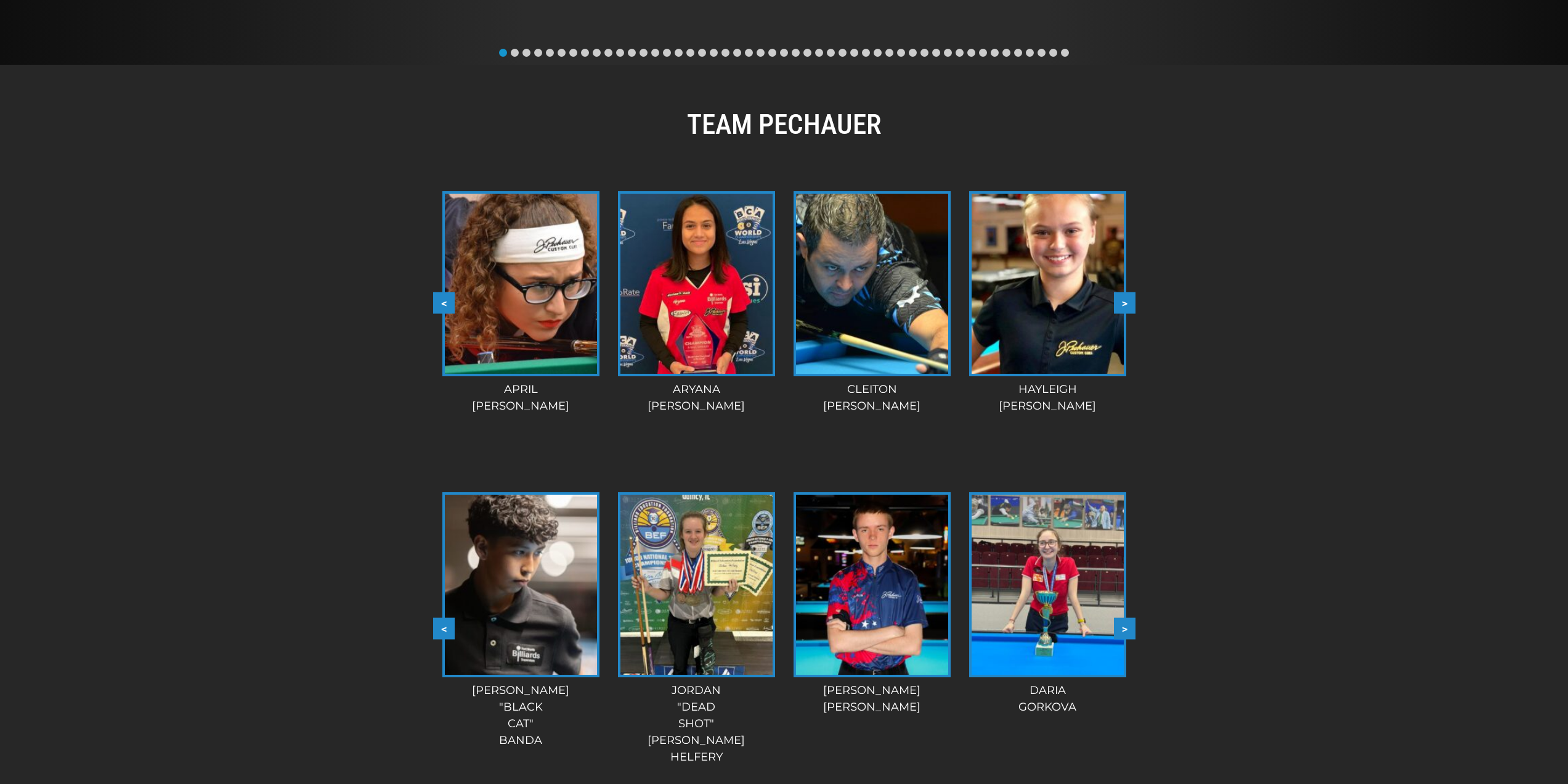
click at [1122, 628] on button ">" at bounding box center [1124, 628] width 21 height 21
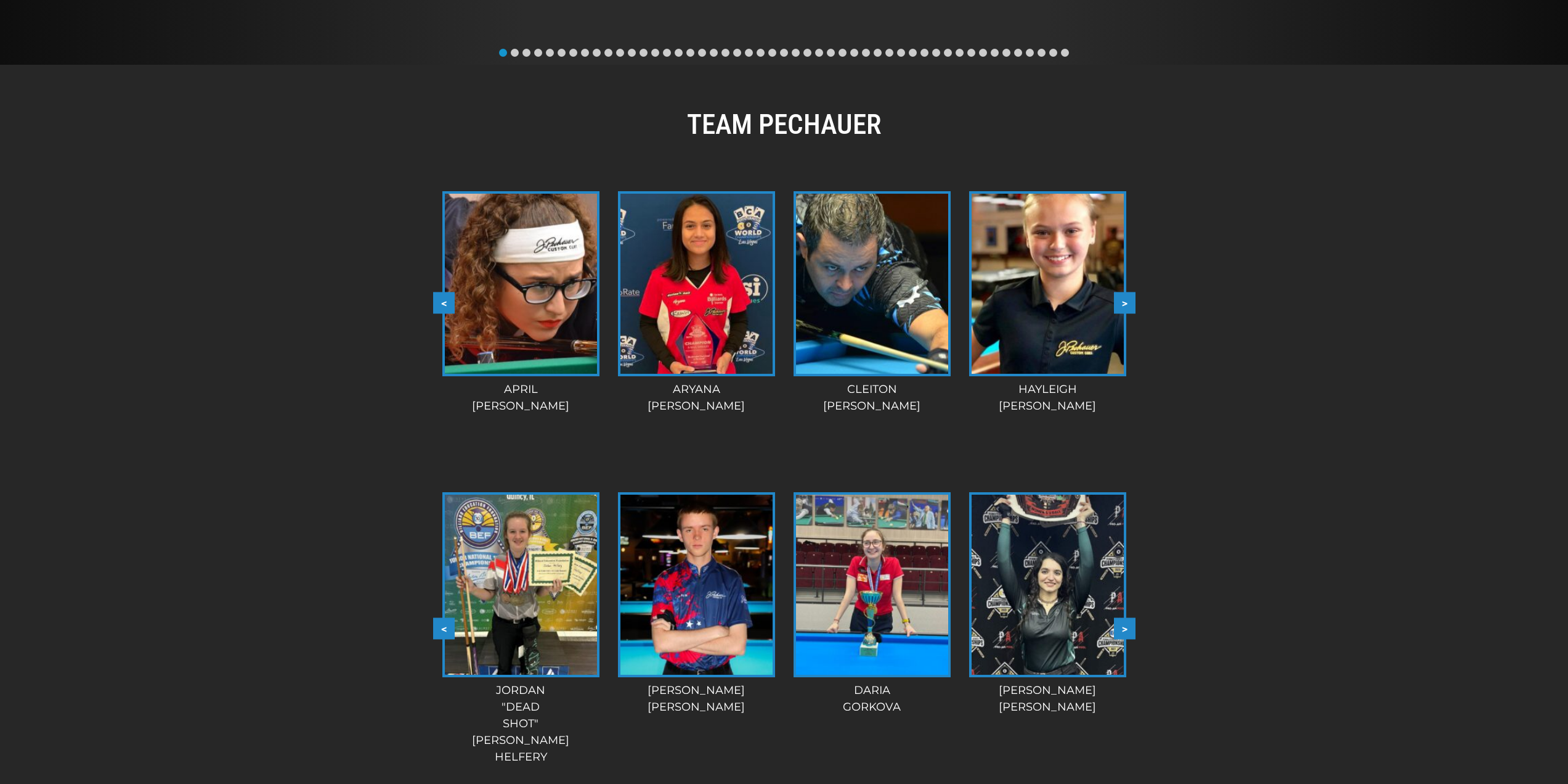
click at [1122, 628] on button ">" at bounding box center [1124, 628] width 21 height 21
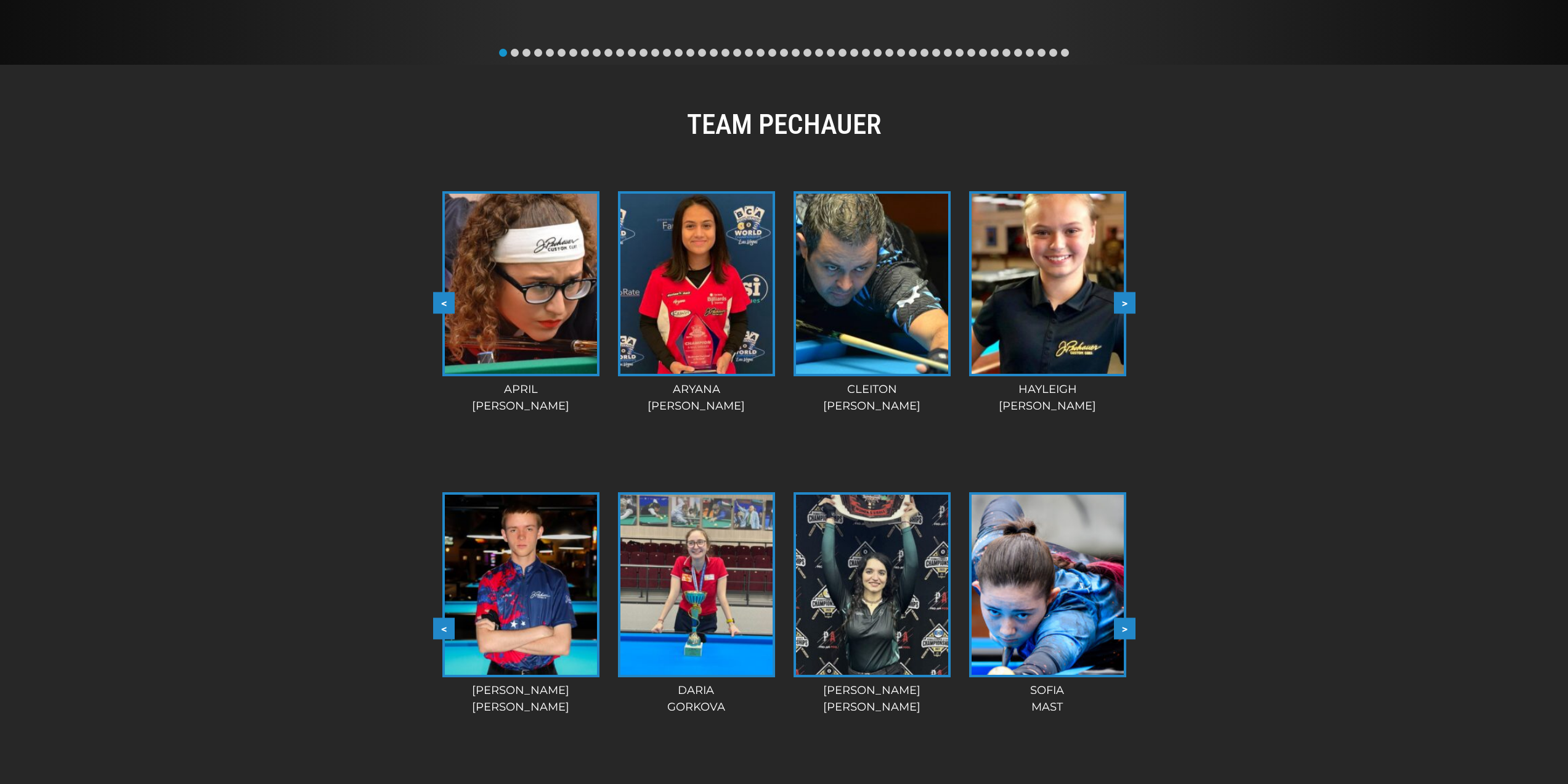
click at [1122, 628] on button ">" at bounding box center [1124, 628] width 21 height 21
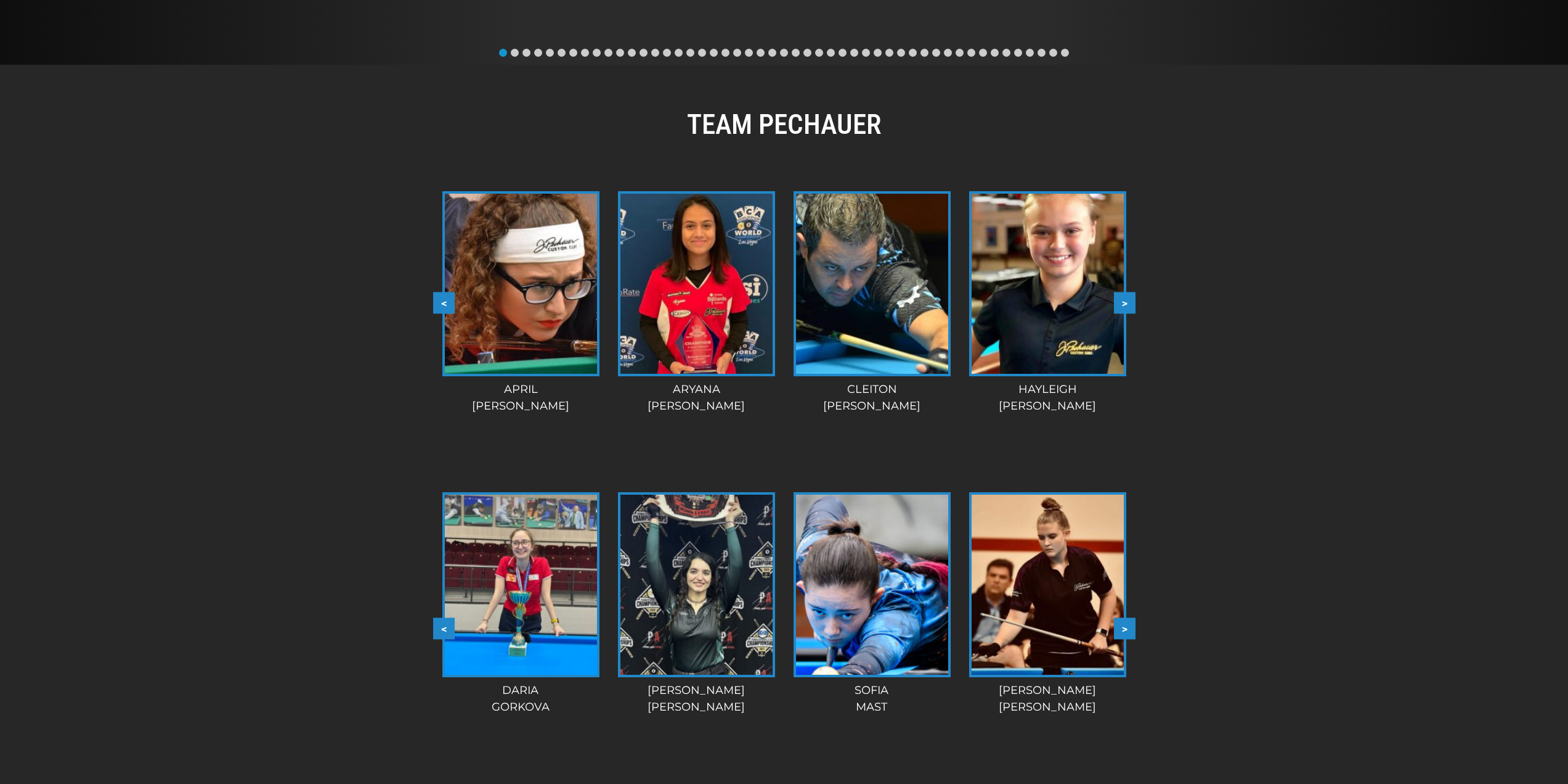
click at [1122, 628] on button ">" at bounding box center [1124, 628] width 21 height 21
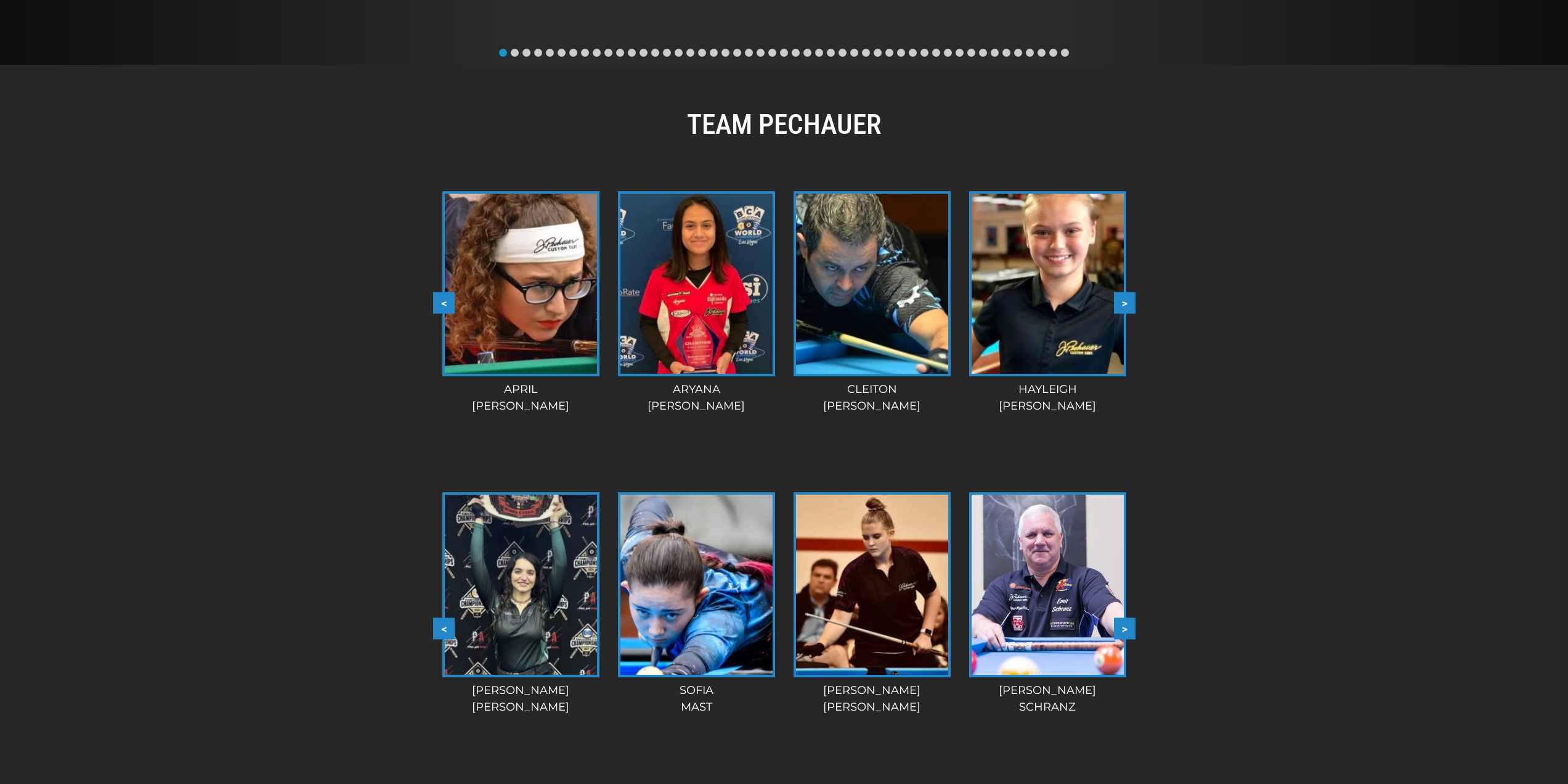
click at [1122, 628] on button ">" at bounding box center [1124, 628] width 21 height 21
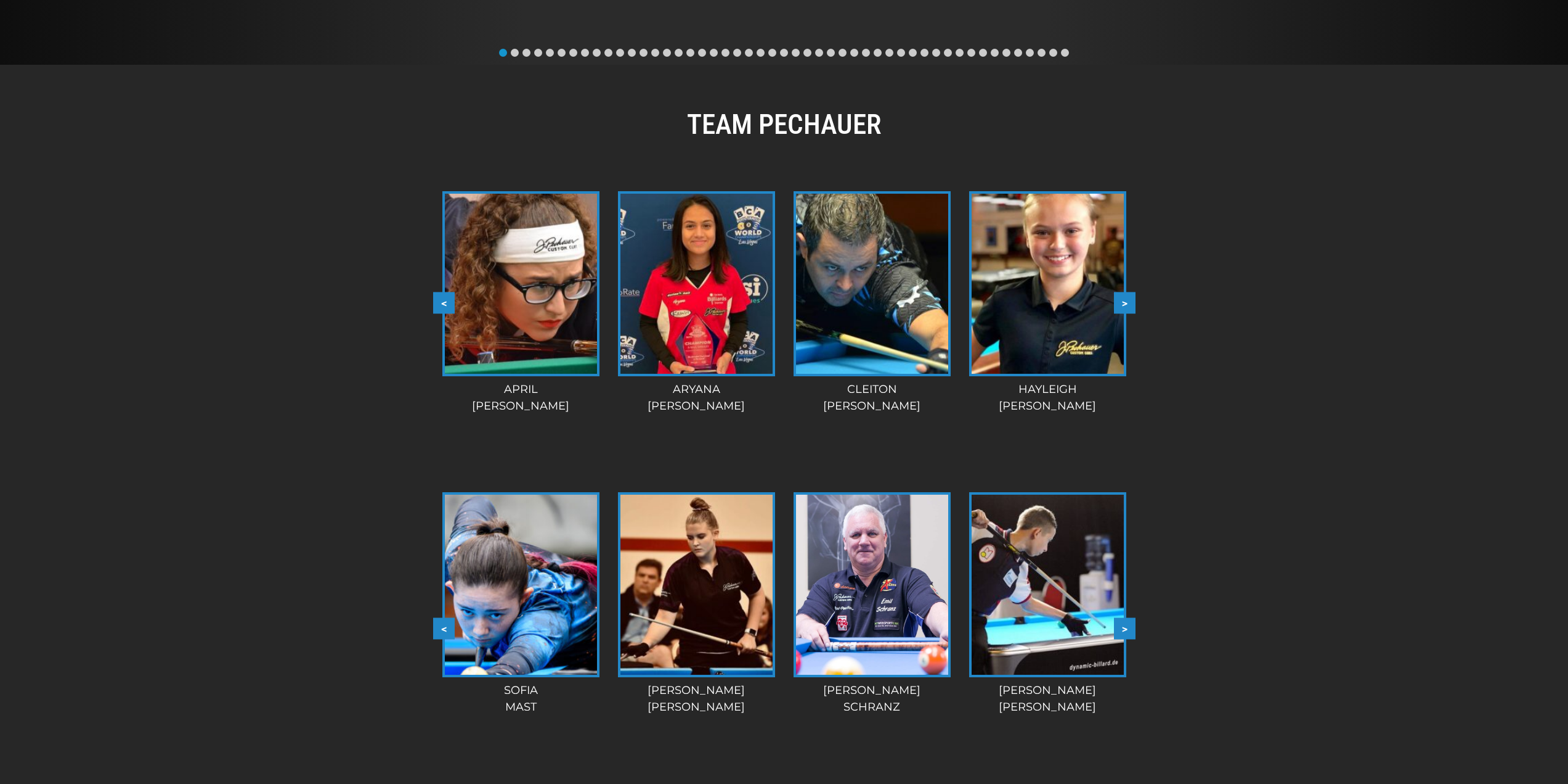
click at [441, 625] on button "<" at bounding box center [444, 628] width 21 height 21
